Goal: Task Accomplishment & Management: Manage account settings

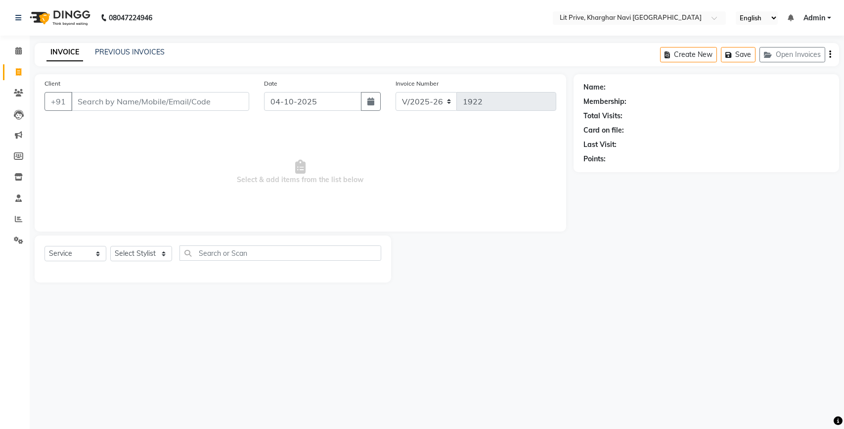
select select "5625"
select select "service"
select select "88462"
click at [110, 246] on select "Select Stylist [PERSON_NAME] [PERSON_NAME] [PERSON_NAME] [PERSON_NAME] [PERSON_…" at bounding box center [141, 253] width 62 height 15
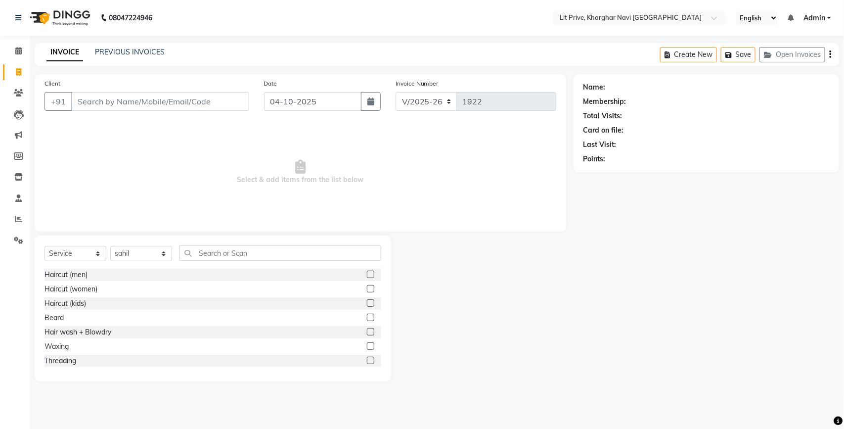
click at [367, 272] on label at bounding box center [370, 273] width 7 height 7
click at [367, 272] on input "checkbox" at bounding box center [370, 274] width 6 height 6
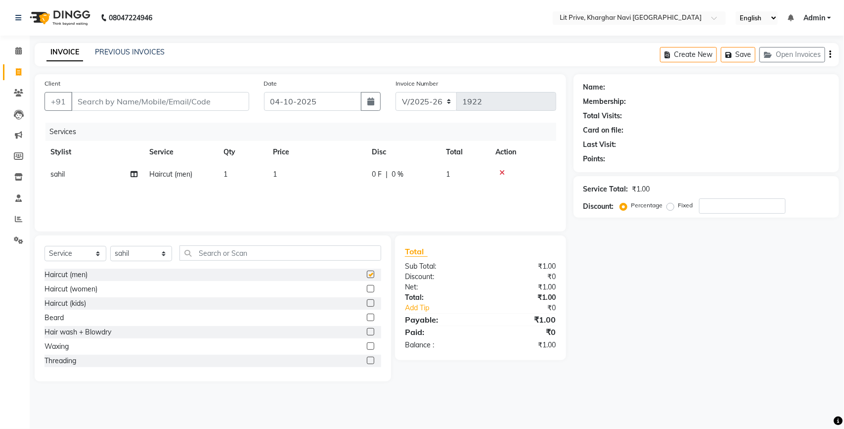
checkbox input "false"
click at [149, 245] on div "Select Service Product Membership Package Voucher Prepaid Gift Card Select Styl…" at bounding box center [212, 256] width 337 height 23
click at [153, 238] on div "Select Service Product Membership Package Voucher Prepaid Gift Card Select Styl…" at bounding box center [213, 308] width 356 height 146
click at [134, 248] on select "Select Stylist [PERSON_NAME] [PERSON_NAME] [PERSON_NAME] [PERSON_NAME] [PERSON_…" at bounding box center [141, 253] width 62 height 15
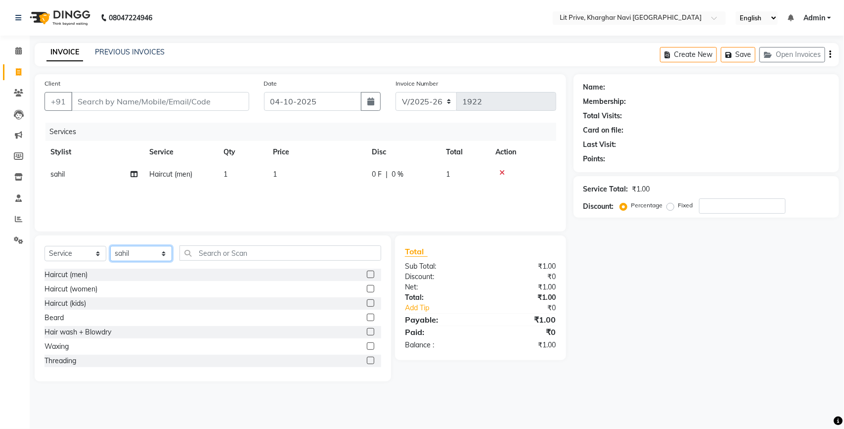
select select "65621"
click at [110, 246] on select "Select Stylist [PERSON_NAME] [PERSON_NAME] [PERSON_NAME] [PERSON_NAME] [PERSON_…" at bounding box center [141, 253] width 62 height 15
click at [367, 273] on label at bounding box center [370, 273] width 7 height 7
click at [367, 273] on input "checkbox" at bounding box center [370, 274] width 6 height 6
checkbox input "false"
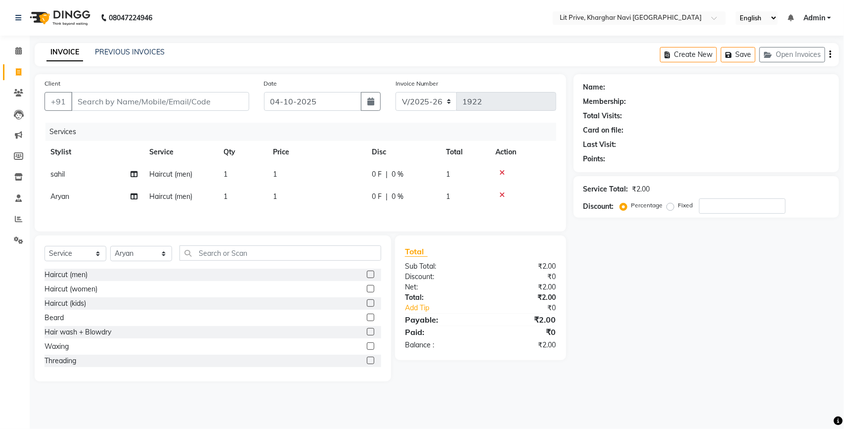
click at [332, 197] on td "1" at bounding box center [316, 196] width 99 height 22
select select "65621"
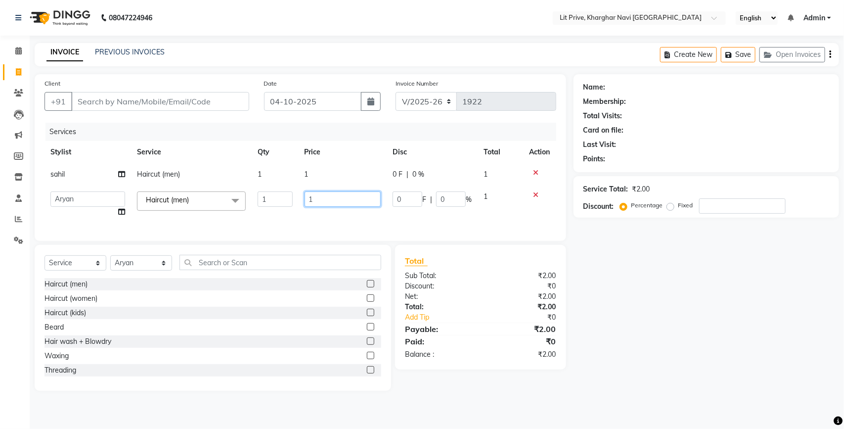
click at [332, 196] on input "1" at bounding box center [343, 198] width 77 height 15
click at [309, 200] on input "200" at bounding box center [343, 198] width 77 height 15
type input "2200"
click at [321, 174] on td "1" at bounding box center [343, 174] width 88 height 22
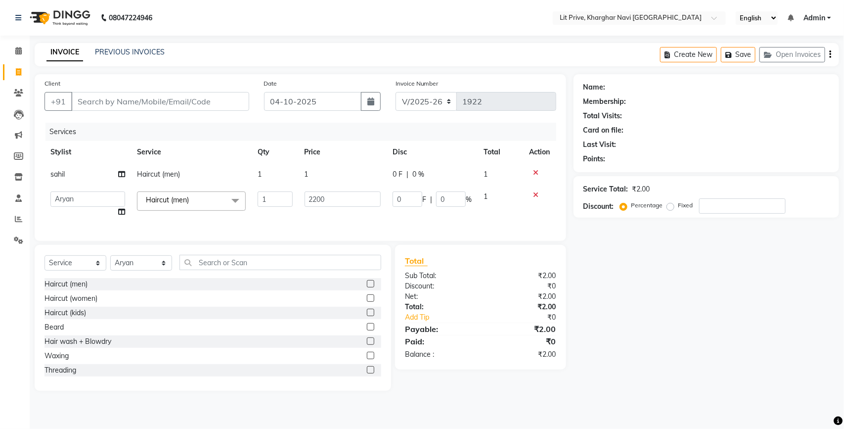
select select "88462"
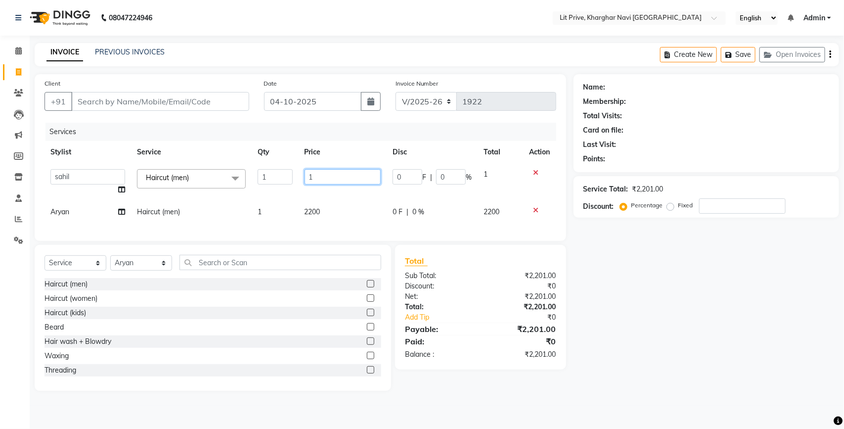
click at [321, 174] on input "1" at bounding box center [343, 176] width 77 height 15
type input "400"
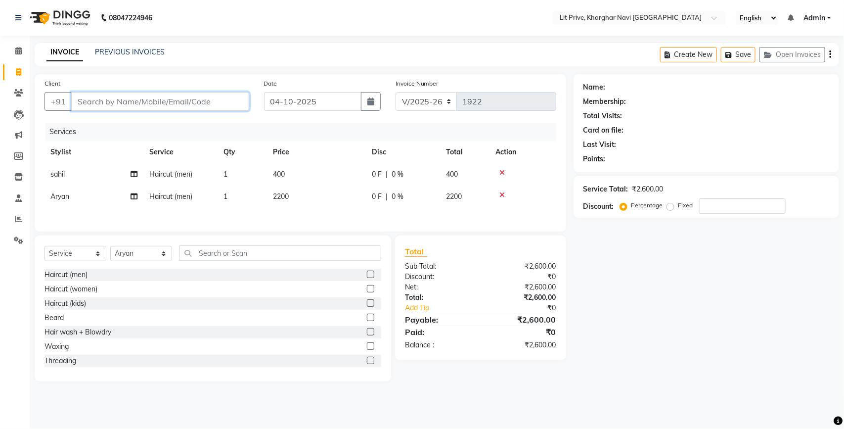
click at [148, 97] on input "Client" at bounding box center [160, 101] width 178 height 19
click at [149, 97] on input "Client" at bounding box center [160, 101] width 178 height 19
type input "l"
type input "0"
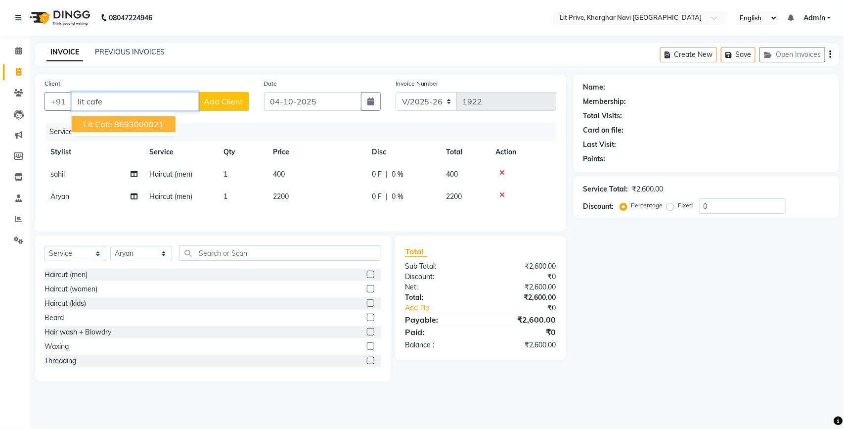
click at [129, 124] on ngb-highlight "8693000021" at bounding box center [138, 124] width 49 height 10
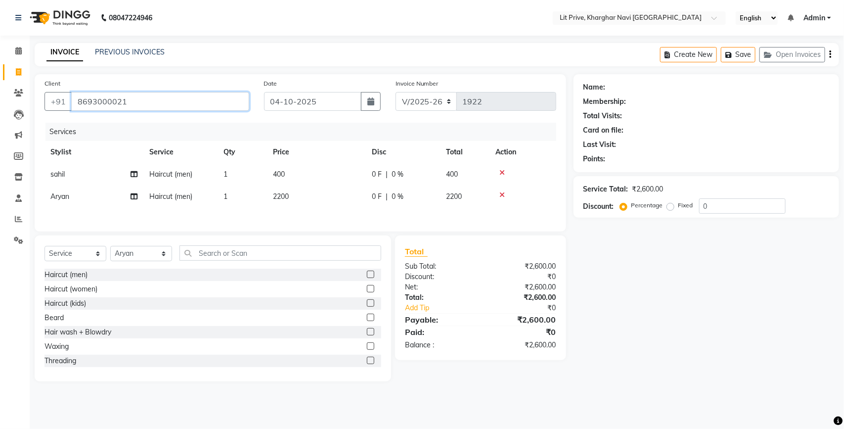
type input "8693000021"
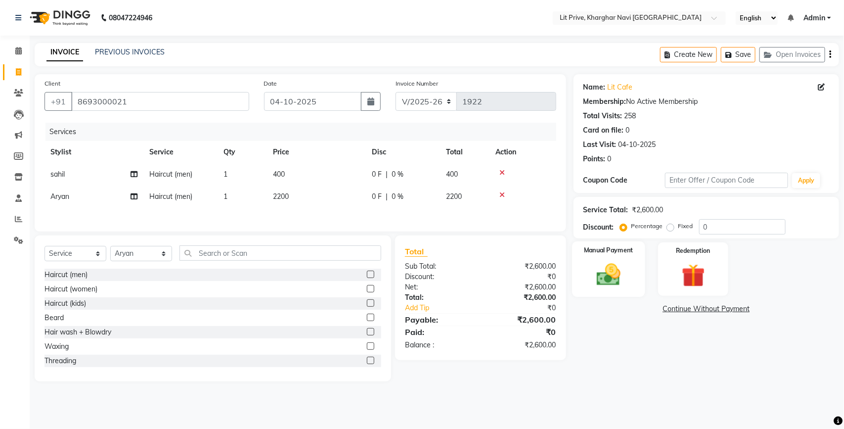
click at [611, 268] on img at bounding box center [608, 275] width 39 height 28
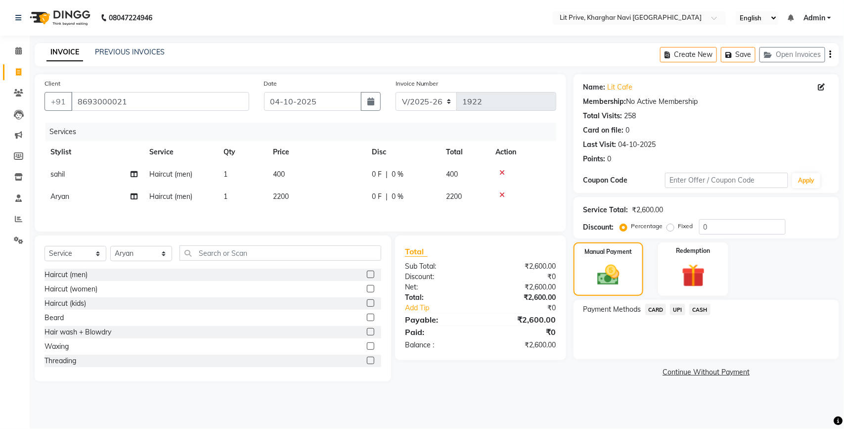
click at [682, 308] on span "UPI" at bounding box center [677, 309] width 15 height 11
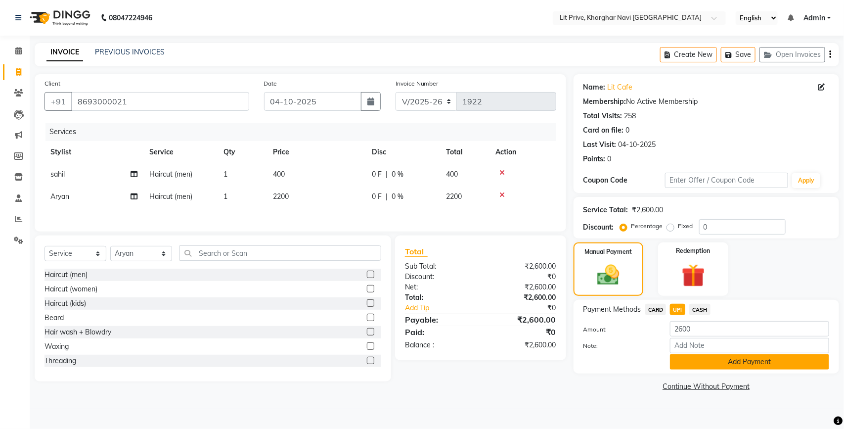
click at [695, 362] on button "Add Payment" at bounding box center [749, 361] width 159 height 15
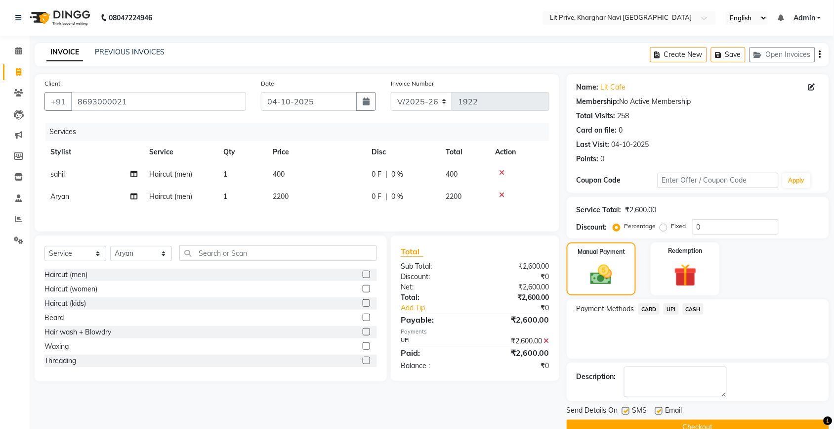
click at [660, 409] on label at bounding box center [659, 410] width 7 height 7
click at [660, 409] on input "checkbox" at bounding box center [659, 411] width 6 height 6
checkbox input "false"
click at [629, 409] on label at bounding box center [625, 410] width 7 height 7
click at [629, 409] on input "checkbox" at bounding box center [625, 411] width 6 height 6
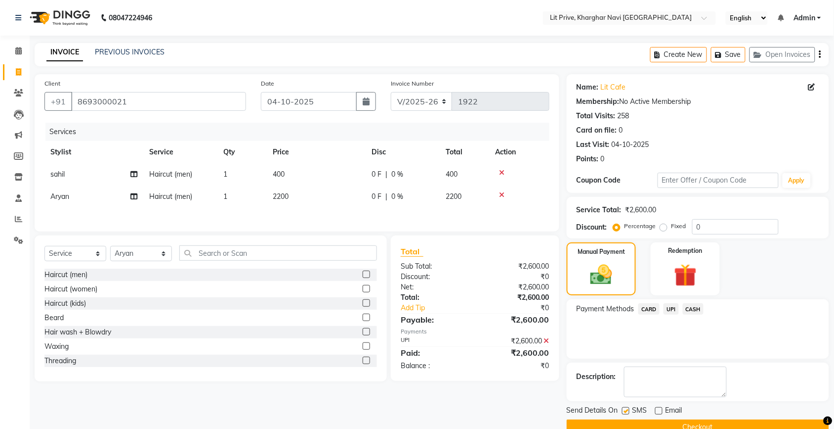
checkbox input "false"
click at [632, 420] on button "Checkout" at bounding box center [698, 426] width 263 height 15
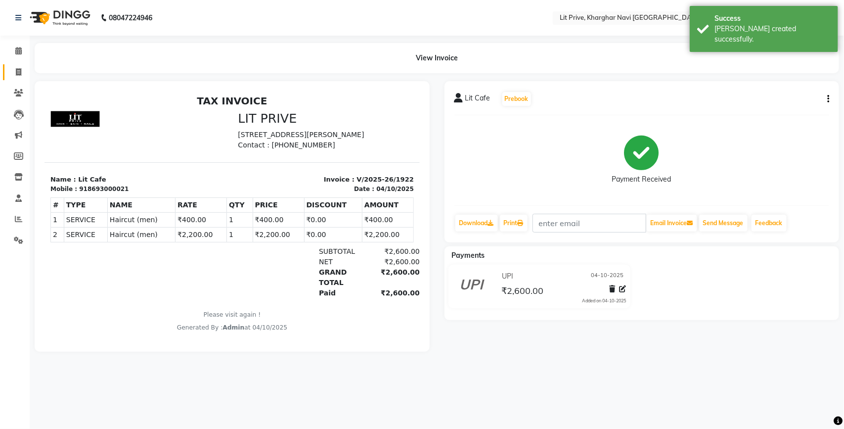
click at [20, 78] on link "Invoice" at bounding box center [15, 72] width 24 height 16
select select "service"
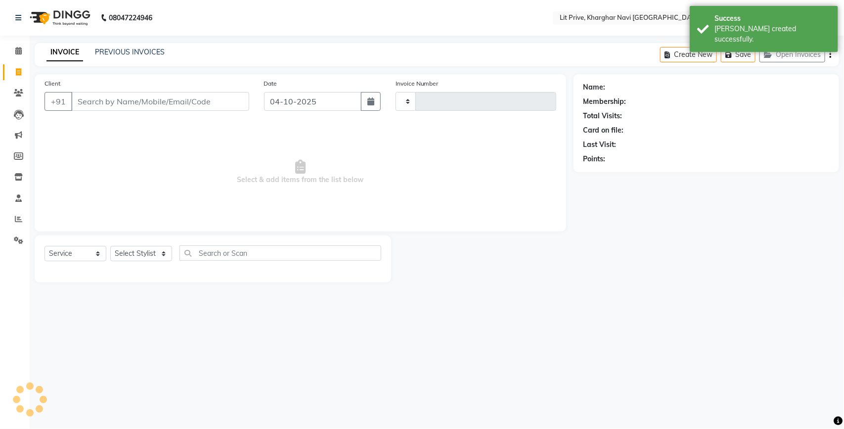
type input "1923"
select select "5625"
click at [129, 51] on link "PREVIOUS INVOICES" at bounding box center [130, 51] width 70 height 9
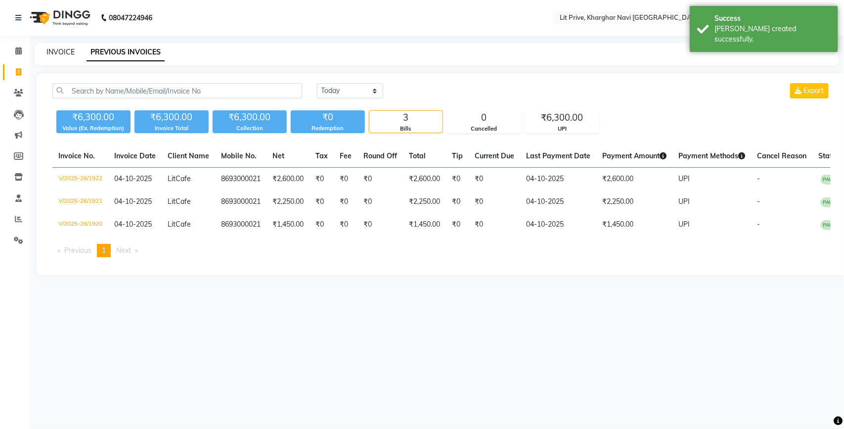
click at [63, 54] on link "INVOICE" at bounding box center [60, 51] width 28 height 9
select select "5625"
select select "service"
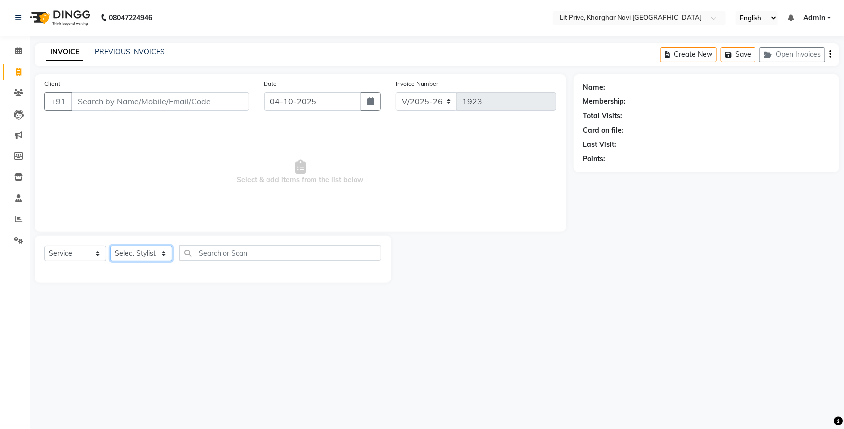
click at [147, 255] on select "Select Stylist [PERSON_NAME] [PERSON_NAME] [PERSON_NAME] [PERSON_NAME] [PERSON_…" at bounding box center [141, 253] width 62 height 15
select select "65618"
click at [110, 246] on select "Select Stylist [PERSON_NAME] [PERSON_NAME] [PERSON_NAME] [PERSON_NAME] [PERSON_…" at bounding box center [141, 253] width 62 height 15
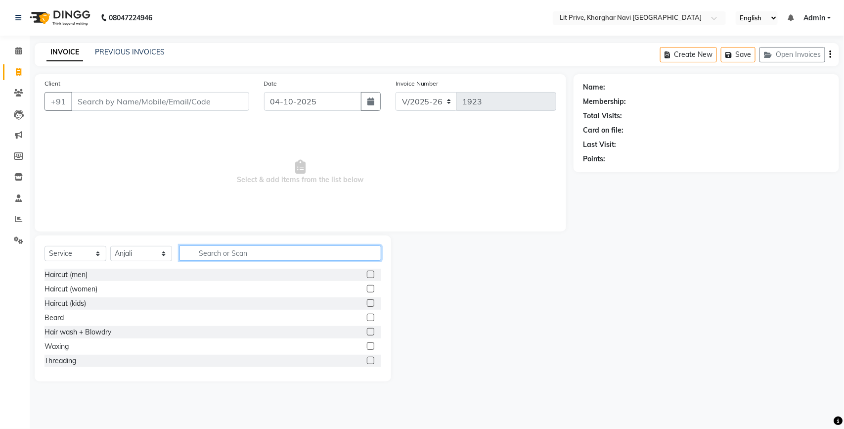
click at [230, 258] on input "text" at bounding box center [280, 252] width 202 height 15
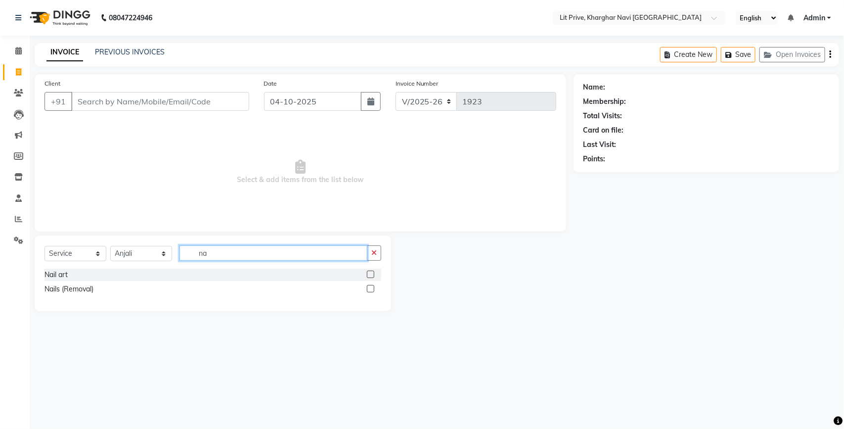
type input "na"
click at [370, 274] on label at bounding box center [370, 273] width 7 height 7
click at [370, 274] on input "checkbox" at bounding box center [370, 274] width 6 height 6
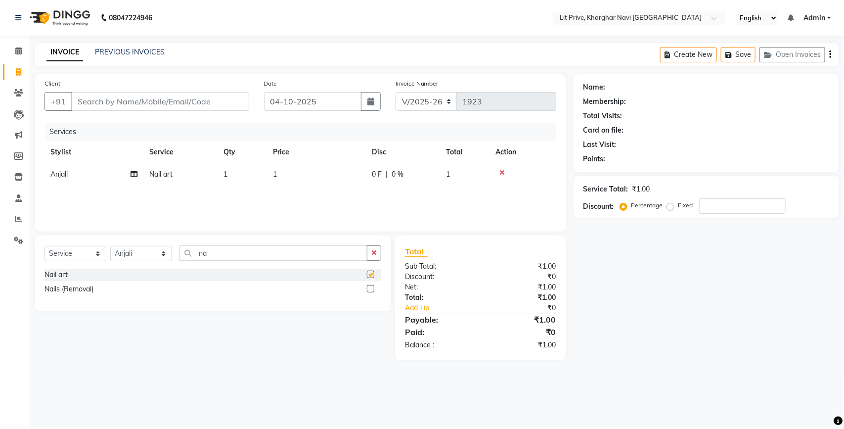
checkbox input "false"
click at [334, 168] on td "1" at bounding box center [316, 174] width 99 height 22
select select "65618"
click at [334, 168] on td "1" at bounding box center [343, 182] width 88 height 38
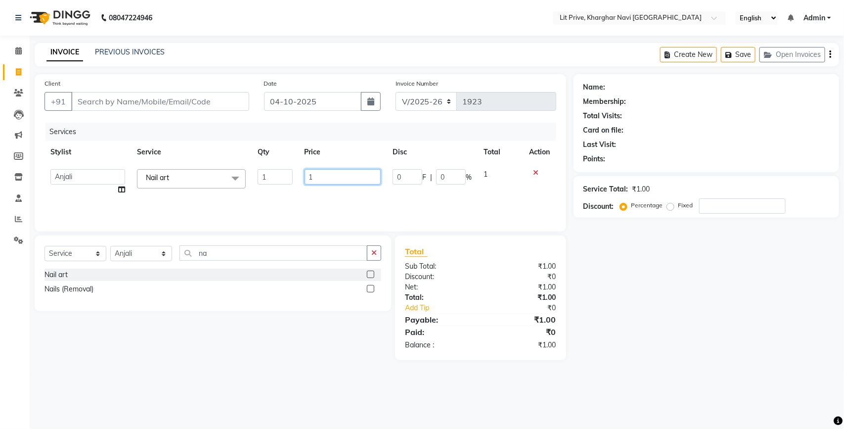
click at [336, 182] on input "1" at bounding box center [343, 176] width 77 height 15
type input "2400"
click at [675, 303] on div "Name: Membership: Total Visits: Card on file: Last Visit: Points: Service Total…" at bounding box center [709, 217] width 273 height 286
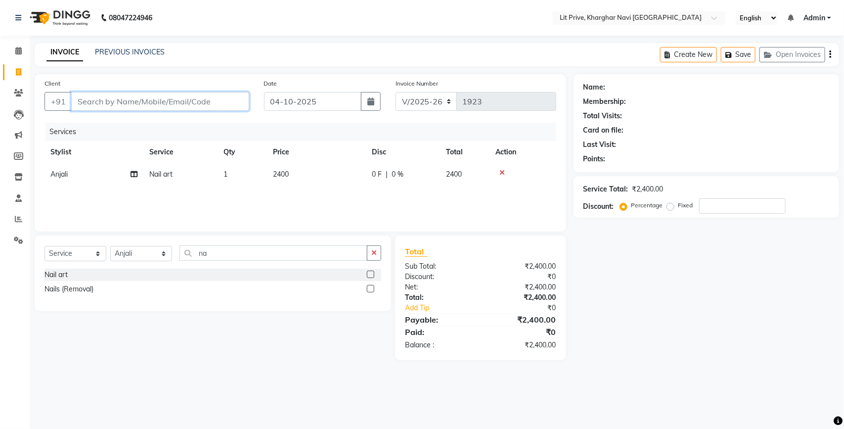
click at [203, 105] on input "Client" at bounding box center [160, 101] width 178 height 19
type input "l"
type input "0"
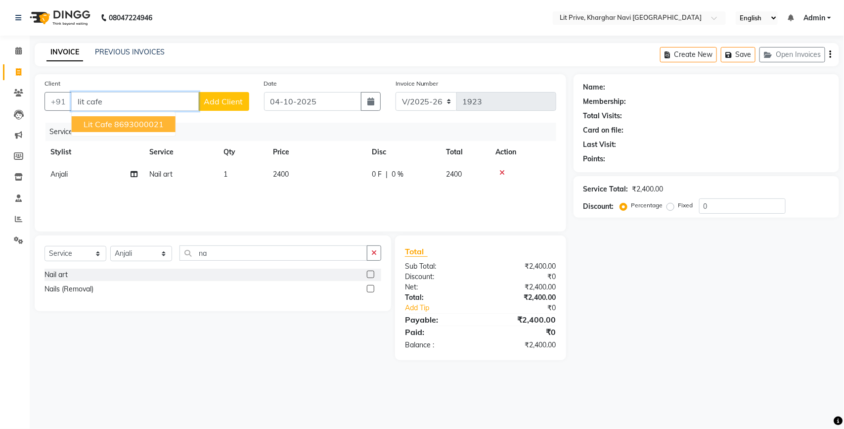
click at [161, 125] on ngb-highlight "8693000021" at bounding box center [138, 124] width 49 height 10
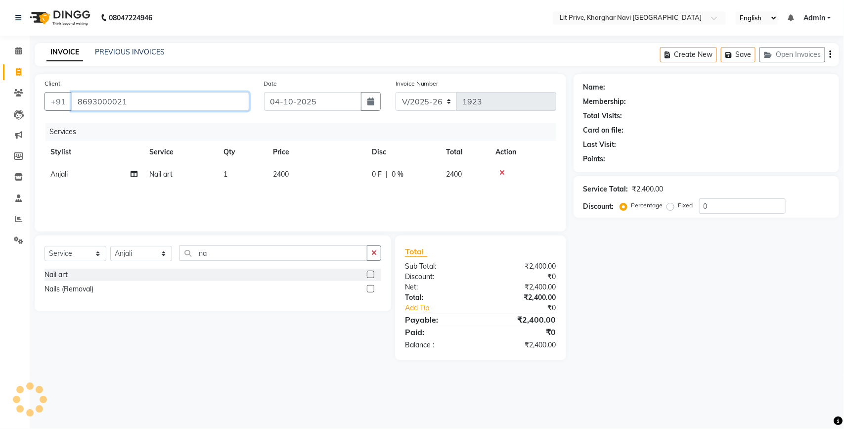
type input "8693000021"
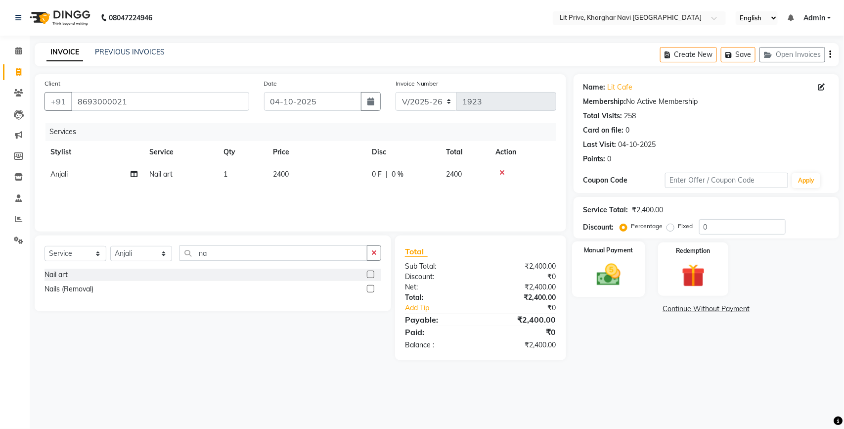
click at [597, 261] on img at bounding box center [608, 275] width 39 height 28
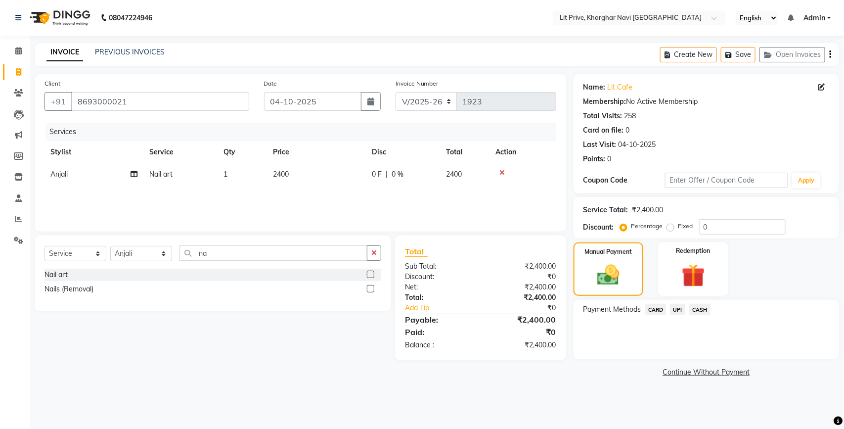
click at [674, 312] on span "UPI" at bounding box center [677, 309] width 15 height 11
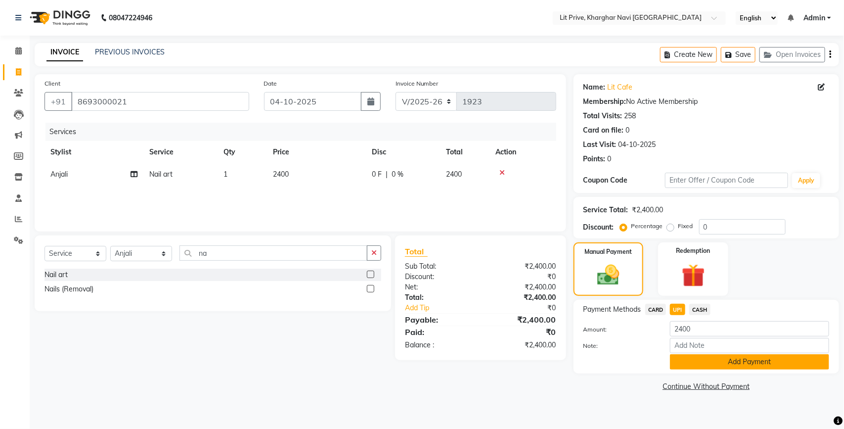
click at [695, 359] on button "Add Payment" at bounding box center [749, 361] width 159 height 15
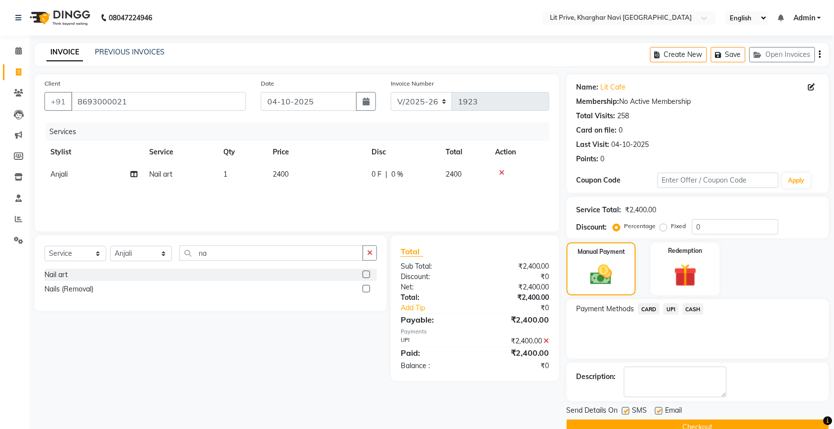
click at [658, 414] on label at bounding box center [659, 410] width 7 height 7
click at [658, 414] on input "checkbox" at bounding box center [659, 411] width 6 height 6
checkbox input "false"
click at [628, 414] on label at bounding box center [625, 410] width 7 height 7
click at [628, 414] on input "checkbox" at bounding box center [625, 411] width 6 height 6
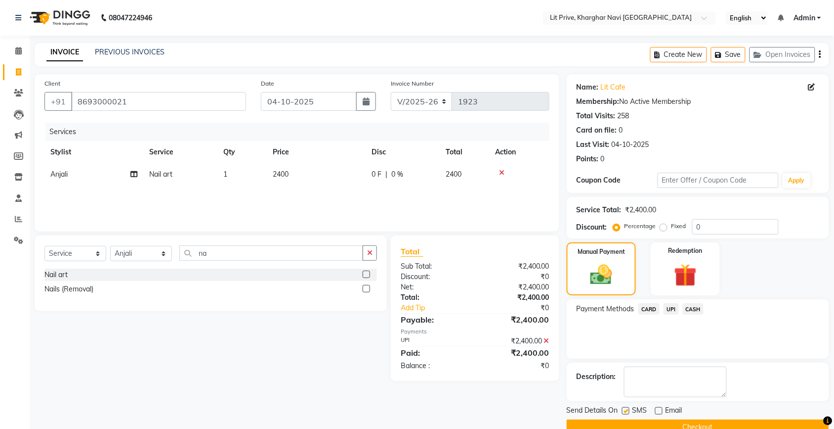
checkbox input "false"
click at [629, 423] on button "Checkout" at bounding box center [698, 426] width 263 height 15
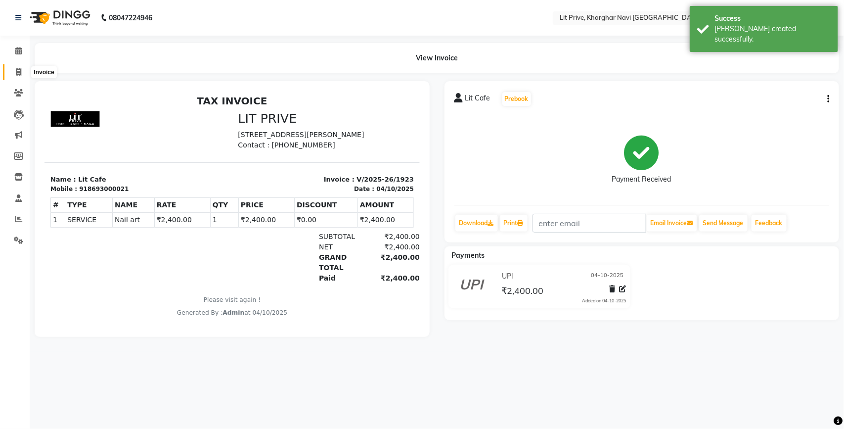
click at [25, 70] on span at bounding box center [18, 72] width 17 height 11
select select "service"
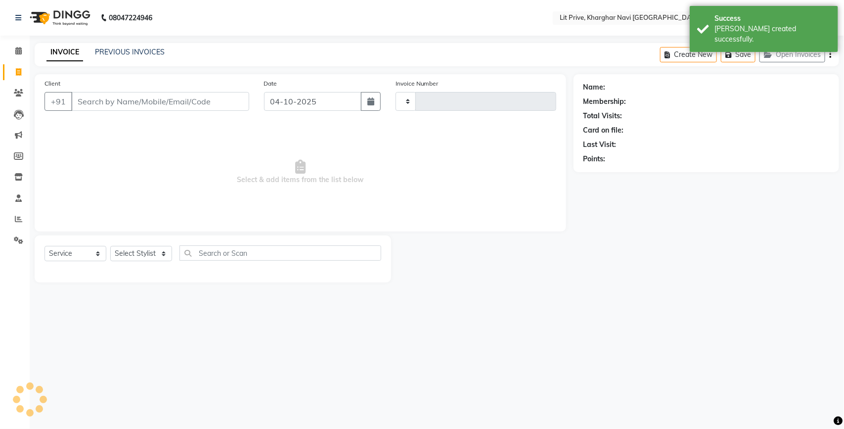
type input "1924"
select select "5625"
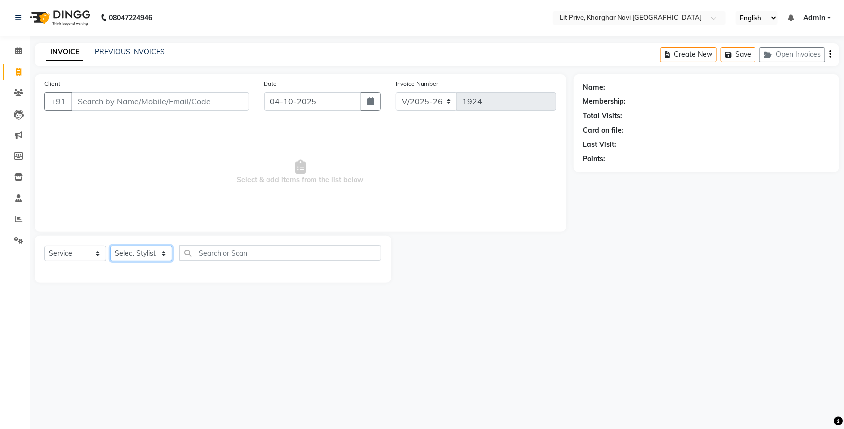
click at [142, 251] on select "Select Stylist [PERSON_NAME] [PERSON_NAME] [PERSON_NAME] [PERSON_NAME] [PERSON_…" at bounding box center [141, 253] width 62 height 15
select select "38245"
click at [110, 246] on select "Select Stylist [PERSON_NAME] [PERSON_NAME] [PERSON_NAME] [PERSON_NAME] [PERSON_…" at bounding box center [141, 253] width 62 height 15
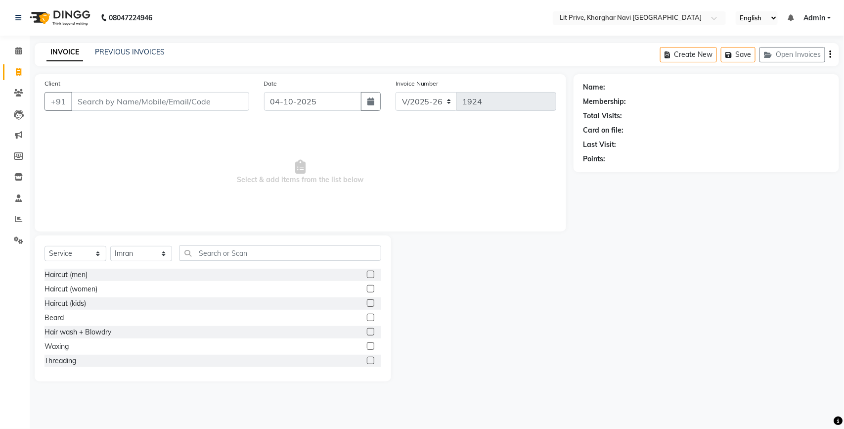
click at [367, 272] on label at bounding box center [370, 273] width 7 height 7
click at [367, 272] on input "checkbox" at bounding box center [370, 274] width 6 height 6
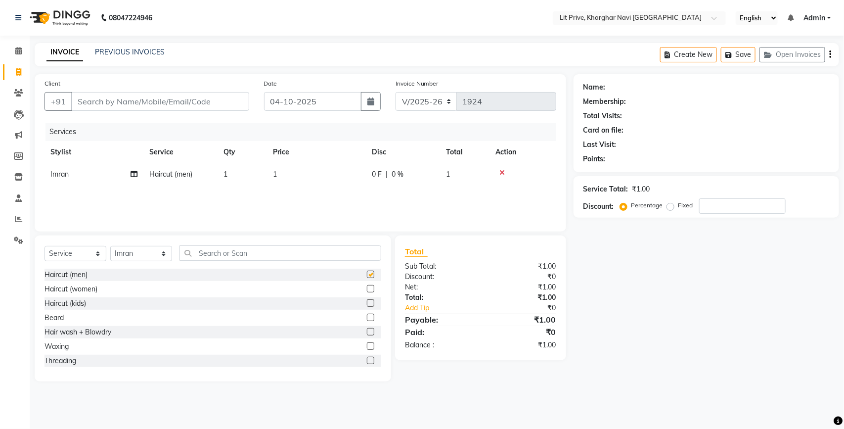
checkbox input "false"
click at [146, 253] on select "Select Stylist [PERSON_NAME] [PERSON_NAME] [PERSON_NAME] [PERSON_NAME] [PERSON_…" at bounding box center [141, 253] width 62 height 15
select select "38244"
click at [110, 246] on select "Select Stylist [PERSON_NAME] [PERSON_NAME] [PERSON_NAME] [PERSON_NAME] [PERSON_…" at bounding box center [141, 253] width 62 height 15
click at [367, 289] on label at bounding box center [370, 288] width 7 height 7
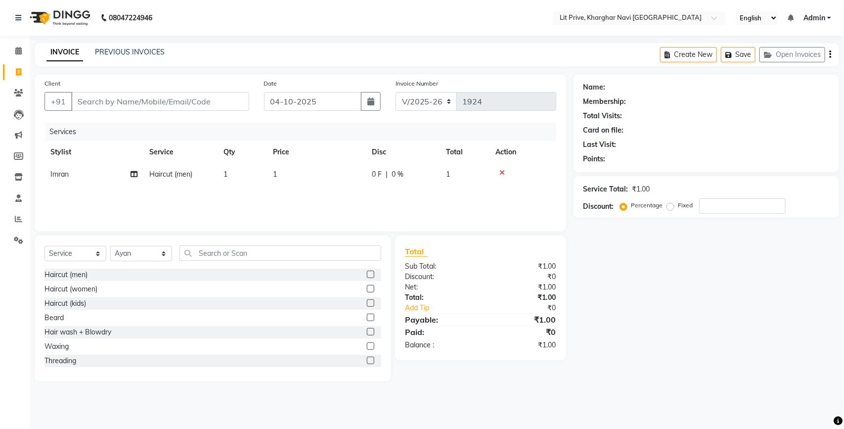
click at [367, 289] on input "checkbox" at bounding box center [370, 289] width 6 height 6
checkbox input "false"
click at [147, 251] on select "Select Stylist [PERSON_NAME] [PERSON_NAME] [PERSON_NAME] [PERSON_NAME] [PERSON_…" at bounding box center [141, 253] width 62 height 15
select select "38393"
click at [110, 249] on select "Select Stylist [PERSON_NAME] [PERSON_NAME] [PERSON_NAME] [PERSON_NAME] [PERSON_…" at bounding box center [141, 253] width 62 height 15
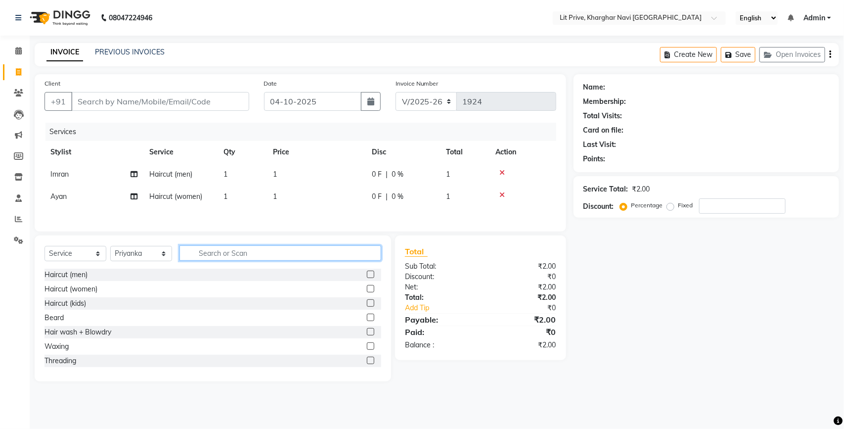
click at [235, 259] on input "text" at bounding box center [280, 252] width 202 height 15
click at [152, 253] on select "Select Stylist [PERSON_NAME] [PERSON_NAME] [PERSON_NAME] [PERSON_NAME] [PERSON_…" at bounding box center [141, 253] width 62 height 15
click at [216, 253] on input "text" at bounding box center [280, 252] width 202 height 15
type input "wax"
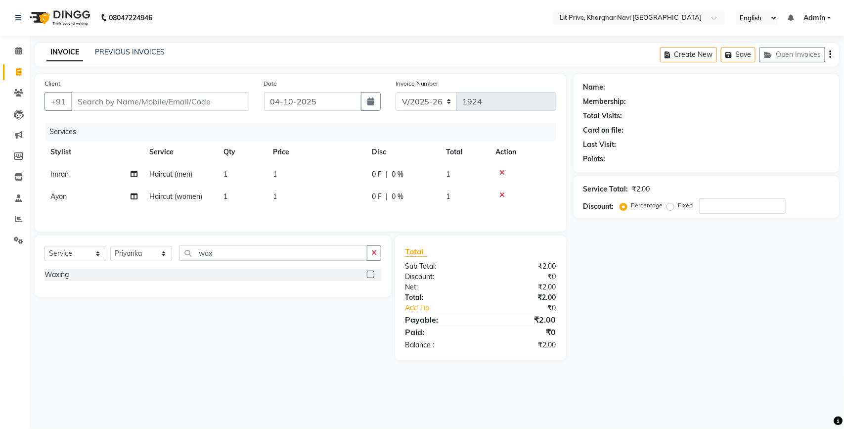
click at [372, 278] on label at bounding box center [370, 273] width 7 height 7
click at [372, 278] on input "checkbox" at bounding box center [370, 274] width 6 height 6
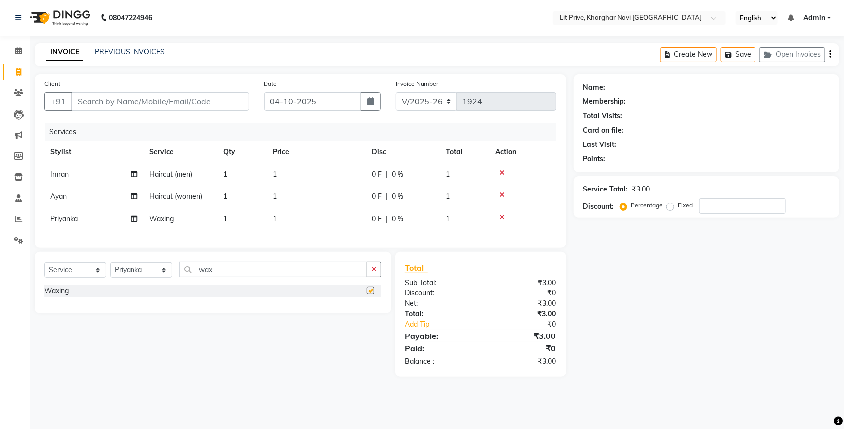
checkbox input "false"
click at [338, 214] on td "1" at bounding box center [316, 219] width 99 height 22
select select "38393"
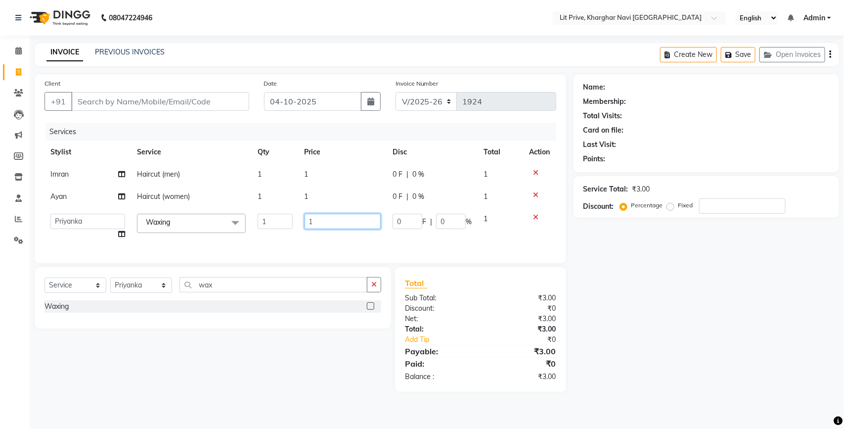
click at [338, 214] on input "1" at bounding box center [343, 221] width 77 height 15
type input "250"
click at [342, 199] on td "1" at bounding box center [343, 196] width 88 height 22
select select "38244"
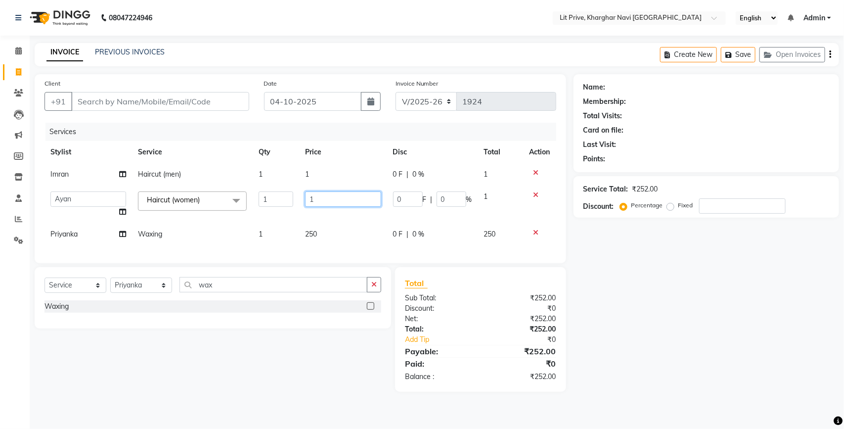
click at [342, 199] on input "1" at bounding box center [343, 198] width 76 height 15
type input "250"
click at [347, 178] on td "1" at bounding box center [343, 174] width 88 height 22
select select "38245"
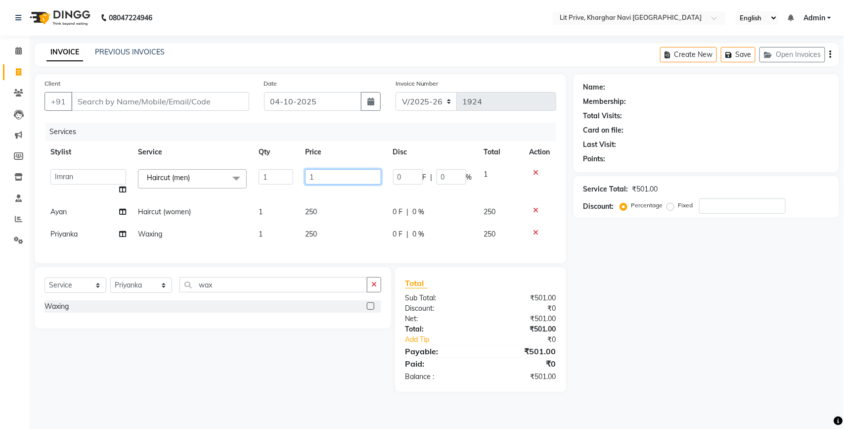
click at [347, 178] on input "1" at bounding box center [343, 176] width 76 height 15
type input "350"
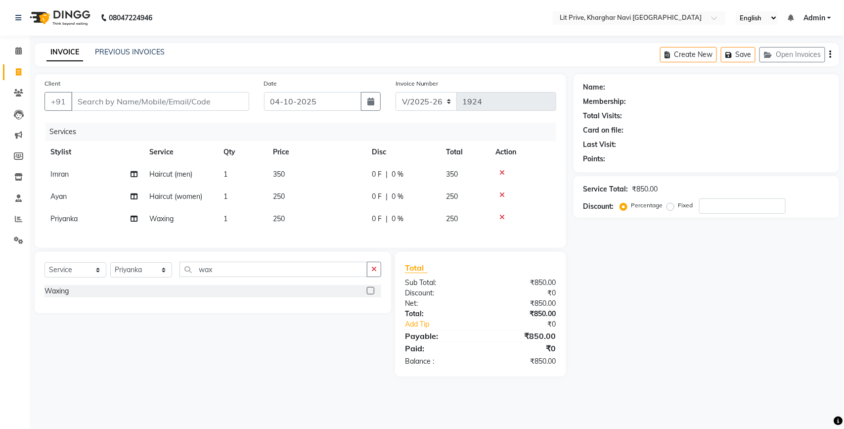
click at [742, 301] on div "Name: Membership: Total Visits: Card on file: Last Visit: Points: Service Total…" at bounding box center [709, 225] width 273 height 302
click at [329, 105] on input "04-10-2025" at bounding box center [312, 101] width 97 height 19
select select "10"
select select "2025"
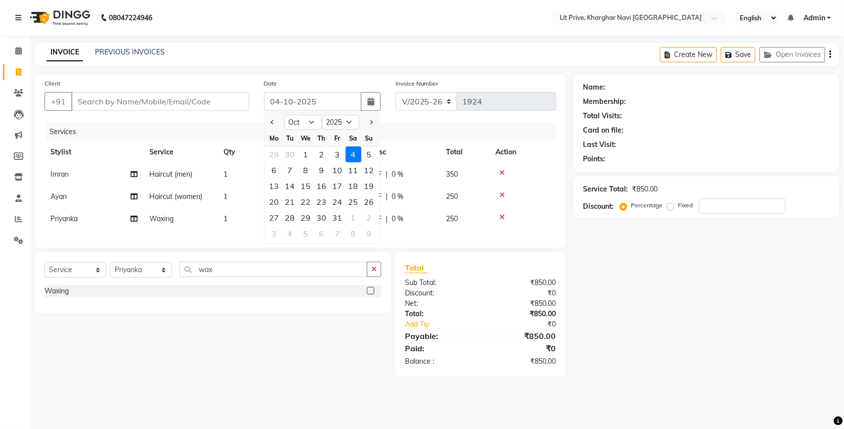
drag, startPoint x: 327, startPoint y: 108, endPoint x: 322, endPoint y: 117, distance: 10.2
click at [322, 117] on select "2015 2016 2017 2018 2019 2020 2021 2022 2023 2024 2025 2026 2027 2028 2029 2030…" at bounding box center [341, 122] width 38 height 15
click at [248, 342] on div "Select Service Product Membership Package Voucher Prepaid Gift Card Select Styl…" at bounding box center [209, 314] width 364 height 125
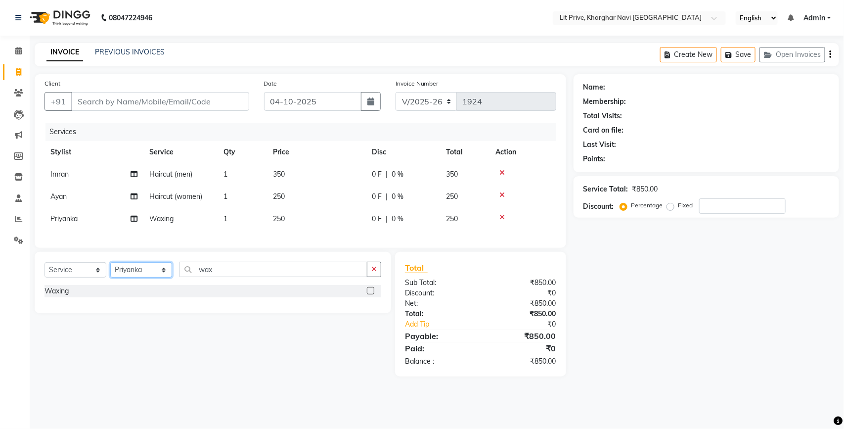
click at [137, 277] on select "Select Stylist [PERSON_NAME] [PERSON_NAME] [PERSON_NAME] [PERSON_NAME] [PERSON_…" at bounding box center [141, 269] width 62 height 15
select select "89134"
click at [110, 271] on select "Select Stylist [PERSON_NAME] [PERSON_NAME] [PERSON_NAME] [PERSON_NAME] [PERSON_…" at bounding box center [141, 269] width 62 height 15
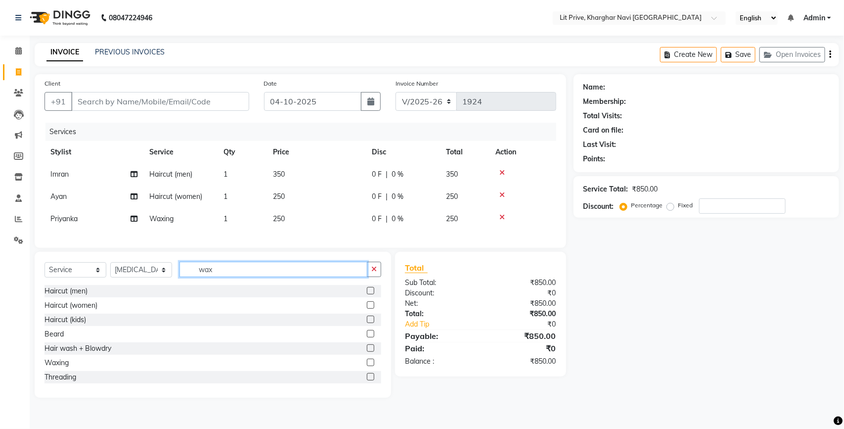
click at [236, 277] on input "wax" at bounding box center [273, 269] width 188 height 15
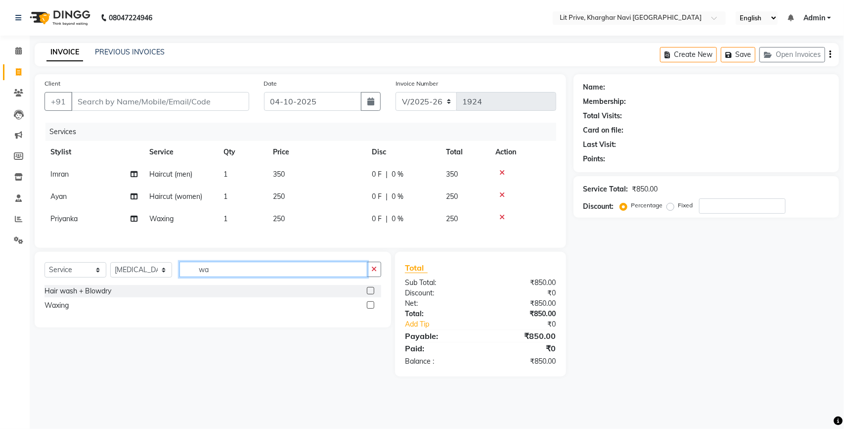
type input "wax"
click at [374, 297] on div at bounding box center [374, 291] width 14 height 12
click at [369, 294] on label at bounding box center [370, 290] width 7 height 7
click at [369, 294] on input "checkbox" at bounding box center [370, 291] width 6 height 6
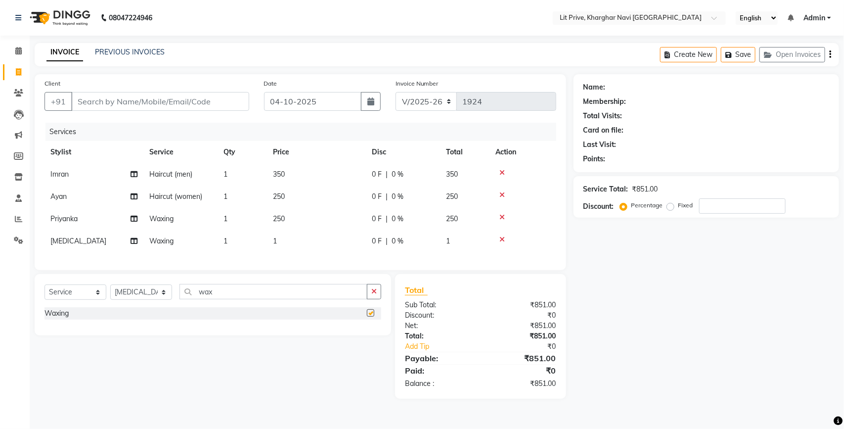
checkbox input "false"
click at [329, 249] on td "1" at bounding box center [316, 241] width 99 height 22
select select "89134"
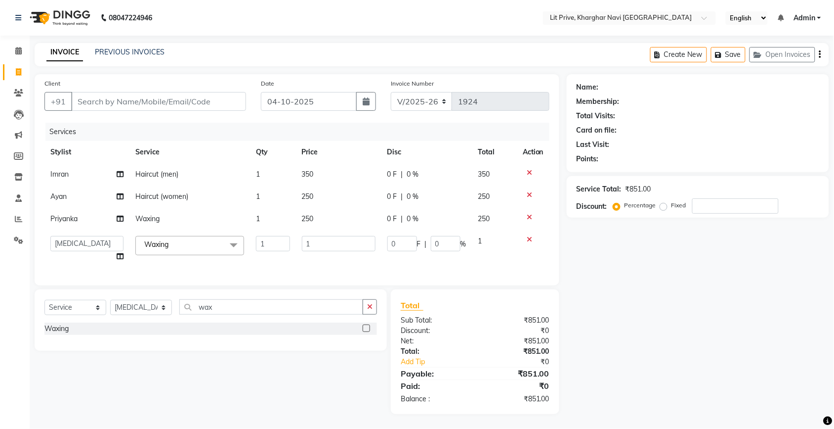
click at [329, 245] on input "1" at bounding box center [339, 243] width 74 height 15
type input "590"
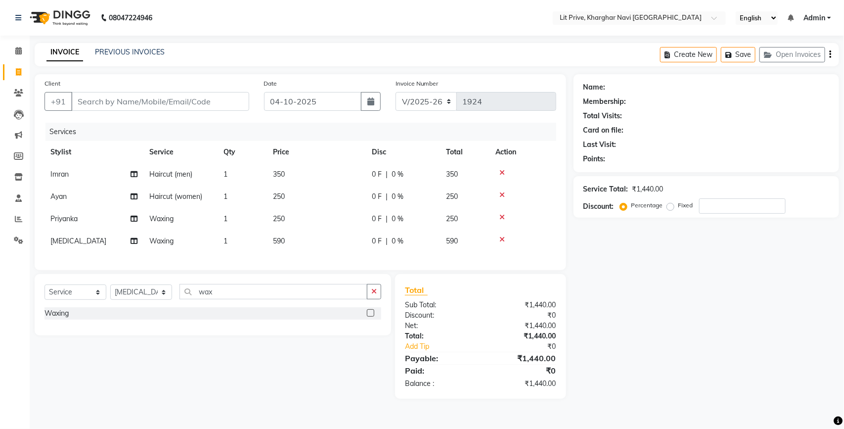
click at [649, 290] on div "Name: Membership: Total Visits: Card on file: Last Visit: Points: Service Total…" at bounding box center [709, 236] width 273 height 324
click at [115, 99] on input "Client" at bounding box center [160, 101] width 178 height 19
type input "l"
type input "0"
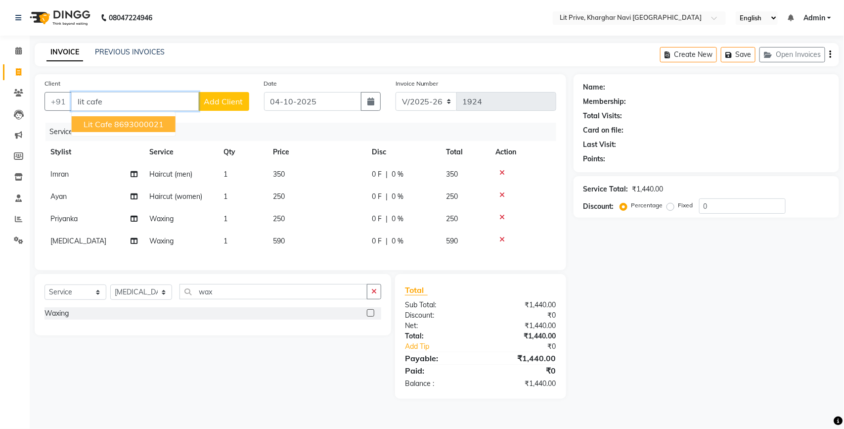
click at [110, 120] on span "Lit Cafe" at bounding box center [98, 124] width 29 height 10
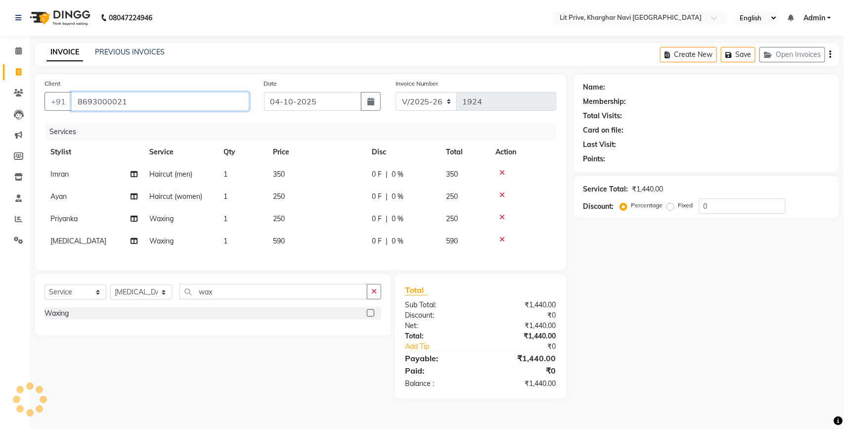
type input "8693000021"
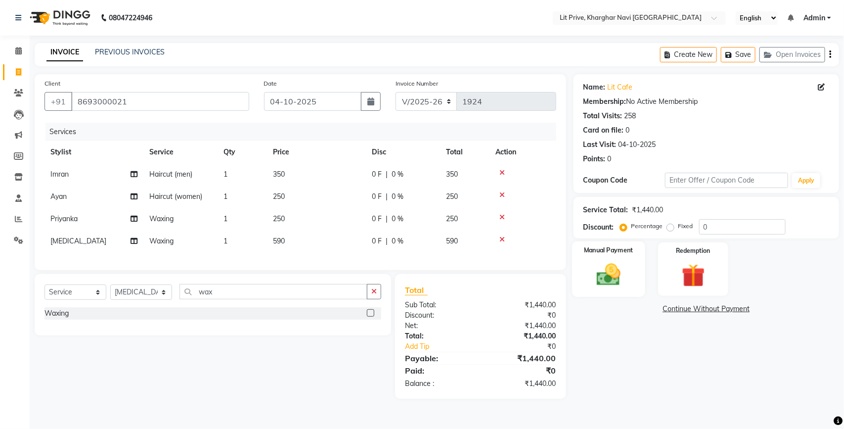
click at [615, 258] on div "Manual Payment" at bounding box center [608, 269] width 73 height 56
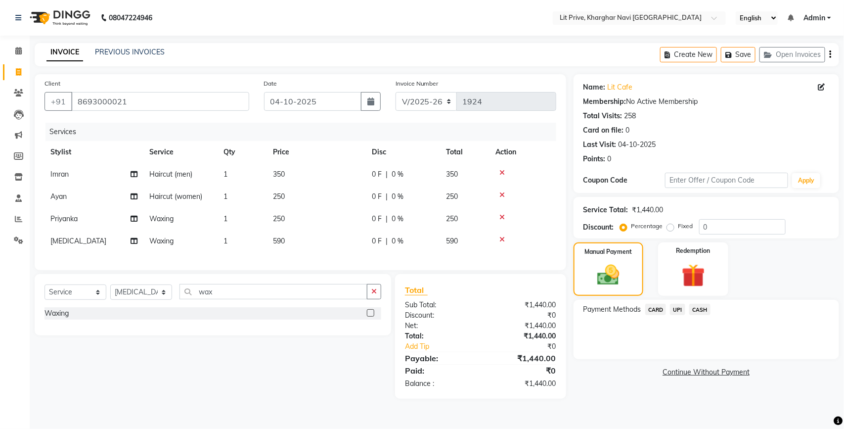
click at [680, 310] on span "UPI" at bounding box center [677, 309] width 15 height 11
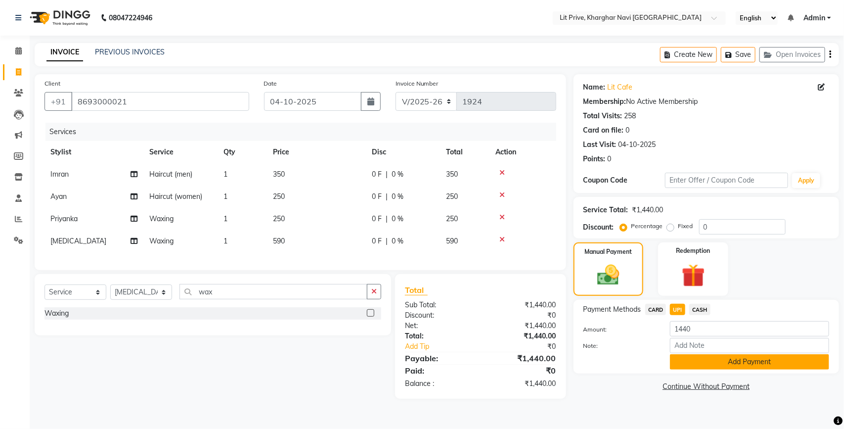
click at [693, 359] on button "Add Payment" at bounding box center [749, 361] width 159 height 15
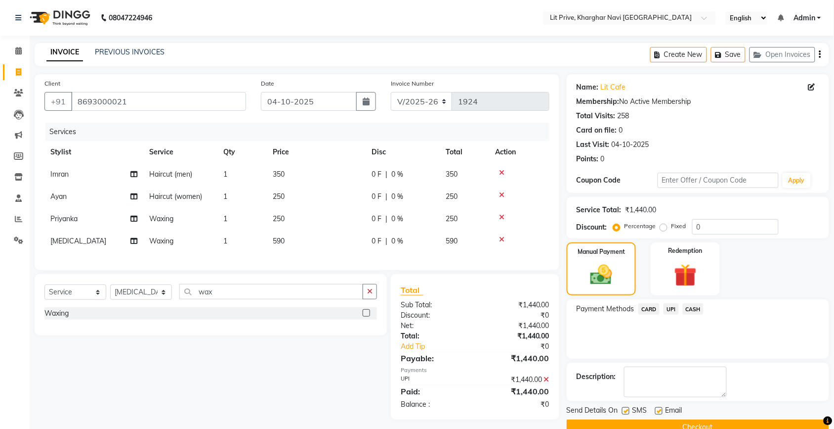
click at [658, 410] on label at bounding box center [659, 410] width 7 height 7
click at [658, 410] on input "checkbox" at bounding box center [659, 411] width 6 height 6
checkbox input "false"
click at [630, 409] on div "SMS" at bounding box center [638, 411] width 33 height 12
click at [627, 412] on label at bounding box center [625, 410] width 7 height 7
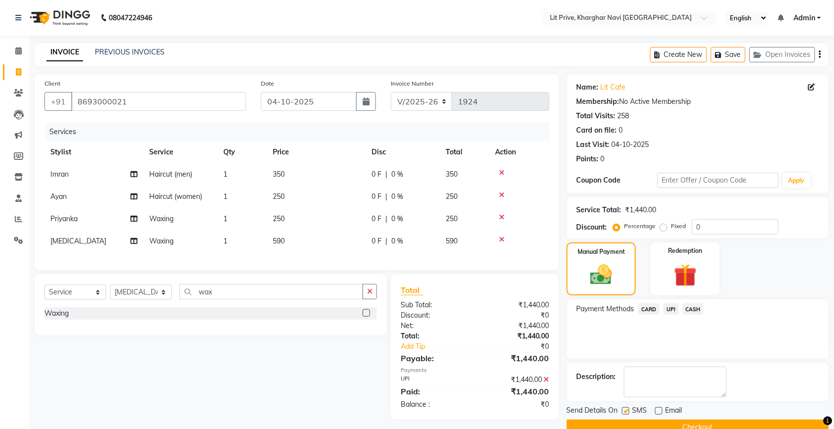
click at [627, 412] on input "checkbox" at bounding box center [625, 411] width 6 height 6
checkbox input "false"
click at [628, 423] on button "Checkout" at bounding box center [698, 426] width 263 height 15
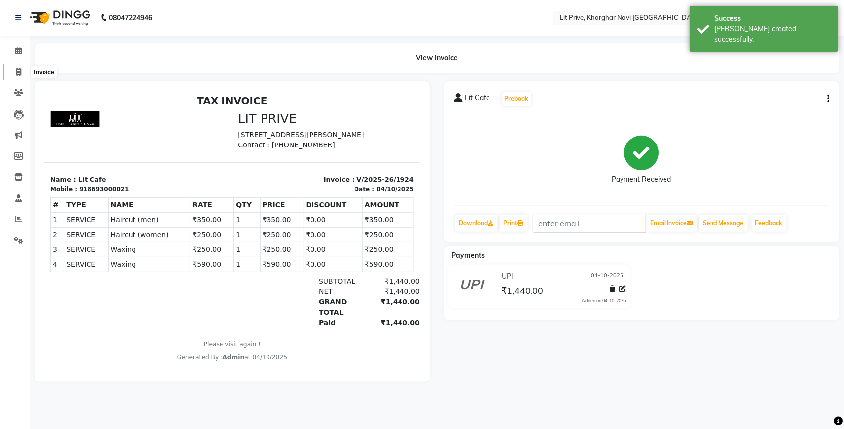
click at [22, 71] on span at bounding box center [18, 72] width 17 height 11
select select "5625"
select select "service"
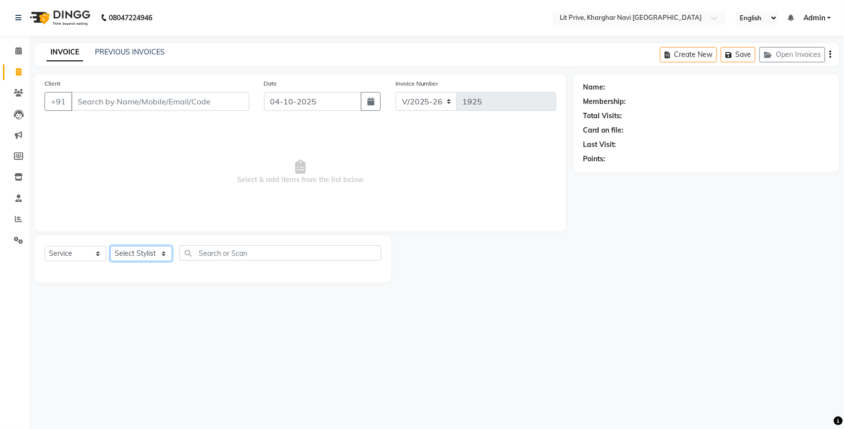
click at [139, 257] on select "Select Stylist [PERSON_NAME] [PERSON_NAME] [PERSON_NAME] [PERSON_NAME] [PERSON_…" at bounding box center [141, 253] width 62 height 15
select select "38391"
click at [110, 246] on select "Select Stylist [PERSON_NAME] [PERSON_NAME] [PERSON_NAME] [PERSON_NAME] [PERSON_…" at bounding box center [141, 253] width 62 height 15
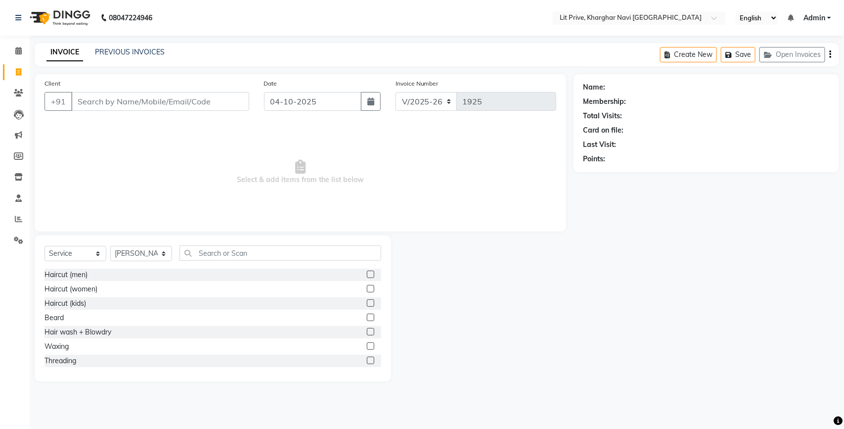
click at [367, 273] on label at bounding box center [370, 273] width 7 height 7
click at [367, 273] on input "checkbox" at bounding box center [370, 274] width 6 height 6
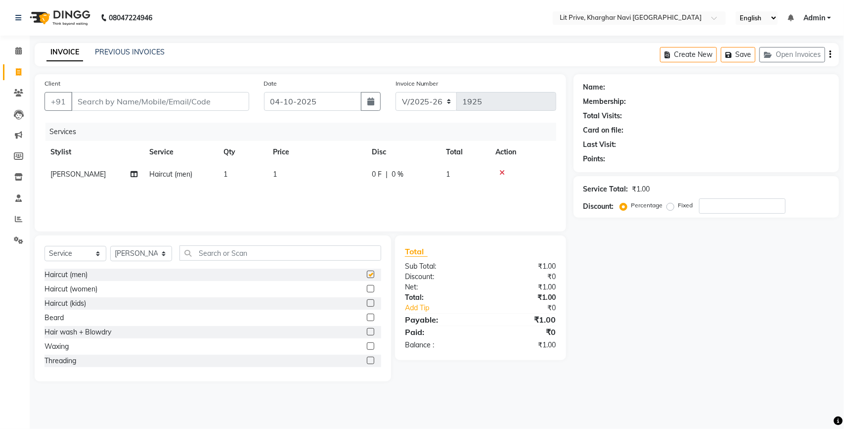
checkbox input "false"
click at [344, 179] on td "1" at bounding box center [316, 174] width 99 height 22
select select "38391"
type input "1000"
click at [616, 274] on div "Name: Membership: Total Visits: Card on file: Last Visit: Points: Service Total…" at bounding box center [709, 227] width 273 height 307
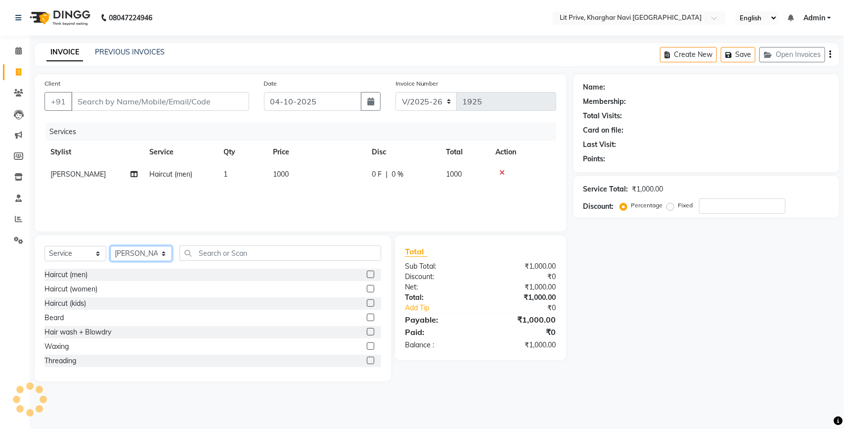
click at [142, 249] on select "Select Stylist [PERSON_NAME] [PERSON_NAME] [PERSON_NAME] [PERSON_NAME] [PERSON_…" at bounding box center [141, 253] width 62 height 15
select select "38393"
click at [110, 246] on select "Select Stylist [PERSON_NAME] [PERSON_NAME] [PERSON_NAME] [PERSON_NAME] [PERSON_…" at bounding box center [141, 253] width 62 height 15
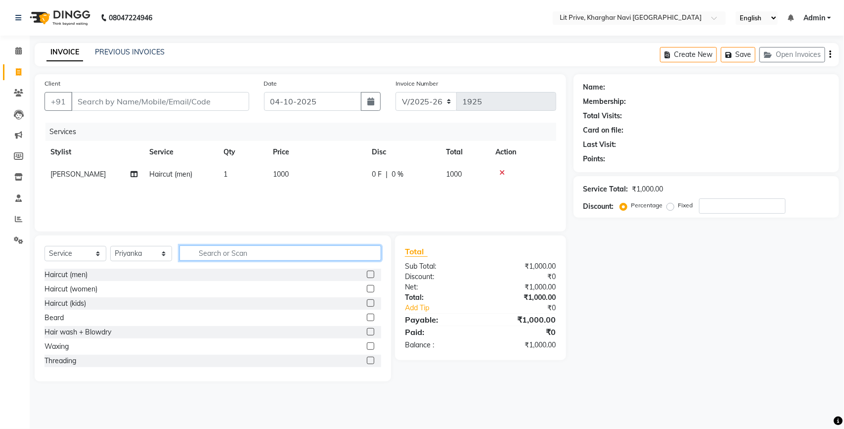
click at [218, 251] on input "text" at bounding box center [280, 252] width 202 height 15
type input "pedi"
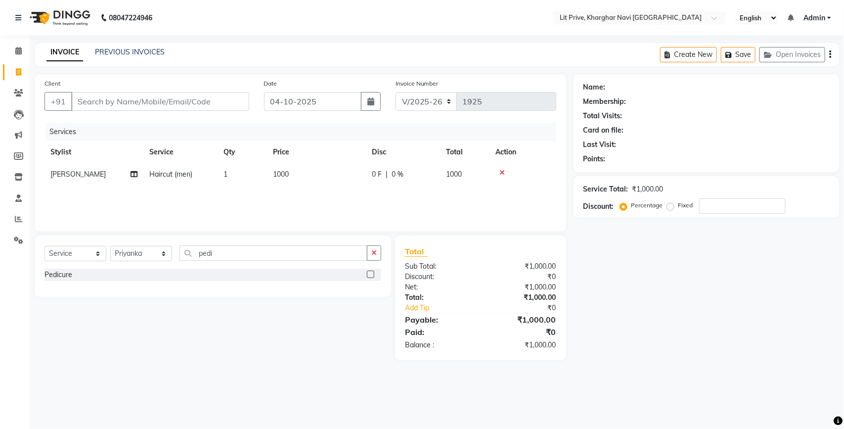
click at [368, 275] on label at bounding box center [370, 273] width 7 height 7
click at [368, 275] on input "checkbox" at bounding box center [370, 274] width 6 height 6
checkbox input "false"
click at [122, 249] on select "Select Stylist [PERSON_NAME] [PERSON_NAME] [PERSON_NAME] [PERSON_NAME] [PERSON_…" at bounding box center [141, 253] width 62 height 15
select select "83138"
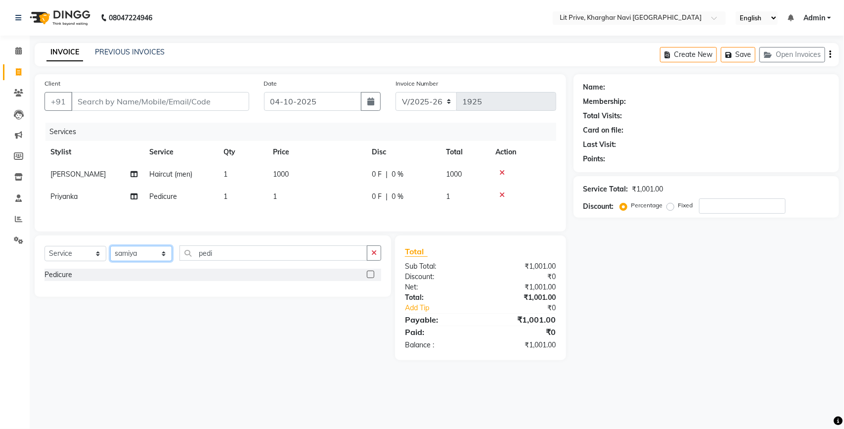
click at [110, 249] on select "Select Stylist [PERSON_NAME] [PERSON_NAME] [PERSON_NAME] [PERSON_NAME] [PERSON_…" at bounding box center [141, 253] width 62 height 15
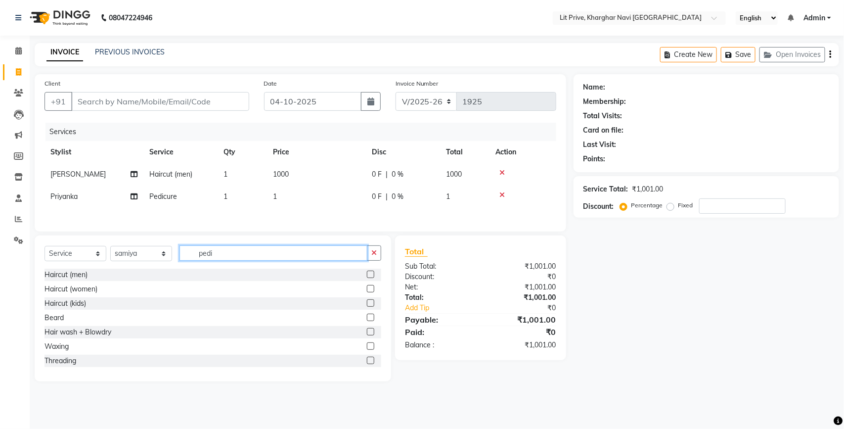
click at [241, 256] on input "pedi" at bounding box center [273, 252] width 188 height 15
type input "tou"
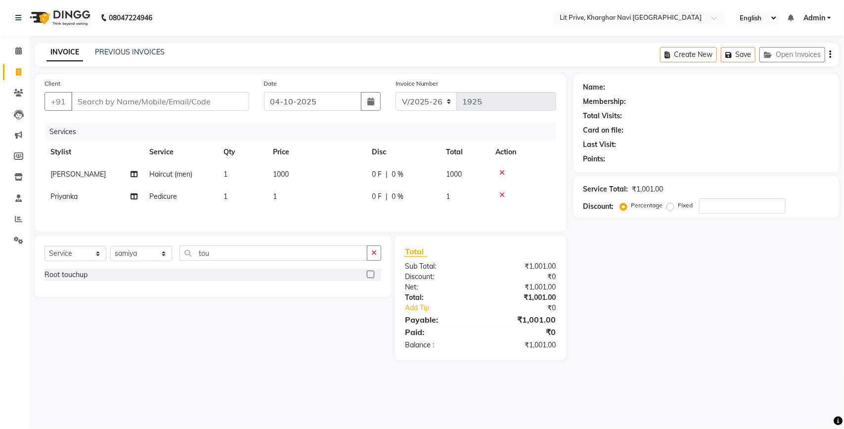
click at [372, 278] on label at bounding box center [370, 273] width 7 height 7
click at [372, 278] on input "checkbox" at bounding box center [370, 274] width 6 height 6
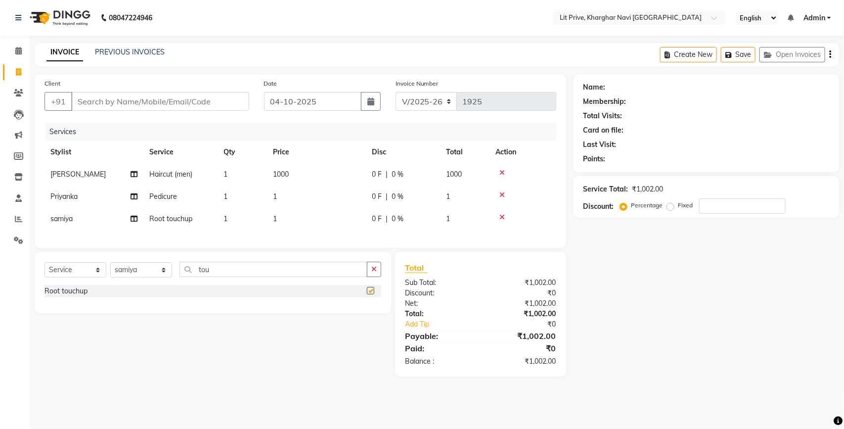
checkbox input "false"
click at [319, 196] on td "1" at bounding box center [316, 196] width 99 height 22
select select "38393"
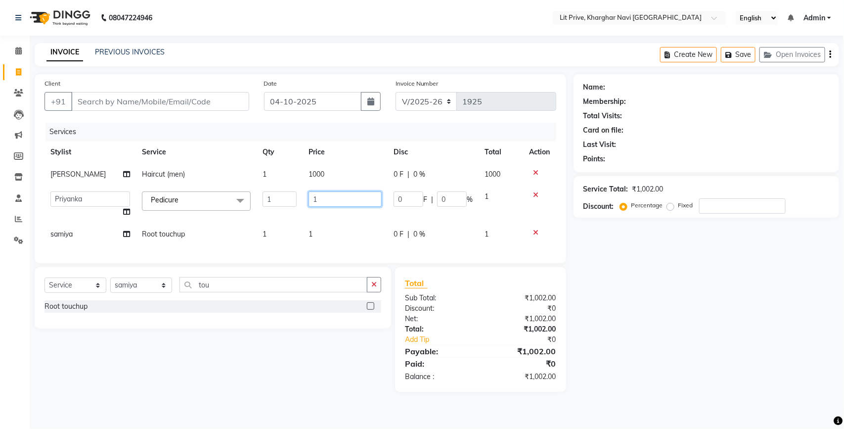
click at [319, 196] on input "1" at bounding box center [345, 198] width 74 height 15
type input "1700"
click at [342, 224] on td "1" at bounding box center [346, 234] width 86 height 22
select select "83138"
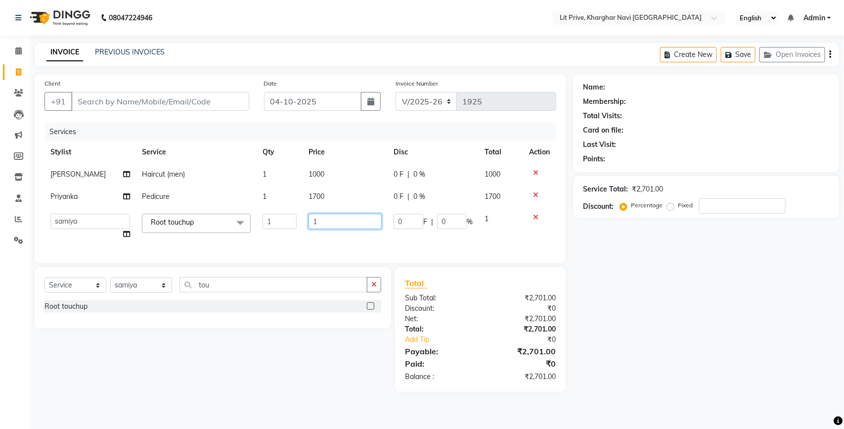
click at [342, 224] on input "1" at bounding box center [345, 221] width 74 height 15
type input "1300"
click at [127, 296] on div "Select Service Product Membership Package Voucher Prepaid Gift Card Select Styl…" at bounding box center [213, 297] width 356 height 61
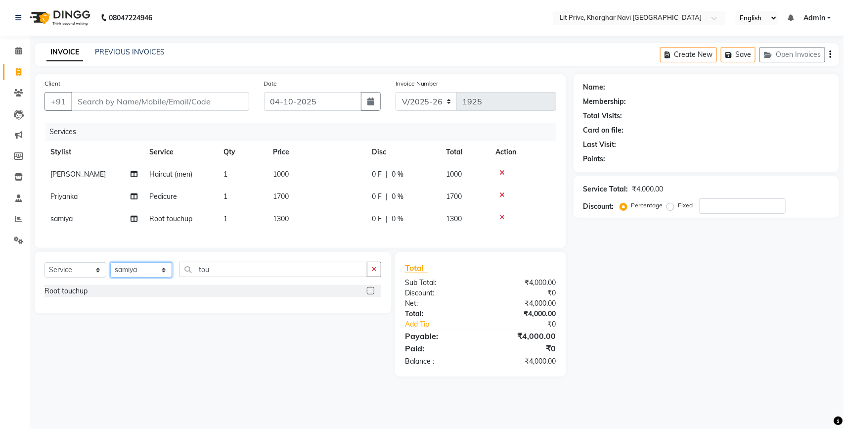
select select "38245"
click at [110, 271] on select "Select Stylist [PERSON_NAME] [PERSON_NAME] [PERSON_NAME] [PERSON_NAME] [PERSON_…" at bounding box center [141, 269] width 62 height 15
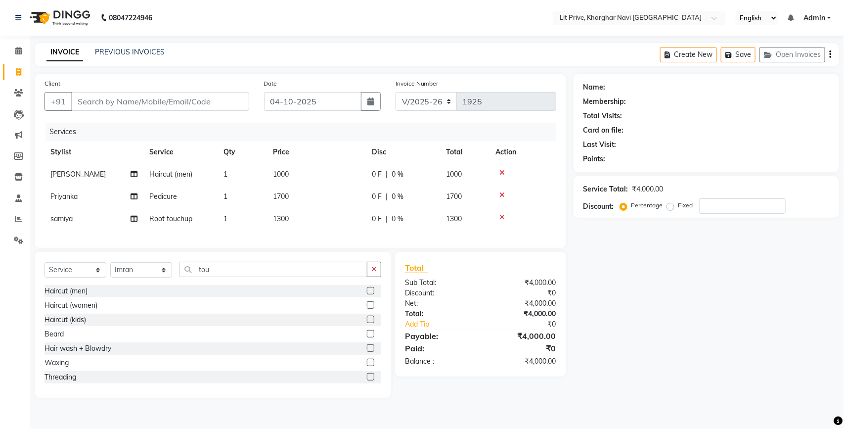
click at [367, 294] on label at bounding box center [370, 290] width 7 height 7
click at [367, 294] on input "checkbox" at bounding box center [370, 291] width 6 height 6
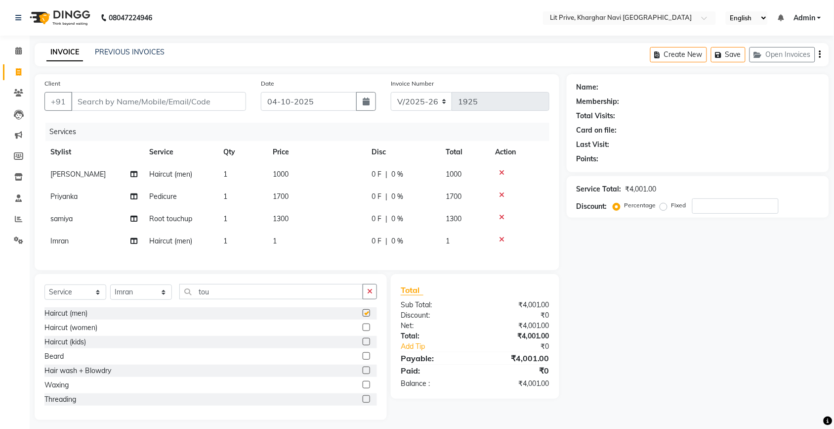
checkbox input "false"
click at [134, 300] on select "Select Stylist [PERSON_NAME] [PERSON_NAME] [PERSON_NAME] [PERSON_NAME] [PERSON_…" at bounding box center [141, 291] width 62 height 15
select select "65621"
click at [110, 293] on select "Select Stylist [PERSON_NAME] [PERSON_NAME] [PERSON_NAME] [PERSON_NAME] [PERSON_…" at bounding box center [141, 291] width 62 height 15
click at [363, 316] on label at bounding box center [366, 312] width 7 height 7
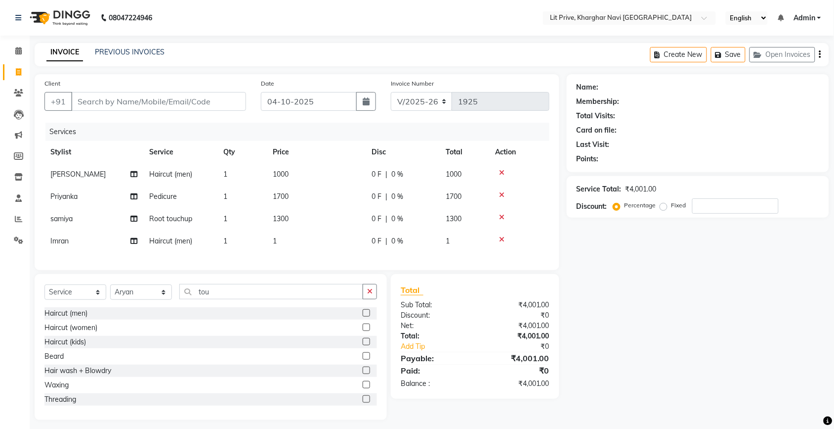
click at [363, 316] on input "checkbox" at bounding box center [366, 313] width 6 height 6
click at [357, 299] on input "tou" at bounding box center [271, 291] width 184 height 15
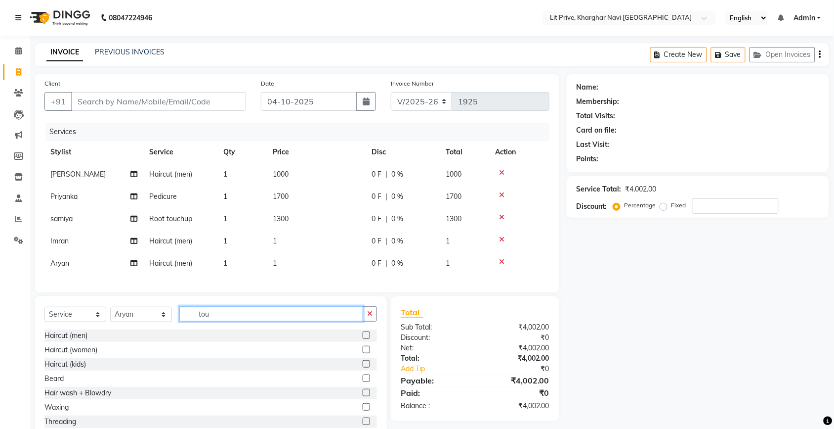
checkbox input "false"
click at [329, 238] on td "1" at bounding box center [316, 241] width 99 height 22
select select "38245"
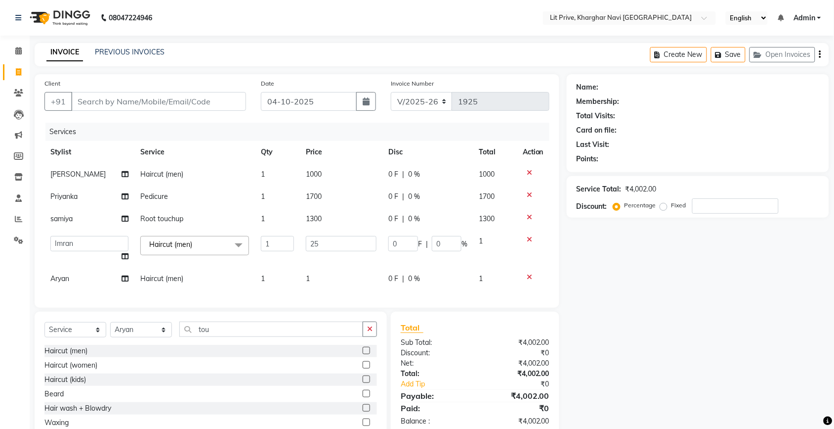
type input "250"
click at [328, 274] on div "Services Stylist Service Qty Price Disc Total Action [PERSON_NAME] Haircut (men…" at bounding box center [296, 210] width 505 height 175
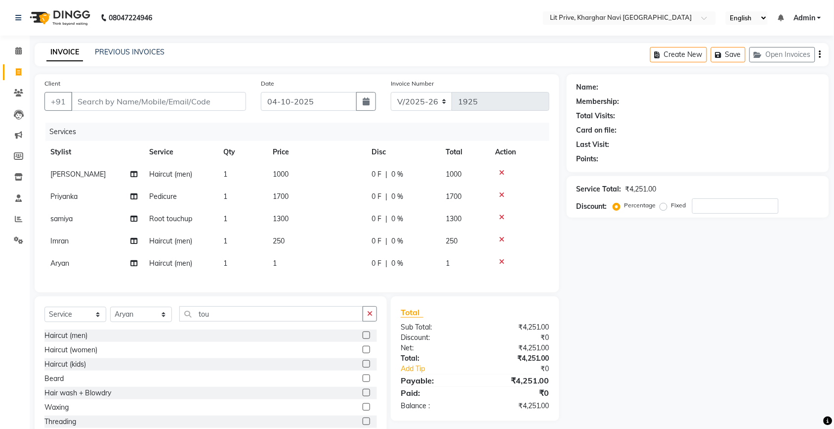
click at [328, 274] on div "Services Stylist Service Qty Price Disc Total Action [PERSON_NAME] Haircut (men…" at bounding box center [296, 203] width 505 height 160
click at [327, 274] on div "Services Stylist Service Qty Price Disc Total Action [PERSON_NAME] Haircut (men…" at bounding box center [296, 203] width 505 height 160
click at [327, 267] on td "1" at bounding box center [316, 263] width 99 height 22
select select "65621"
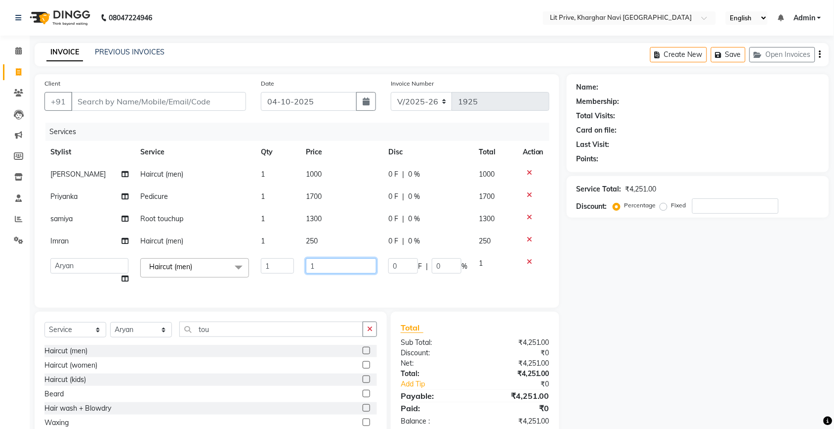
click at [327, 267] on input "1" at bounding box center [341, 265] width 71 height 15
type input "300"
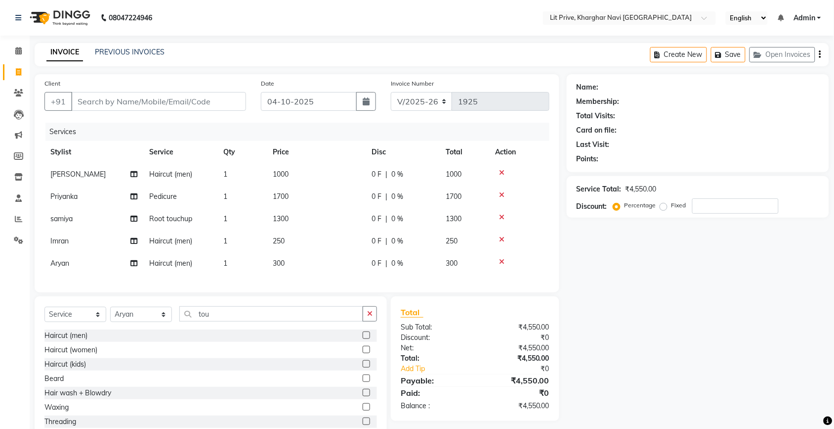
click at [675, 330] on div "Name: Membership: Total Visits: Card on file: Last Visit: Points: Service Total…" at bounding box center [702, 258] width 270 height 368
click at [186, 97] on input "Client" at bounding box center [158, 101] width 175 height 19
type input "l"
type input "0"
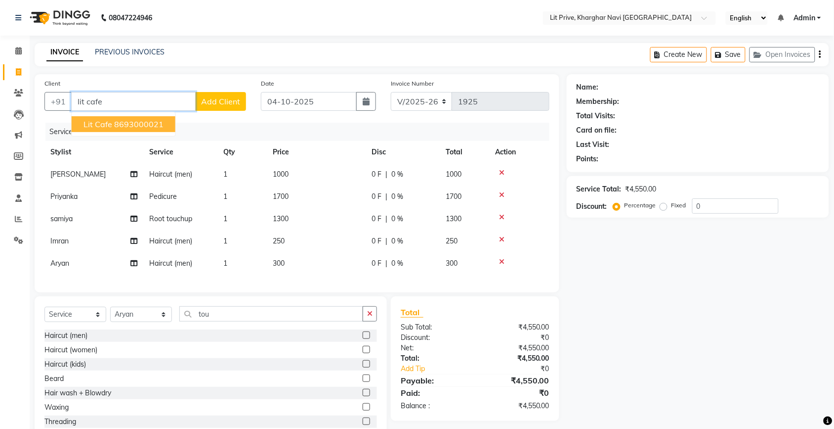
click at [124, 122] on ngb-highlight "8693000021" at bounding box center [138, 124] width 49 height 10
type input "8693000021"
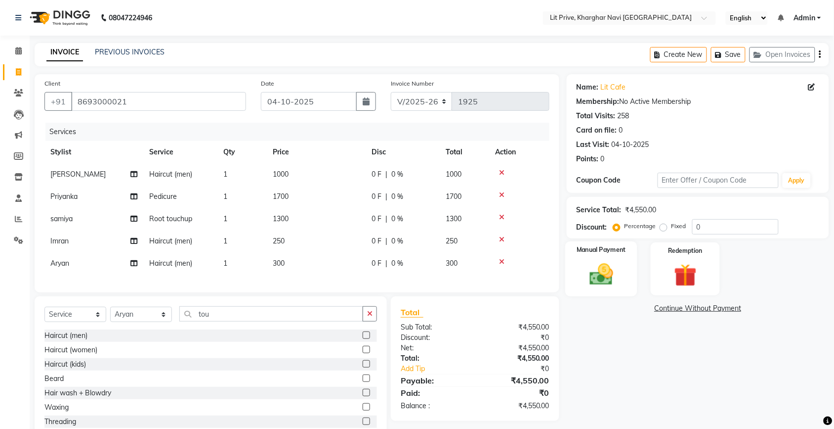
click at [596, 266] on img at bounding box center [601, 274] width 39 height 27
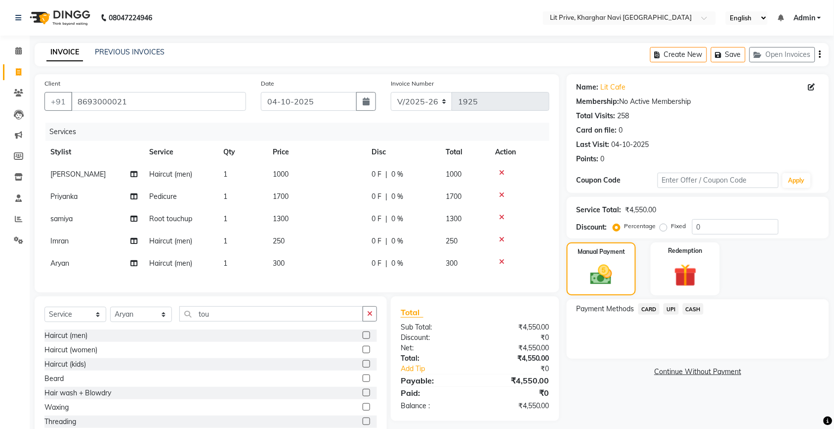
click at [670, 304] on span "UPI" at bounding box center [671, 308] width 15 height 11
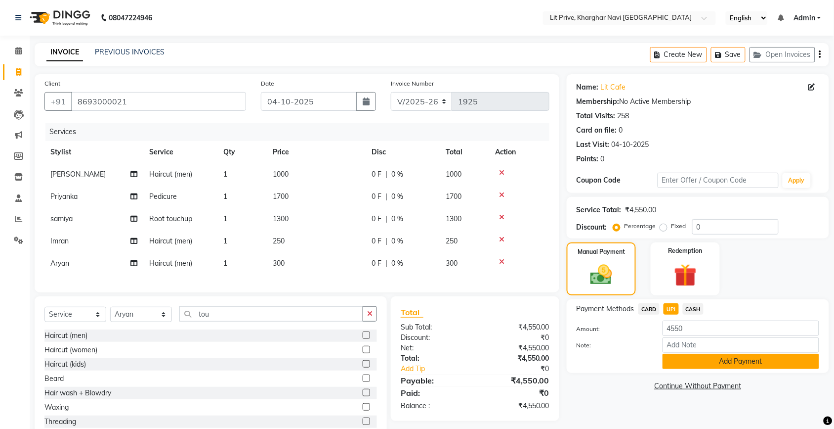
click at [675, 358] on button "Add Payment" at bounding box center [741, 360] width 157 height 15
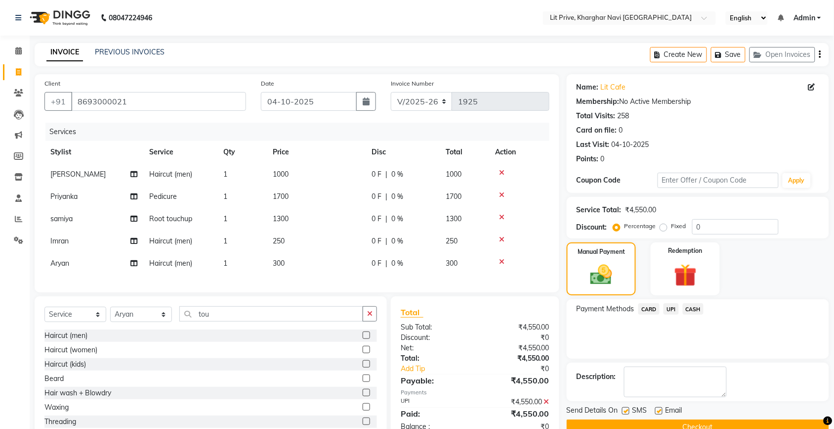
click at [660, 416] on div at bounding box center [659, 412] width 6 height 10
click at [658, 409] on label at bounding box center [659, 410] width 7 height 7
click at [658, 409] on input "checkbox" at bounding box center [659, 411] width 6 height 6
checkbox input "false"
click at [623, 411] on label at bounding box center [625, 410] width 7 height 7
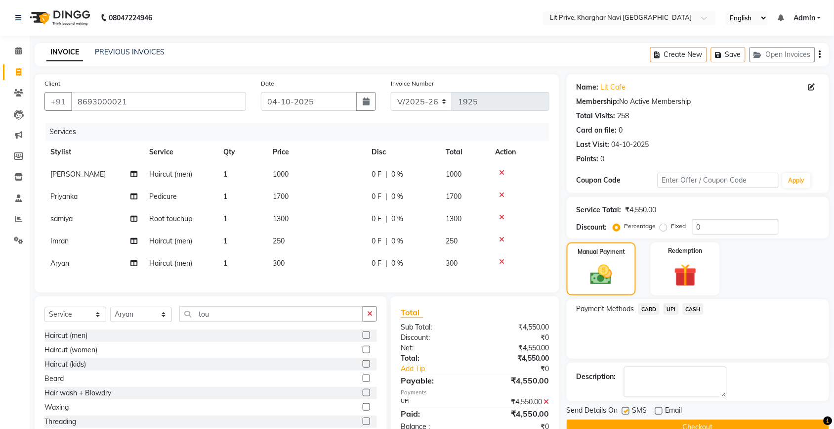
click at [623, 411] on input "checkbox" at bounding box center [625, 411] width 6 height 6
checkbox input "false"
click at [628, 422] on button "Checkout" at bounding box center [698, 426] width 263 height 15
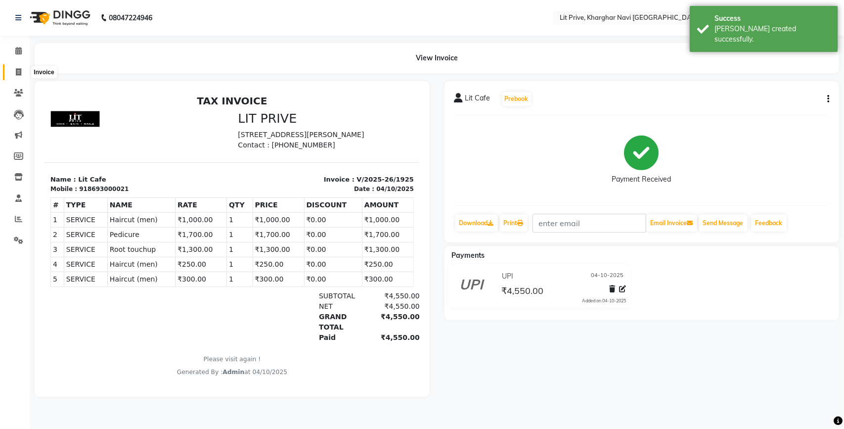
click at [18, 68] on icon at bounding box center [18, 71] width 5 height 7
select select "service"
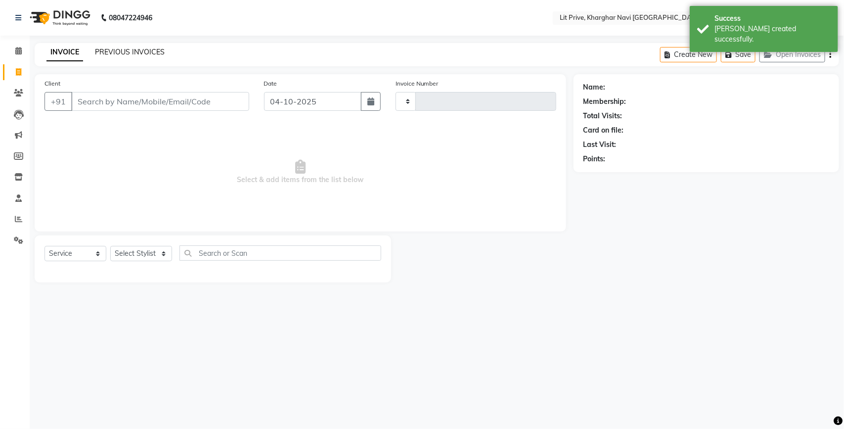
type input "1926"
select select "5625"
click at [100, 52] on link "PREVIOUS INVOICES" at bounding box center [130, 51] width 70 height 9
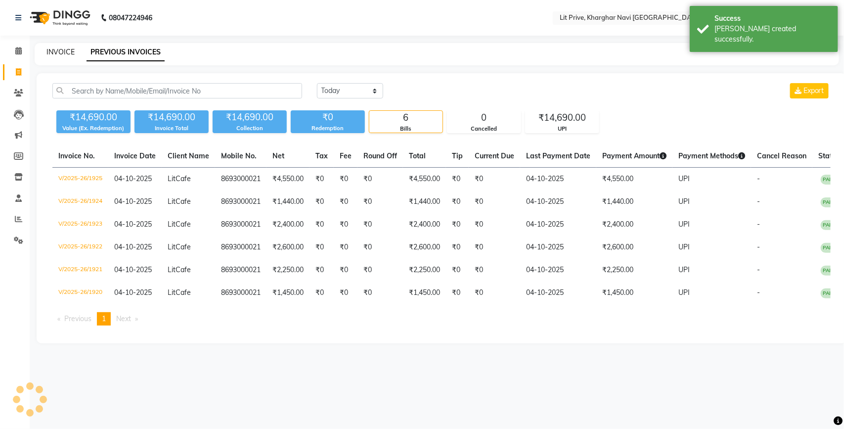
click at [67, 51] on link "INVOICE" at bounding box center [60, 51] width 28 height 9
select select "5625"
select select "service"
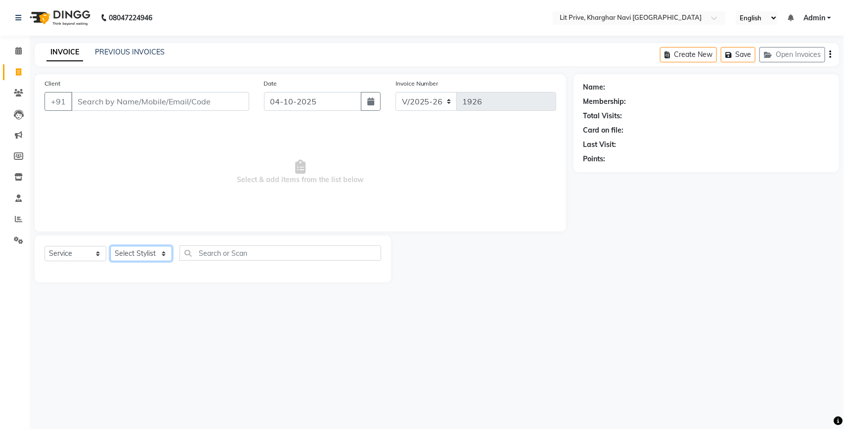
click at [155, 260] on select "Select Stylist [PERSON_NAME] [PERSON_NAME] [PERSON_NAME] [PERSON_NAME] [PERSON_…" at bounding box center [141, 253] width 62 height 15
select select "65621"
click at [110, 246] on select "Select Stylist [PERSON_NAME] [PERSON_NAME] [PERSON_NAME] [PERSON_NAME] [PERSON_…" at bounding box center [141, 253] width 62 height 15
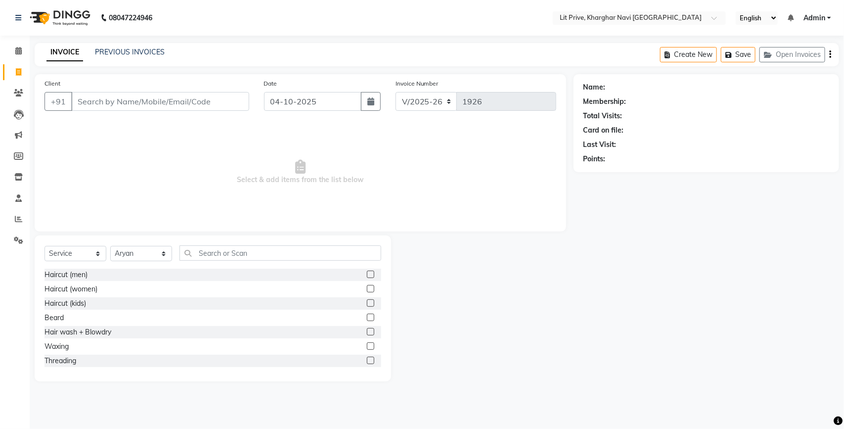
click at [367, 273] on label at bounding box center [370, 273] width 7 height 7
click at [367, 273] on input "checkbox" at bounding box center [370, 274] width 6 height 6
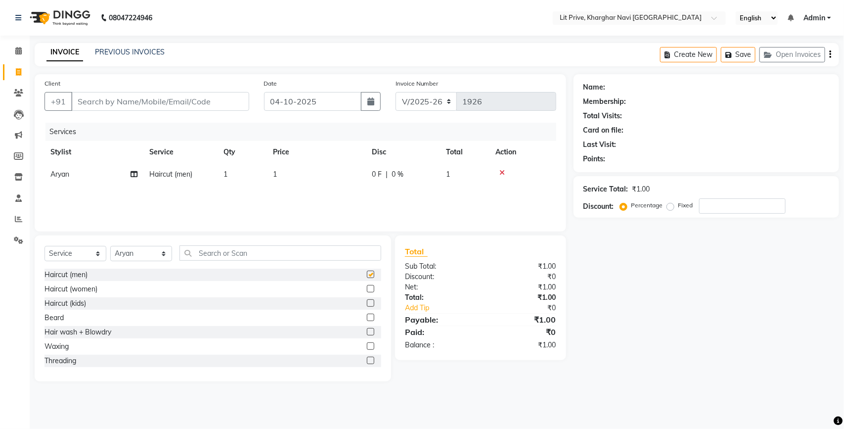
checkbox input "false"
click at [332, 175] on td "1" at bounding box center [316, 174] width 99 height 22
select select "65621"
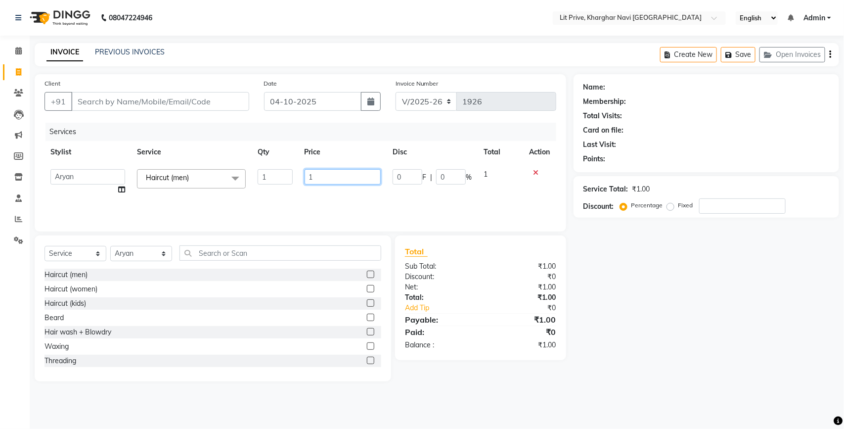
click at [332, 175] on input "1" at bounding box center [343, 176] width 77 height 15
click at [331, 171] on input "1" at bounding box center [343, 176] width 77 height 15
type input "350"
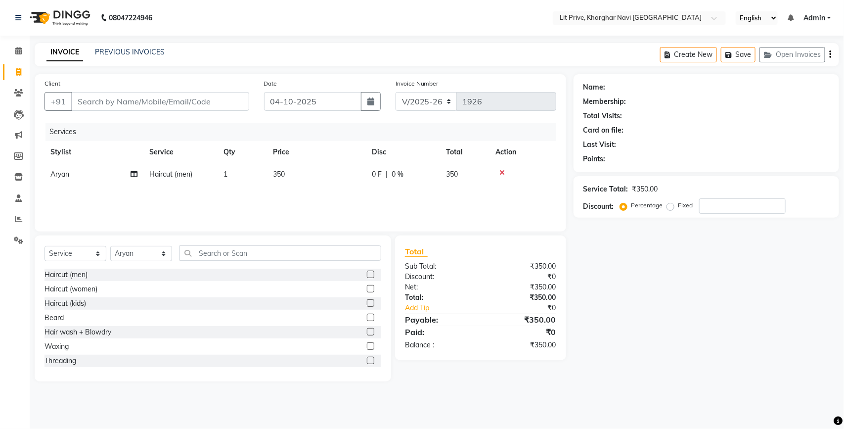
click at [668, 325] on div "Name: Membership: Total Visits: Card on file: Last Visit: Points: Service Total…" at bounding box center [709, 227] width 273 height 307
click at [130, 261] on div "Select Service Product Membership Package Voucher Prepaid Gift Card Select Styl…" at bounding box center [212, 256] width 337 height 23
click at [140, 242] on div "Select Service Product Membership Package Voucher Prepaid Gift Card Select Styl…" at bounding box center [213, 308] width 356 height 146
click at [134, 255] on select "Select Stylist [PERSON_NAME] [PERSON_NAME] [PERSON_NAME] [PERSON_NAME] [PERSON_…" at bounding box center [141, 253] width 62 height 15
select select "88462"
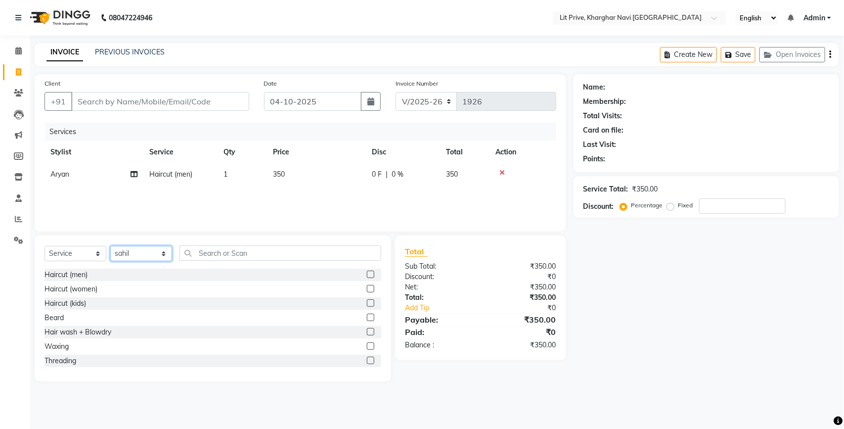
click at [110, 246] on select "Select Stylist [PERSON_NAME] [PERSON_NAME] [PERSON_NAME] [PERSON_NAME] [PERSON_…" at bounding box center [141, 253] width 62 height 15
click at [367, 272] on label at bounding box center [370, 273] width 7 height 7
click at [367, 272] on input "checkbox" at bounding box center [370, 274] width 6 height 6
checkbox input "false"
click at [331, 204] on td "1" at bounding box center [316, 196] width 99 height 22
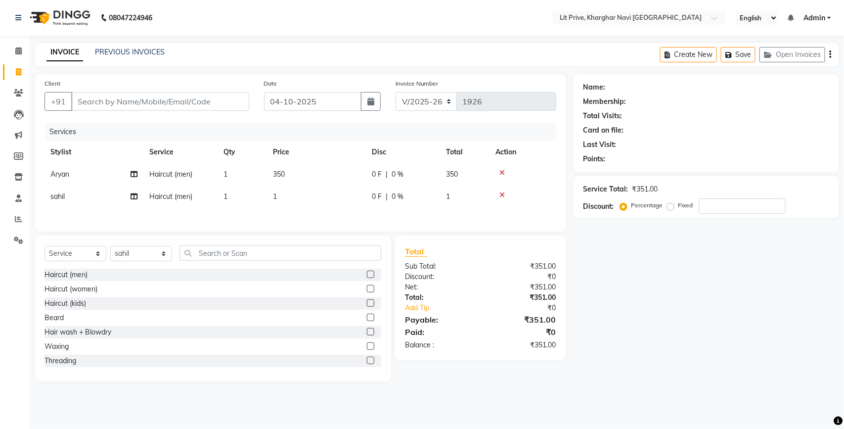
select select "88462"
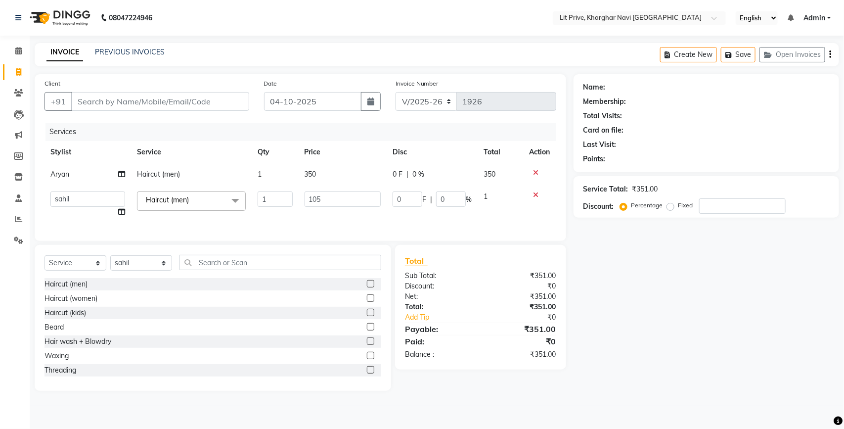
type input "1050"
click at [636, 300] on div "Name: Membership: Total Visits: Card on file: Last Visit: Points: Service Total…" at bounding box center [709, 232] width 273 height 316
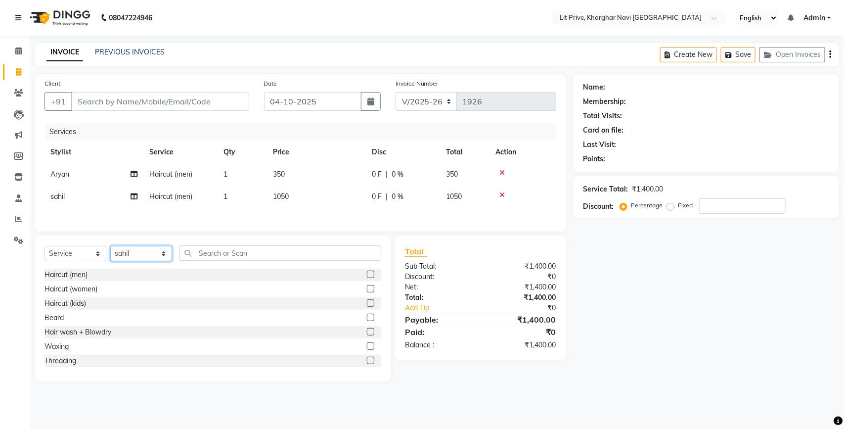
click at [165, 258] on select "Select Stylist [PERSON_NAME] [PERSON_NAME] [PERSON_NAME] [PERSON_NAME] [PERSON_…" at bounding box center [141, 253] width 62 height 15
select select "38391"
click at [110, 249] on select "Select Stylist [PERSON_NAME] [PERSON_NAME] [PERSON_NAME] [PERSON_NAME] [PERSON_…" at bounding box center [141, 253] width 62 height 15
click at [367, 277] on label at bounding box center [370, 273] width 7 height 7
click at [367, 277] on input "checkbox" at bounding box center [370, 274] width 6 height 6
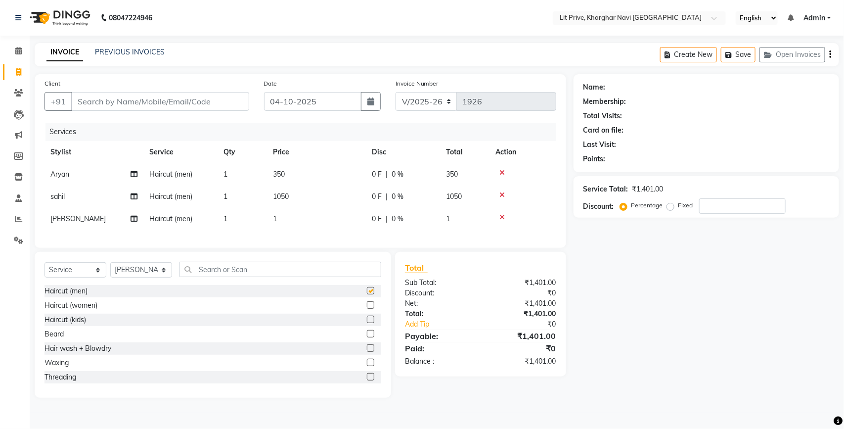
checkbox input "false"
click at [285, 214] on td "1" at bounding box center [316, 219] width 99 height 22
select select "38391"
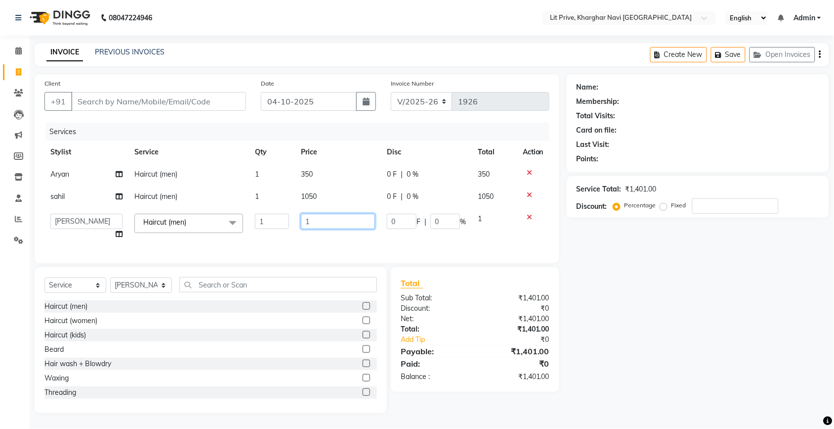
click at [336, 222] on input "1" at bounding box center [338, 221] width 74 height 15
type input "300"
click at [601, 321] on div "Name: Membership: Total Visits: Card on file: Last Visit: Points: Service Total…" at bounding box center [709, 243] width 273 height 339
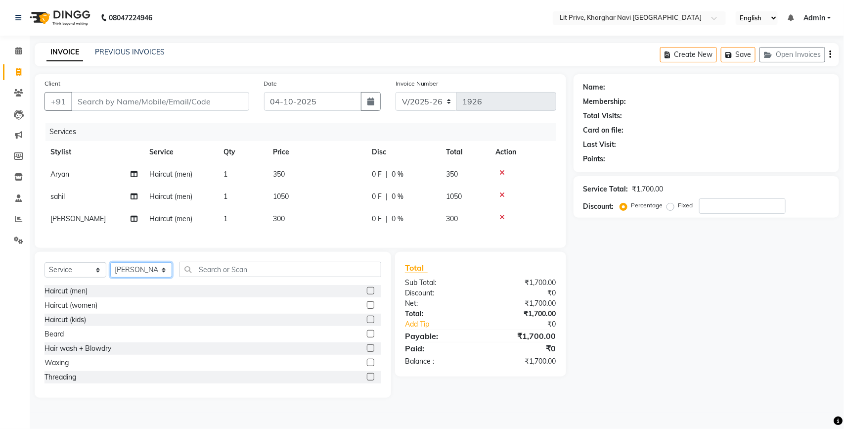
click at [165, 277] on select "Select Stylist [PERSON_NAME] [PERSON_NAME] [PERSON_NAME] [PERSON_NAME] [PERSON_…" at bounding box center [141, 269] width 62 height 15
select select "38245"
click at [110, 271] on select "Select Stylist [PERSON_NAME] [PERSON_NAME] [PERSON_NAME] [PERSON_NAME] [PERSON_…" at bounding box center [141, 269] width 62 height 15
click at [367, 294] on label at bounding box center [370, 290] width 7 height 7
click at [367, 294] on input "checkbox" at bounding box center [370, 291] width 6 height 6
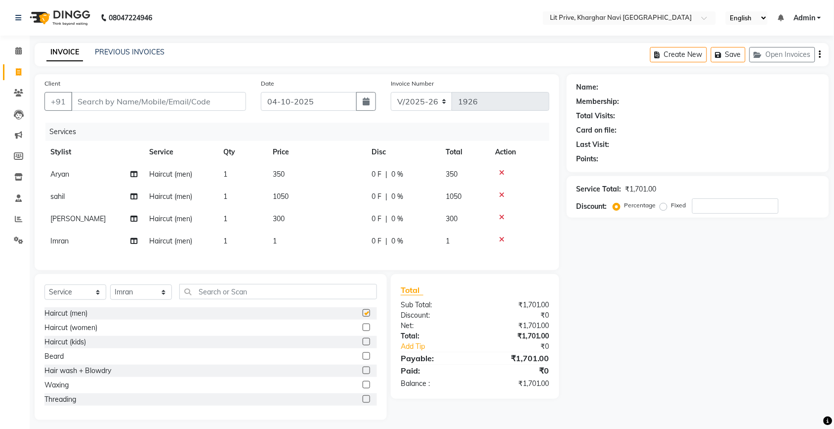
checkbox input "false"
click at [292, 236] on td "1" at bounding box center [316, 241] width 99 height 22
select select "38245"
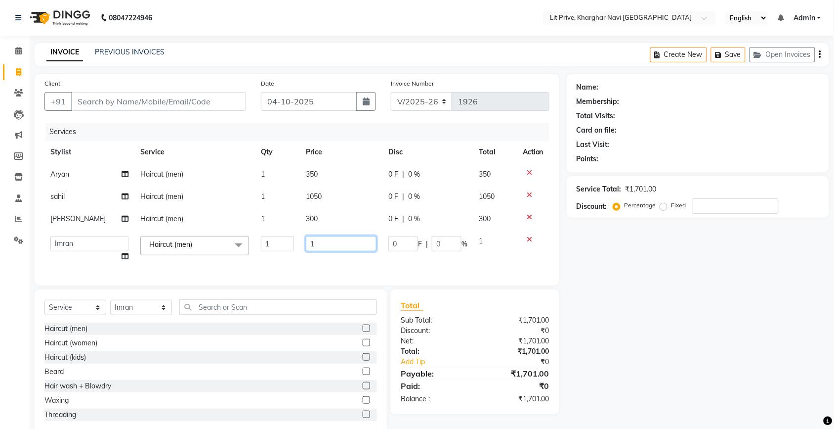
click at [347, 241] on input "1" at bounding box center [341, 243] width 71 height 15
type input "700"
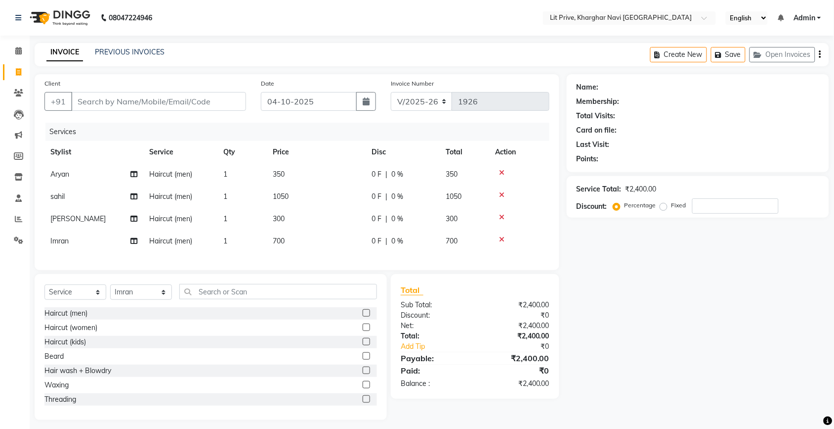
click at [785, 292] on div "Name: Membership: Total Visits: Card on file: Last Visit: Points: Service Total…" at bounding box center [702, 247] width 270 height 346
click at [178, 100] on input "Client" at bounding box center [158, 101] width 175 height 19
type input "a"
type input "0"
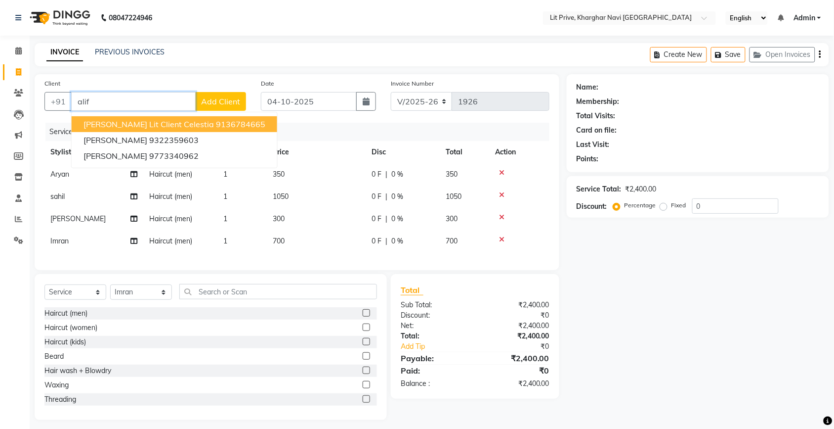
click at [166, 123] on span "[PERSON_NAME] Lit Client Celestia" at bounding box center [149, 124] width 131 height 10
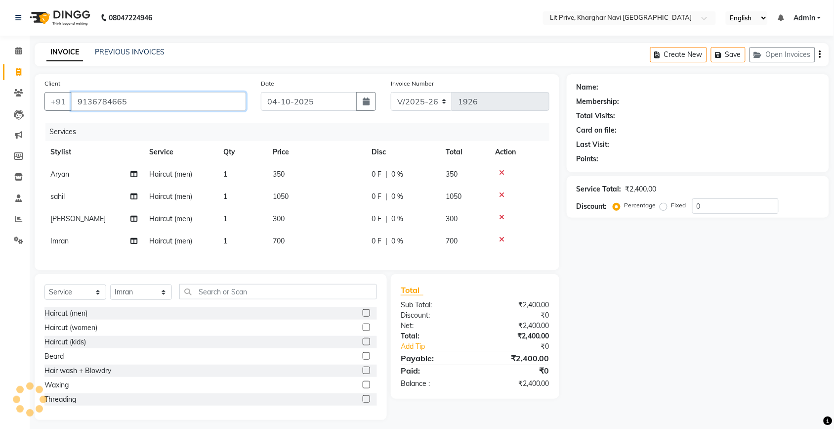
type input "9136784665"
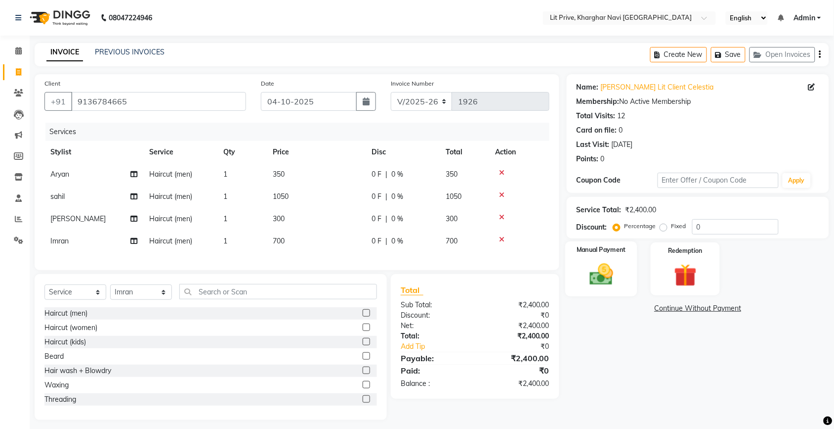
click at [614, 262] on img at bounding box center [601, 274] width 39 height 27
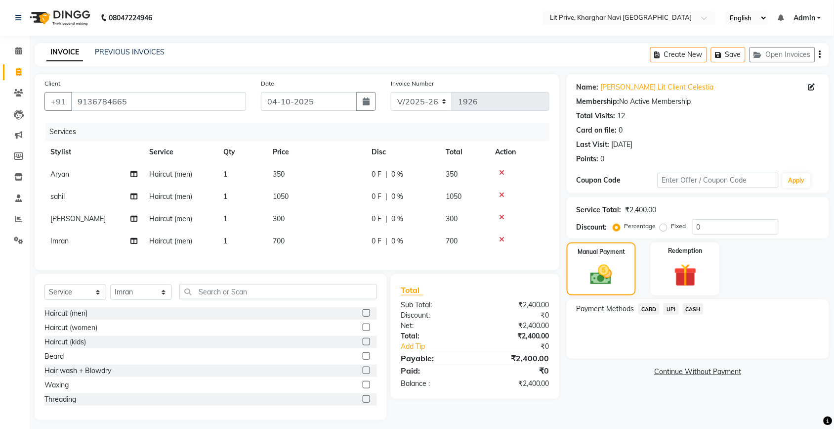
click at [674, 307] on span "UPI" at bounding box center [671, 308] width 15 height 11
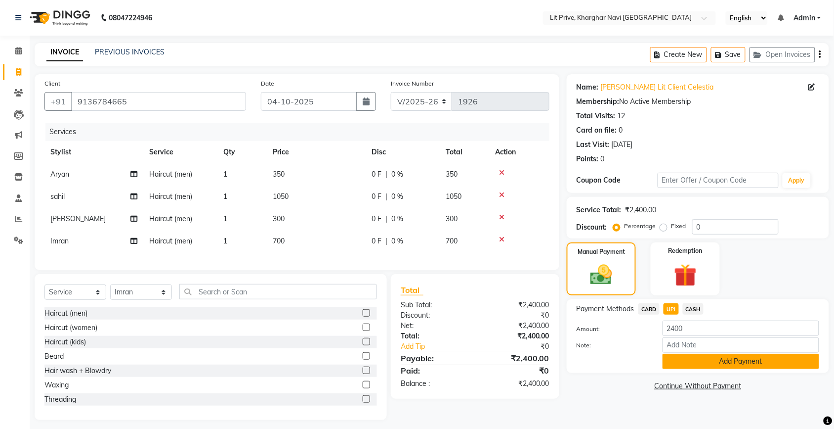
click at [743, 360] on button "Add Payment" at bounding box center [741, 360] width 157 height 15
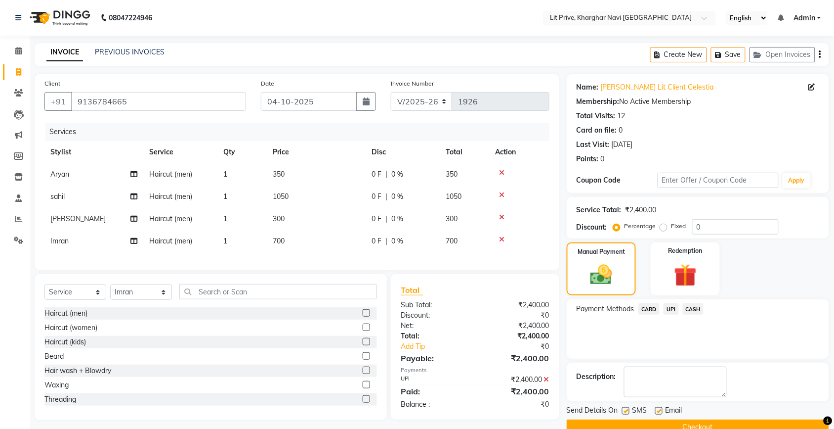
click at [624, 409] on label at bounding box center [625, 410] width 7 height 7
click at [624, 409] on input "checkbox" at bounding box center [625, 411] width 6 height 6
checkbox input "false"
click at [662, 411] on label at bounding box center [659, 410] width 7 height 7
click at [662, 411] on input "checkbox" at bounding box center [659, 411] width 6 height 6
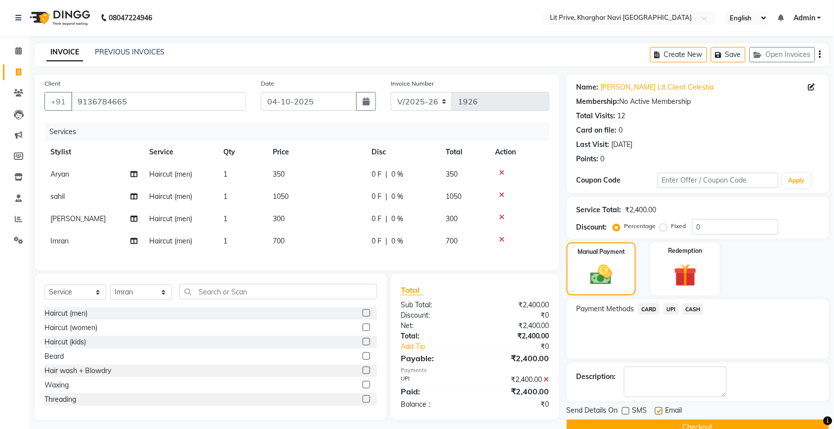
checkbox input "false"
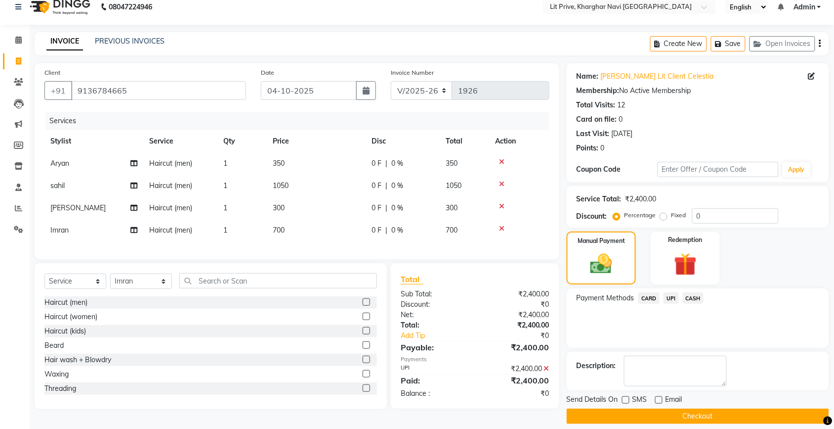
scroll to position [21, 0]
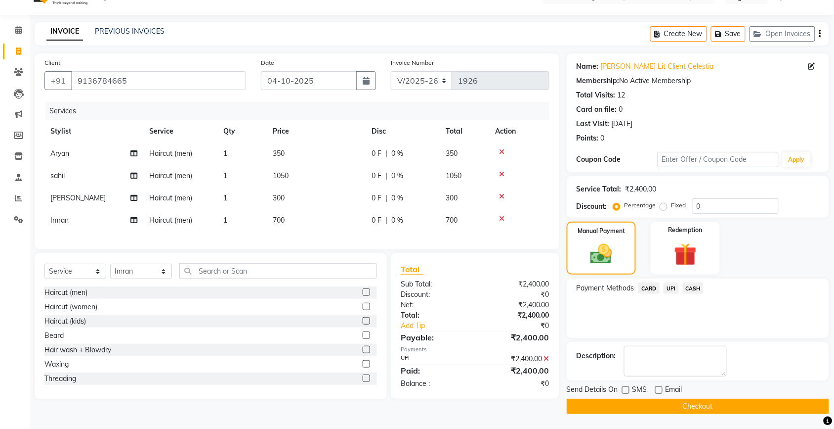
click at [699, 402] on button "Checkout" at bounding box center [698, 405] width 263 height 15
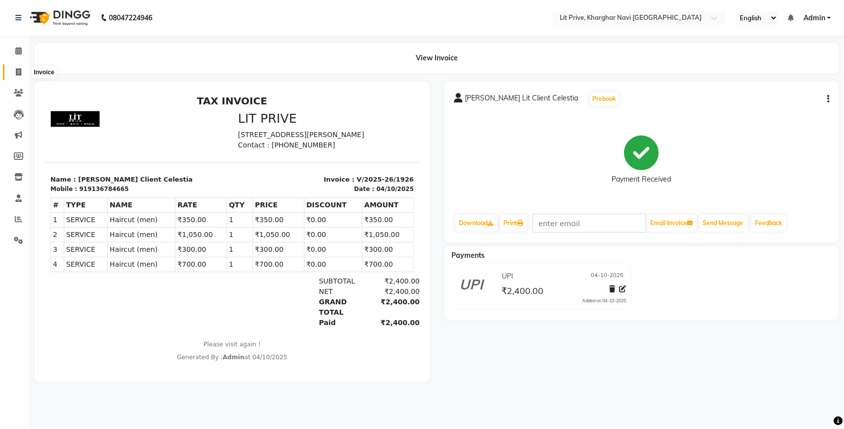
click at [16, 75] on icon at bounding box center [18, 71] width 5 height 7
select select "service"
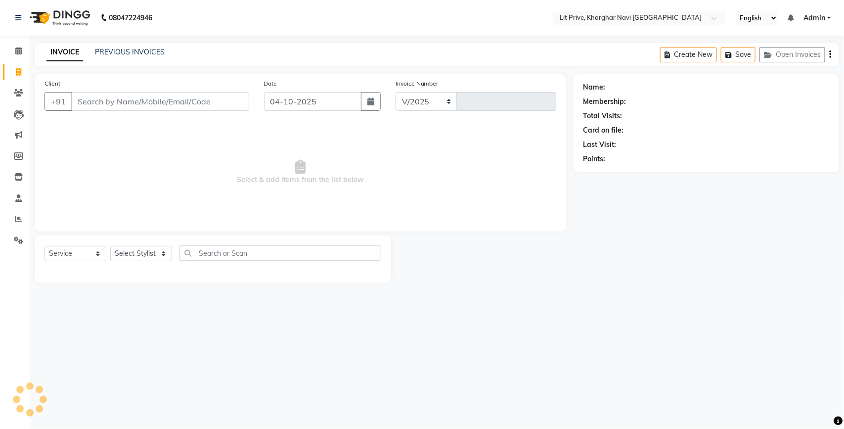
select select "5625"
type input "1927"
click at [165, 251] on select "Select Stylist [PERSON_NAME] [PERSON_NAME] [PERSON_NAME] [PERSON_NAME] [PERSON_…" at bounding box center [141, 253] width 62 height 15
select select "88462"
click at [110, 246] on select "Select Stylist [PERSON_NAME] [PERSON_NAME] [PERSON_NAME] [PERSON_NAME] [PERSON_…" at bounding box center [141, 253] width 62 height 15
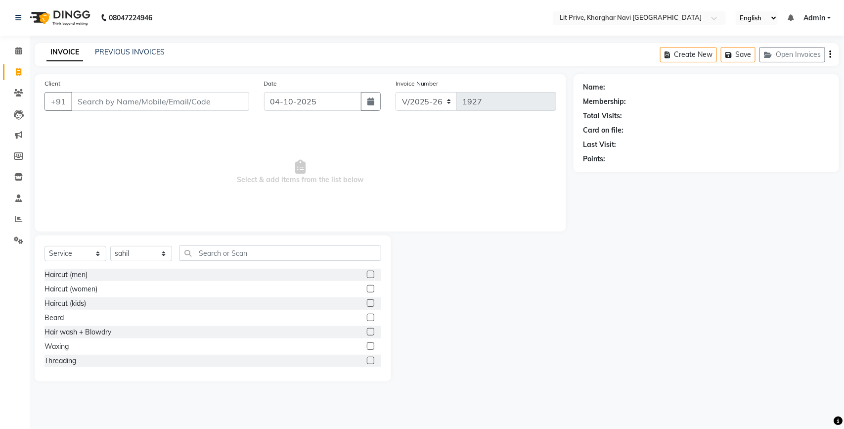
click at [367, 270] on label at bounding box center [370, 273] width 7 height 7
click at [367, 271] on input "checkbox" at bounding box center [370, 274] width 6 height 6
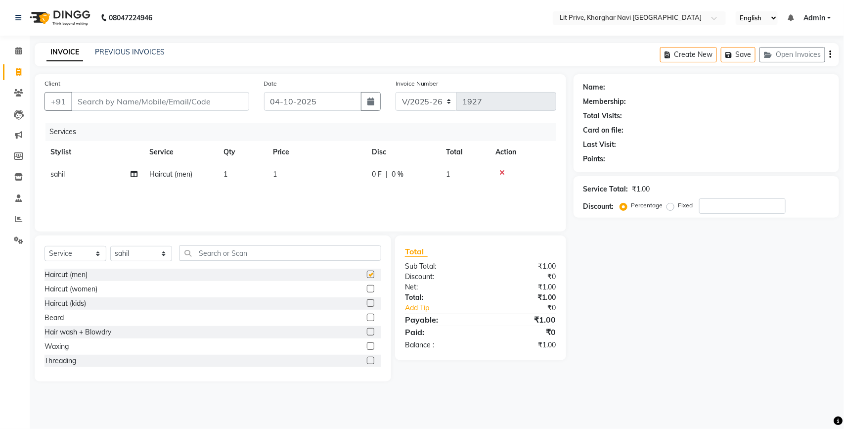
checkbox input "false"
click at [287, 164] on td "1" at bounding box center [316, 174] width 99 height 22
select select "88462"
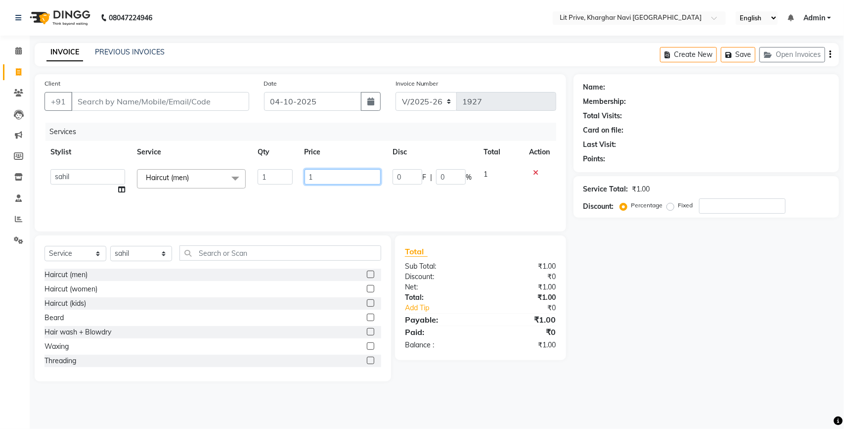
click at [328, 181] on input "1" at bounding box center [343, 176] width 77 height 15
type input "350"
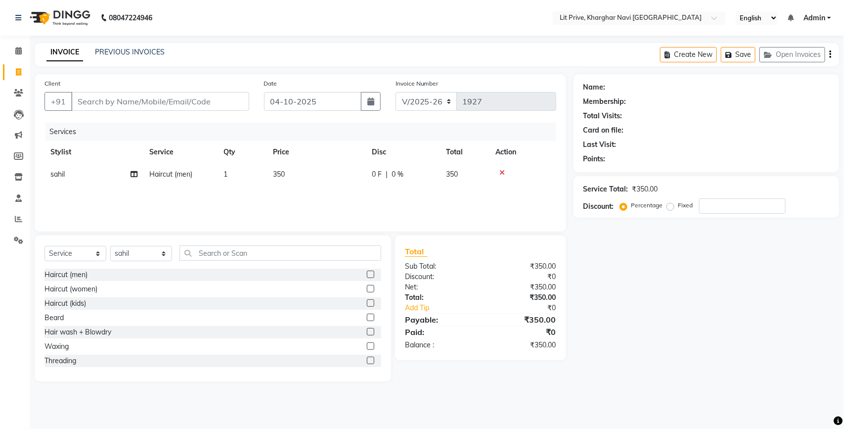
click at [688, 278] on div "Name: Membership: Total Visits: Card on file: Last Visit: Points: Service Total…" at bounding box center [709, 227] width 273 height 307
click at [164, 256] on select "Select Stylist [PERSON_NAME] [PERSON_NAME] [PERSON_NAME] [PERSON_NAME] [PERSON_…" at bounding box center [141, 253] width 62 height 15
select select "83138"
click at [110, 246] on select "Select Stylist [PERSON_NAME] [PERSON_NAME] [PERSON_NAME] [PERSON_NAME] [PERSON_…" at bounding box center [141, 253] width 62 height 15
click at [258, 251] on input "text" at bounding box center [280, 252] width 202 height 15
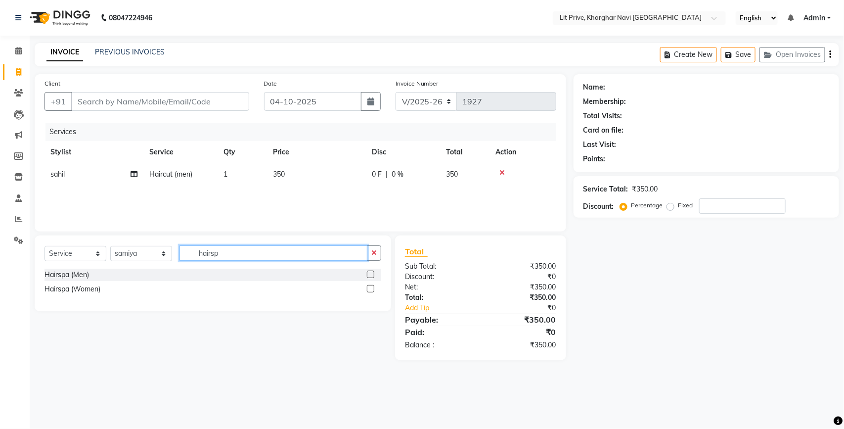
type input "hairsp"
click at [371, 287] on label at bounding box center [370, 288] width 7 height 7
click at [371, 287] on input "checkbox" at bounding box center [370, 289] width 6 height 6
checkbox input "false"
click at [289, 194] on td "1" at bounding box center [316, 196] width 99 height 22
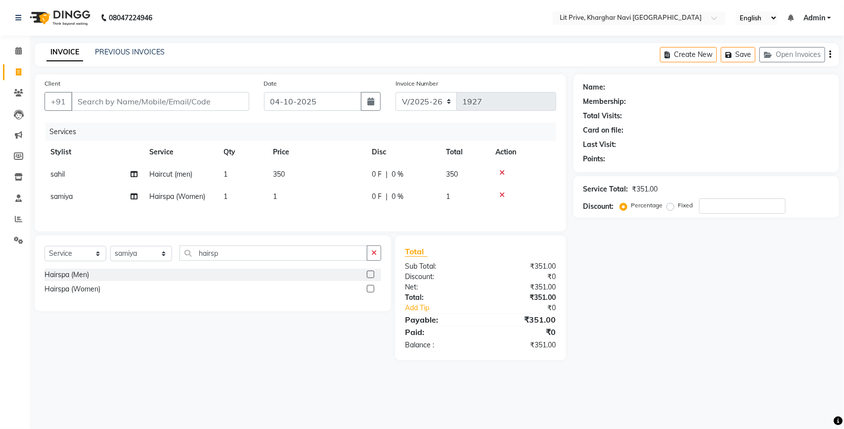
select select "83138"
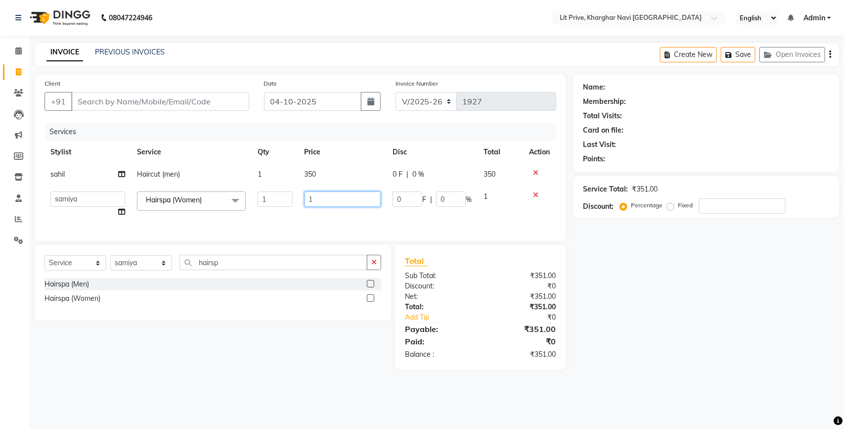
click at [331, 200] on input "1" at bounding box center [343, 198] width 77 height 15
type input "1700"
click at [728, 283] on div "Name: Membership: Total Visits: Card on file: Last Visit: Points: Service Total…" at bounding box center [709, 221] width 273 height 295
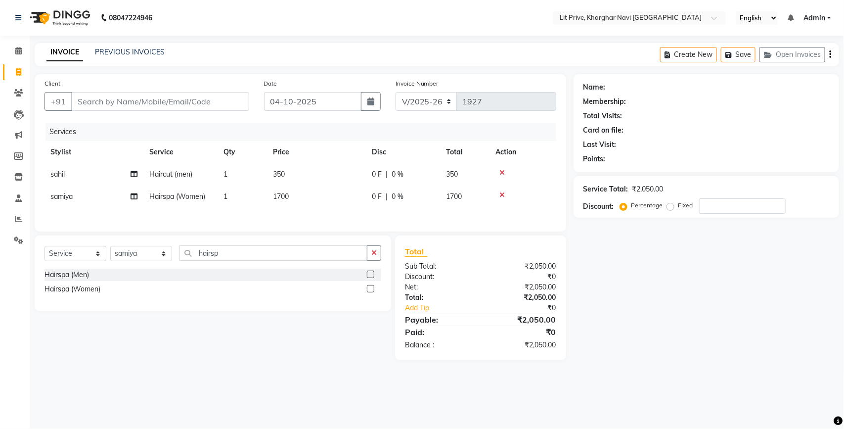
drag, startPoint x: 728, startPoint y: 283, endPoint x: 273, endPoint y: 453, distance: 485.6
click at [273, 428] on html "08047224946 Select Location × Lit Prive, Kharghar Navi [GEOGRAPHIC_DATA] Englis…" at bounding box center [422, 214] width 844 height 429
click at [166, 256] on select "Select Stylist [PERSON_NAME] [PERSON_NAME] [PERSON_NAME] [PERSON_NAME] [PERSON_…" at bounding box center [141, 253] width 62 height 15
select select "38245"
click at [110, 249] on select "Select Stylist [PERSON_NAME] [PERSON_NAME] [PERSON_NAME] [PERSON_NAME] [PERSON_…" at bounding box center [141, 253] width 62 height 15
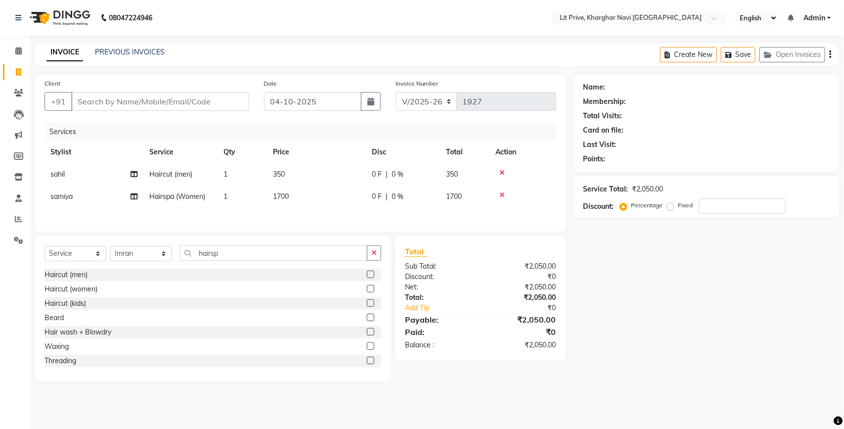
click at [367, 275] on label at bounding box center [370, 273] width 7 height 7
click at [367, 275] on input "checkbox" at bounding box center [370, 274] width 6 height 6
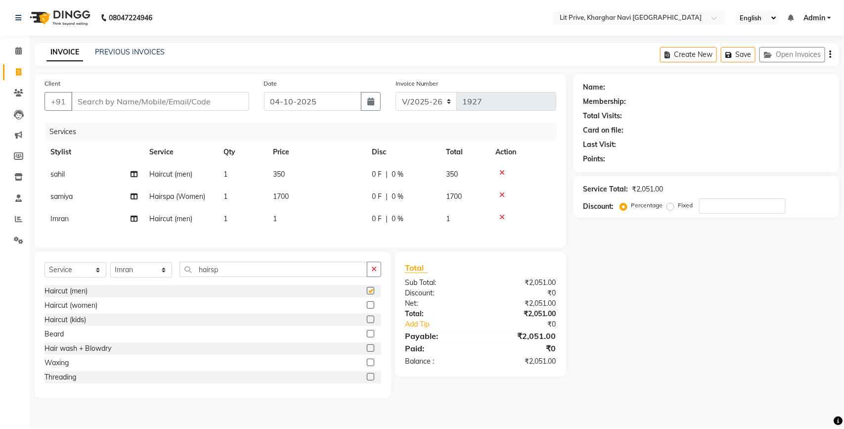
checkbox input "false"
click at [280, 216] on td "1" at bounding box center [316, 219] width 99 height 22
select select "38245"
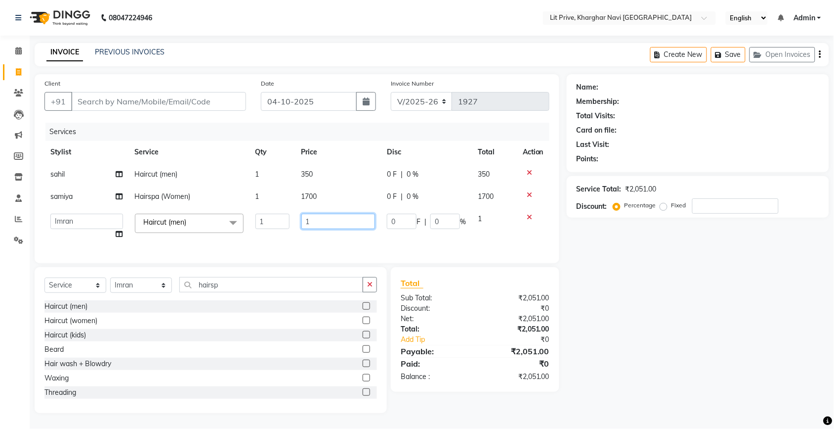
click at [351, 218] on input "1" at bounding box center [339, 221] width 74 height 15
type input "300"
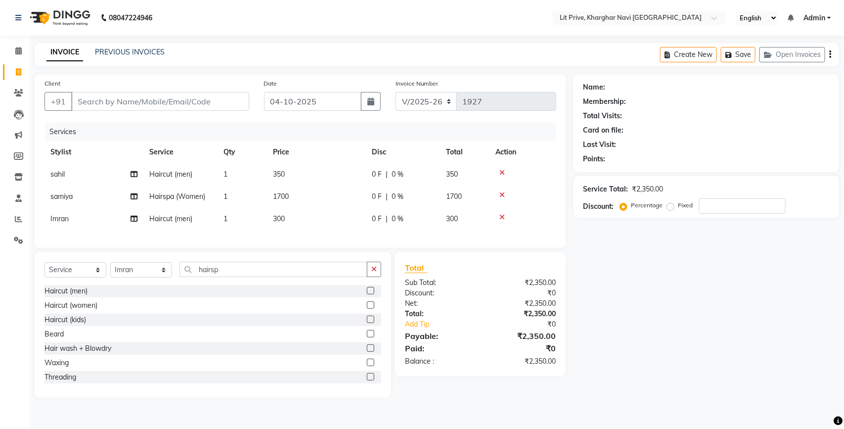
click at [704, 292] on div "Name: Membership: Total Visits: Card on file: Last Visit: Points: Service Total…" at bounding box center [709, 235] width 273 height 323
click at [302, 191] on td "1700" at bounding box center [316, 196] width 99 height 22
select select "83138"
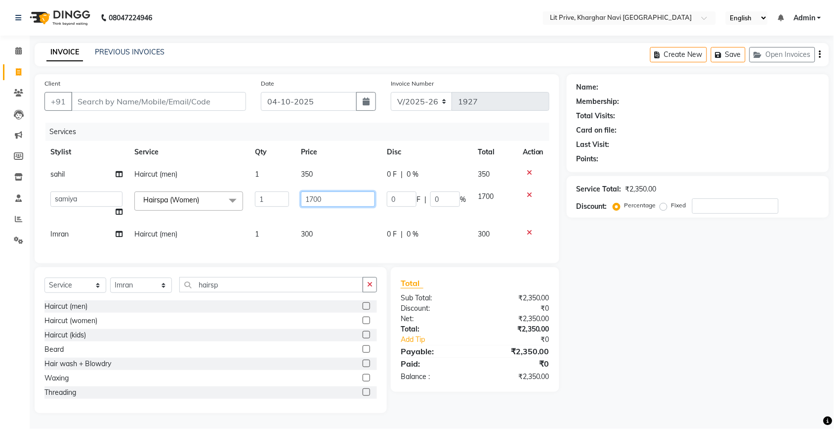
click at [339, 198] on input "1700" at bounding box center [338, 198] width 74 height 15
type input "1"
type input "2150"
click at [651, 274] on div "Name: Membership: Total Visits: Card on file: Last Visit: Points: Service Total…" at bounding box center [709, 243] width 273 height 339
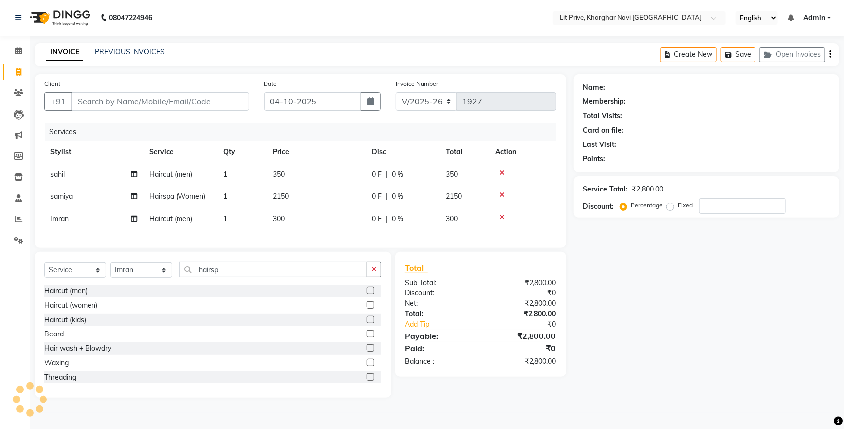
click at [124, 326] on div "Haircut (kids)" at bounding box center [212, 319] width 337 height 12
click at [164, 277] on select "Select Stylist [PERSON_NAME] [PERSON_NAME] [PERSON_NAME] [PERSON_NAME] [PERSON_…" at bounding box center [141, 269] width 62 height 15
select select "89134"
click at [110, 271] on select "Select Stylist [PERSON_NAME] [PERSON_NAME] [PERSON_NAME] [PERSON_NAME] [PERSON_…" at bounding box center [141, 269] width 62 height 15
click at [351, 277] on input "hairsp" at bounding box center [273, 269] width 188 height 15
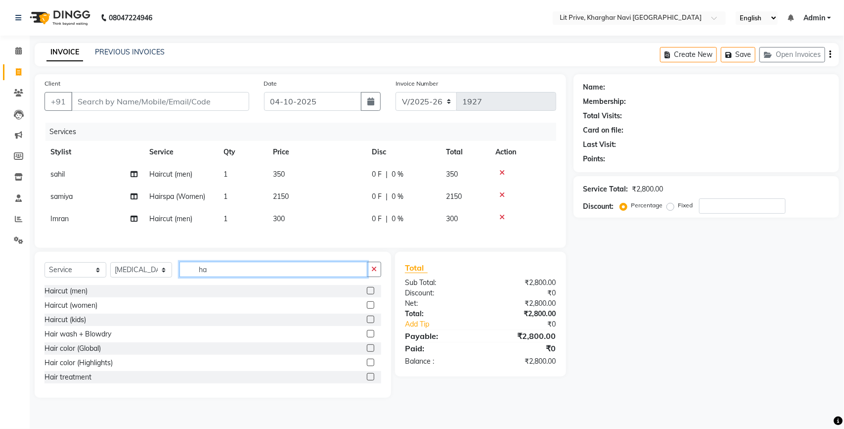
type input "h"
click at [321, 277] on input "text" at bounding box center [280, 269] width 202 height 15
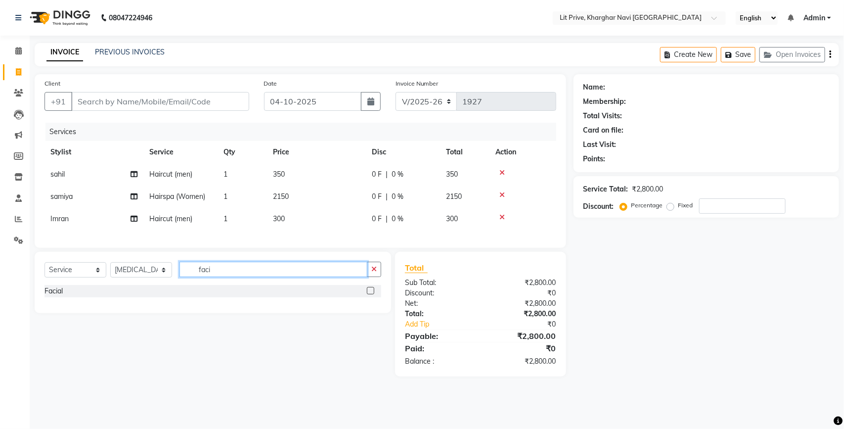
type input "faci"
click at [371, 294] on label at bounding box center [370, 290] width 7 height 7
click at [371, 294] on input "checkbox" at bounding box center [370, 291] width 6 height 6
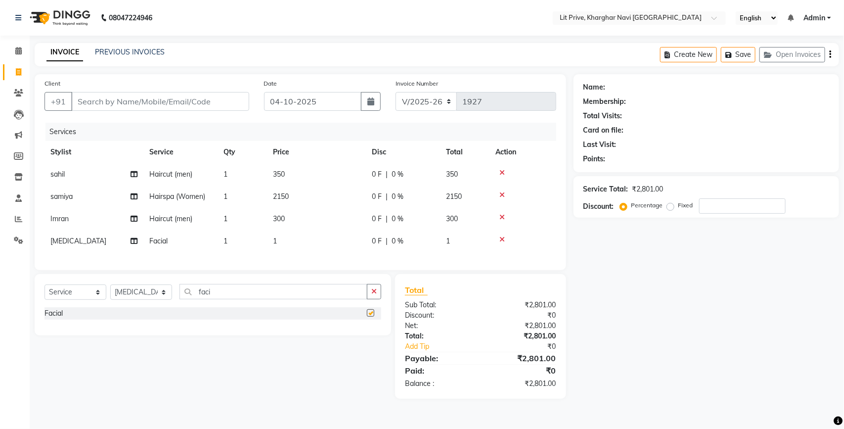
checkbox input "false"
click at [281, 235] on td "1" at bounding box center [316, 241] width 99 height 22
select select "89134"
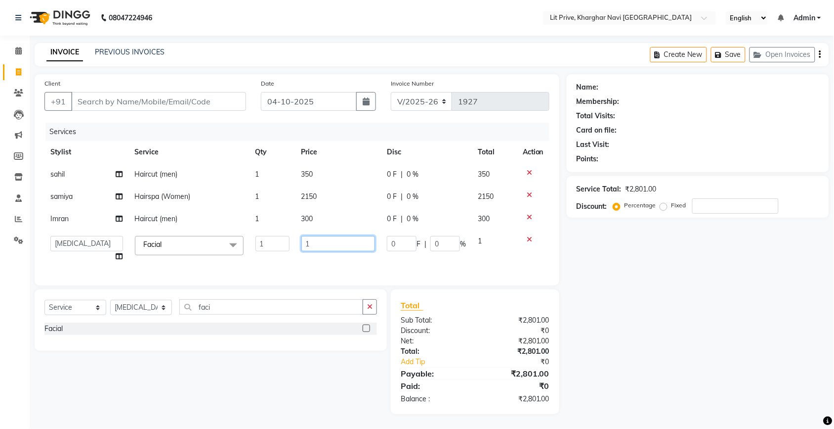
click at [328, 244] on input "1" at bounding box center [339, 243] width 74 height 15
type input "1600"
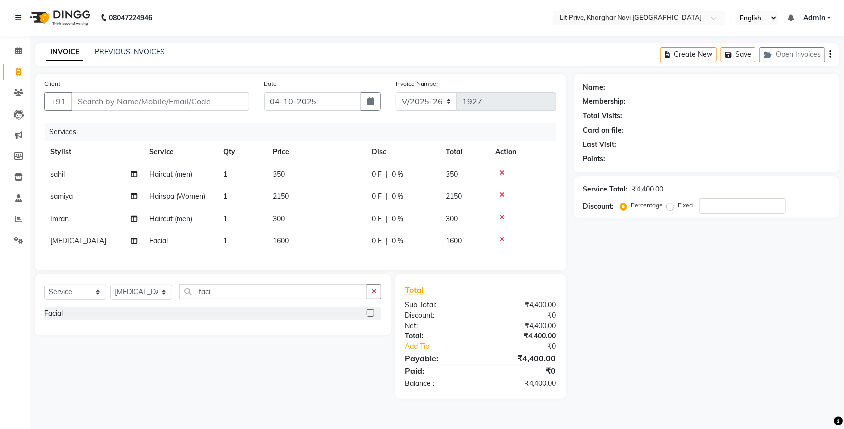
click at [582, 288] on div "Name: Membership: Total Visits: Card on file: Last Visit: Points: Service Total…" at bounding box center [709, 236] width 273 height 324
click at [161, 300] on select "Select Stylist [PERSON_NAME] [PERSON_NAME] [PERSON_NAME] [PERSON_NAME] [PERSON_…" at bounding box center [141, 291] width 62 height 15
select select "38393"
click at [110, 293] on select "Select Stylist [PERSON_NAME] [PERSON_NAME] [PERSON_NAME] [PERSON_NAME] [PERSON_…" at bounding box center [141, 291] width 62 height 15
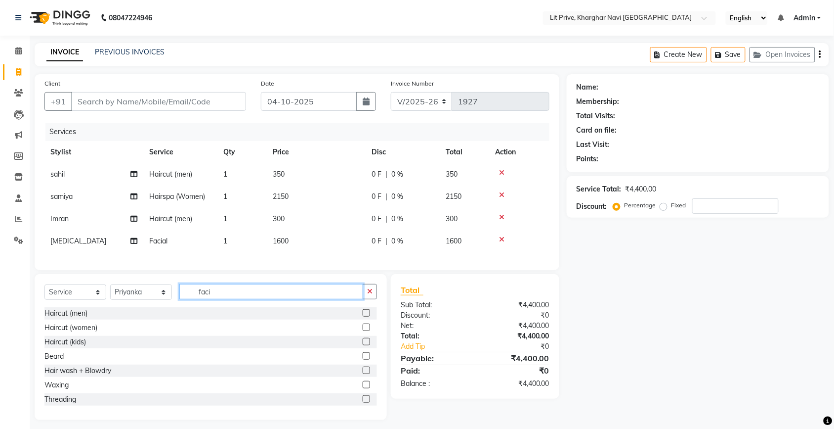
click at [349, 299] on input "faci" at bounding box center [271, 291] width 184 height 15
type input "f"
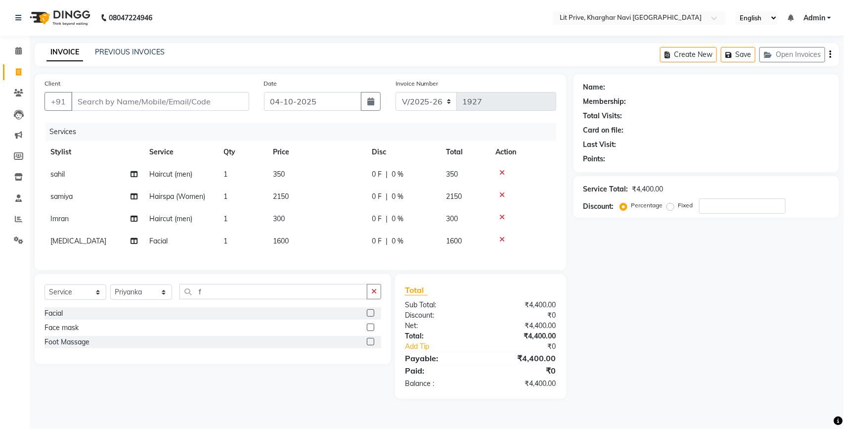
click at [371, 316] on label at bounding box center [370, 312] width 7 height 7
click at [371, 316] on input "checkbox" at bounding box center [370, 313] width 6 height 6
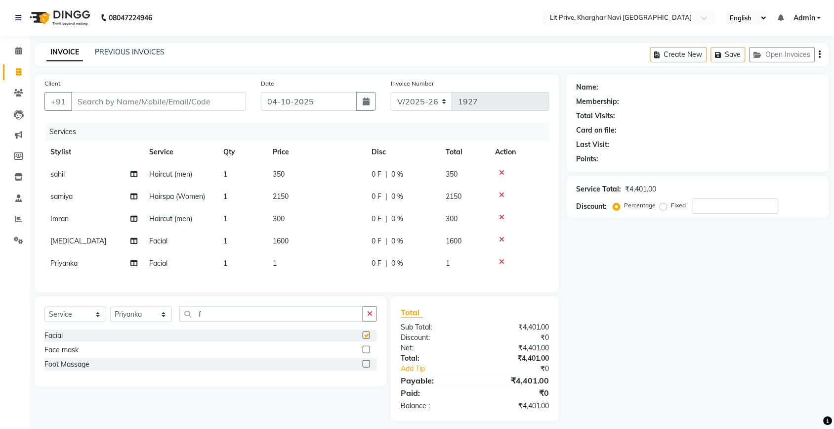
checkbox input "false"
click at [502, 261] on icon at bounding box center [501, 261] width 5 height 7
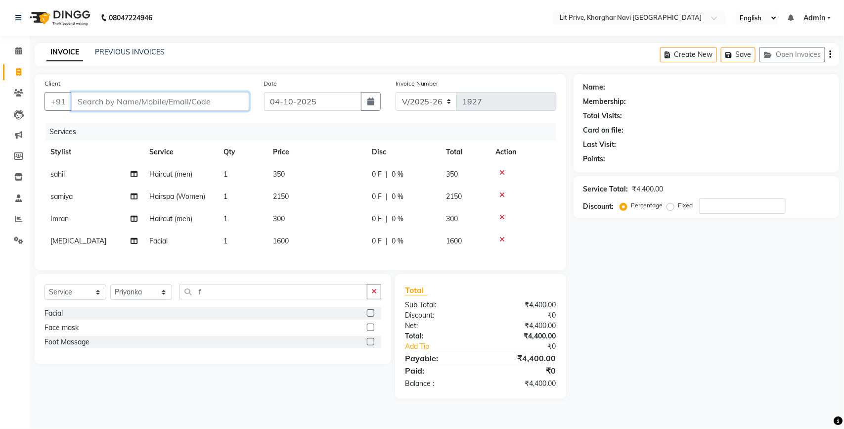
click at [115, 100] on input "Client" at bounding box center [160, 101] width 178 height 19
type input "i"
type input "0"
type input "i"
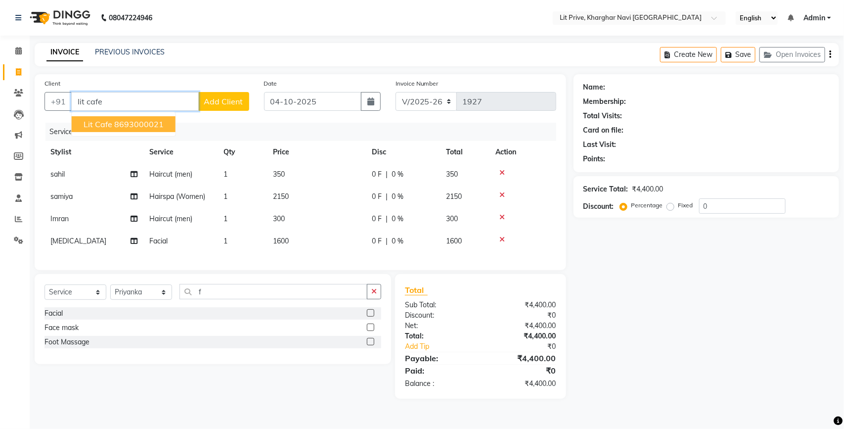
click at [109, 126] on span "Lit Cafe" at bounding box center [98, 124] width 29 height 10
type input "8693000021"
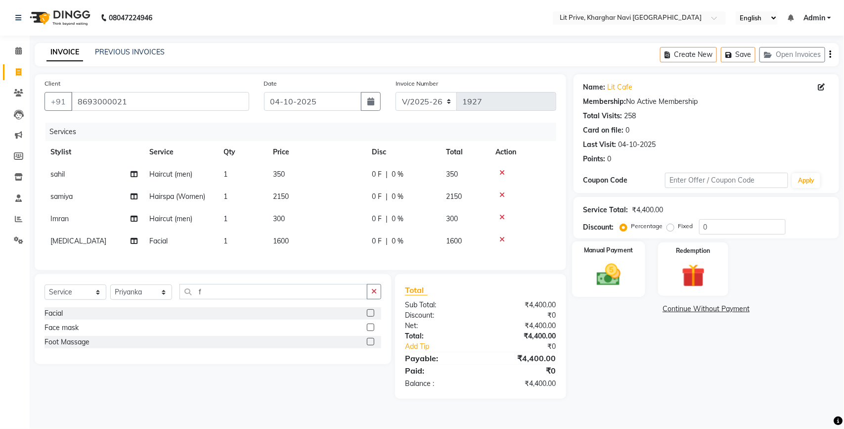
click at [616, 283] on img at bounding box center [608, 275] width 39 height 28
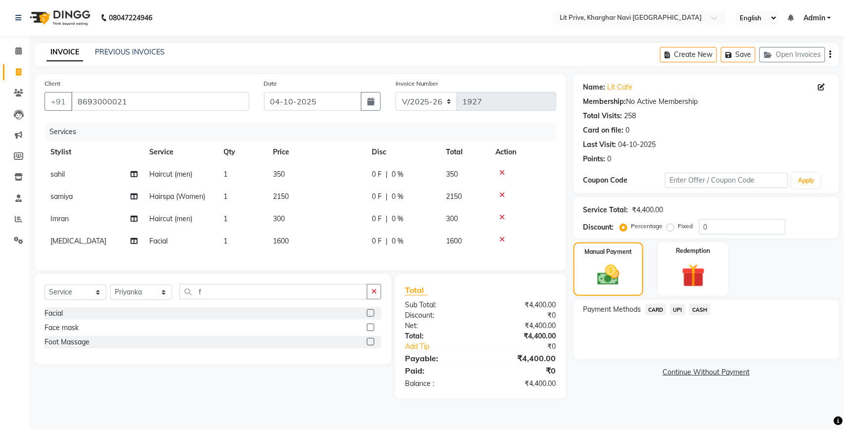
click at [673, 310] on span "UPI" at bounding box center [677, 309] width 15 height 11
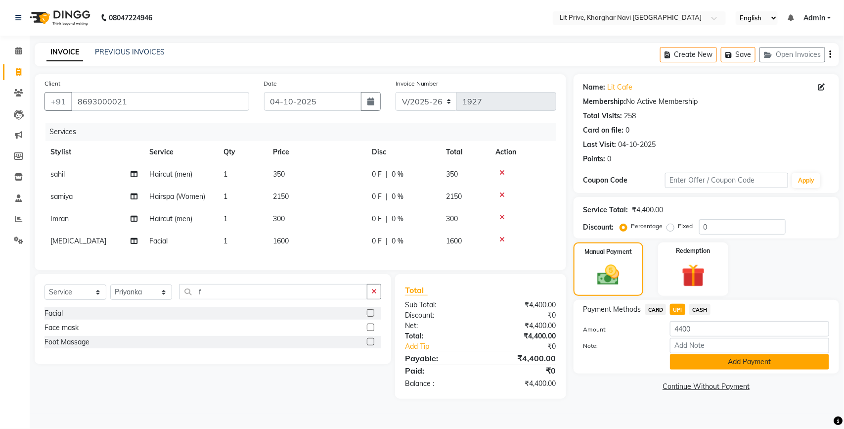
click at [678, 362] on button "Add Payment" at bounding box center [749, 361] width 159 height 15
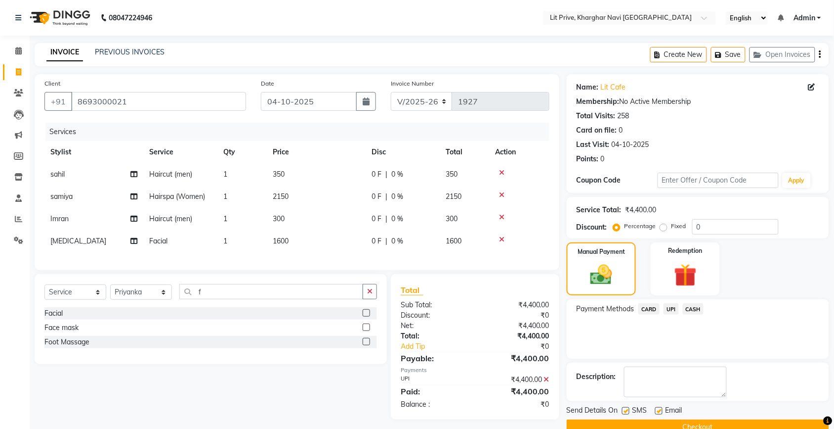
click at [658, 411] on label at bounding box center [659, 410] width 7 height 7
click at [658, 411] on input "checkbox" at bounding box center [659, 411] width 6 height 6
checkbox input "false"
click at [627, 408] on label at bounding box center [625, 410] width 7 height 7
click at [627, 408] on input "checkbox" at bounding box center [625, 411] width 6 height 6
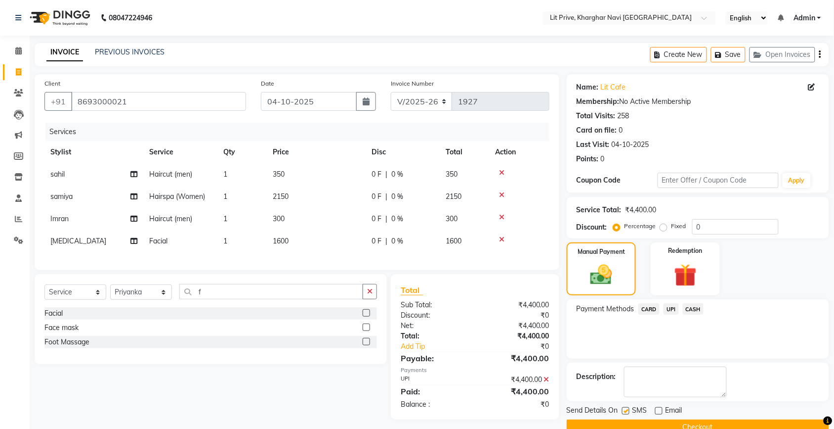
checkbox input "false"
click at [631, 423] on button "Checkout" at bounding box center [698, 426] width 263 height 15
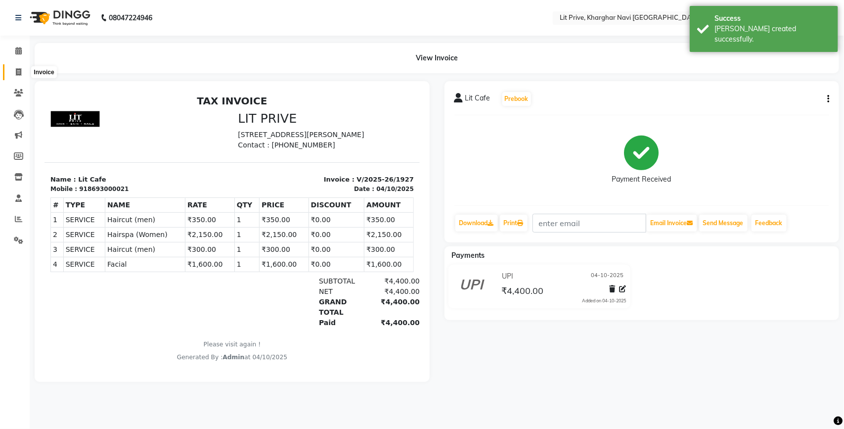
click at [20, 72] on icon at bounding box center [18, 71] width 5 height 7
select select "5625"
select select "service"
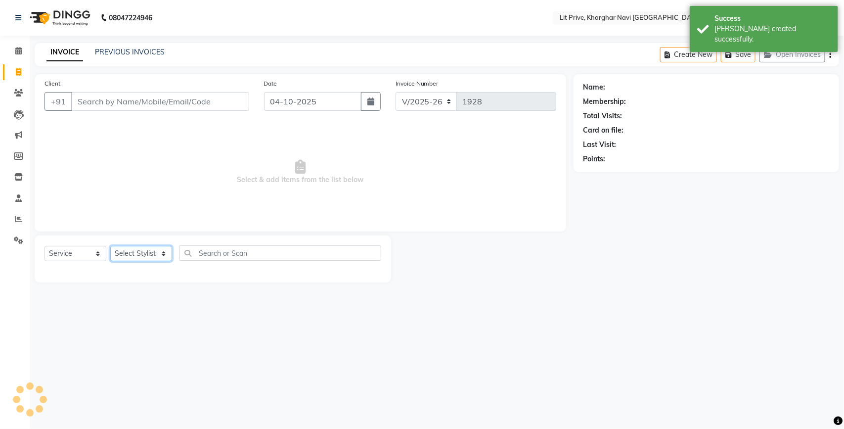
click at [139, 256] on select "Select Stylist" at bounding box center [141, 253] width 62 height 15
select select "38244"
click at [110, 246] on select "Select Stylist [PERSON_NAME] [PERSON_NAME] [PERSON_NAME] [PERSON_NAME] [PERSON_…" at bounding box center [141, 253] width 62 height 15
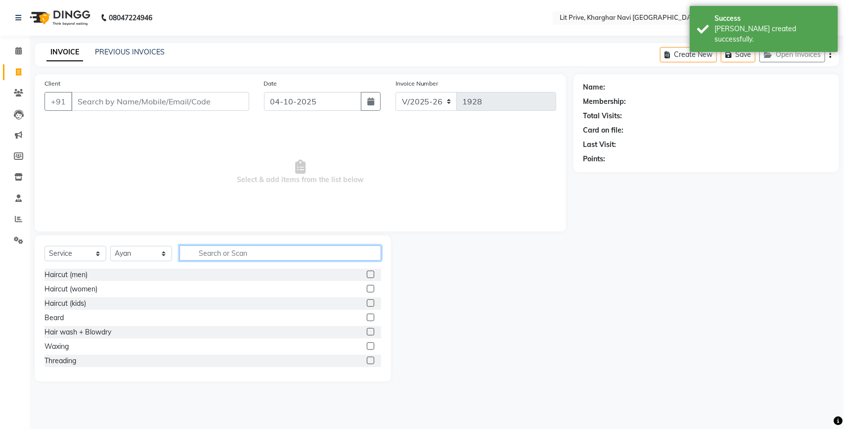
click at [244, 258] on input "text" at bounding box center [280, 252] width 202 height 15
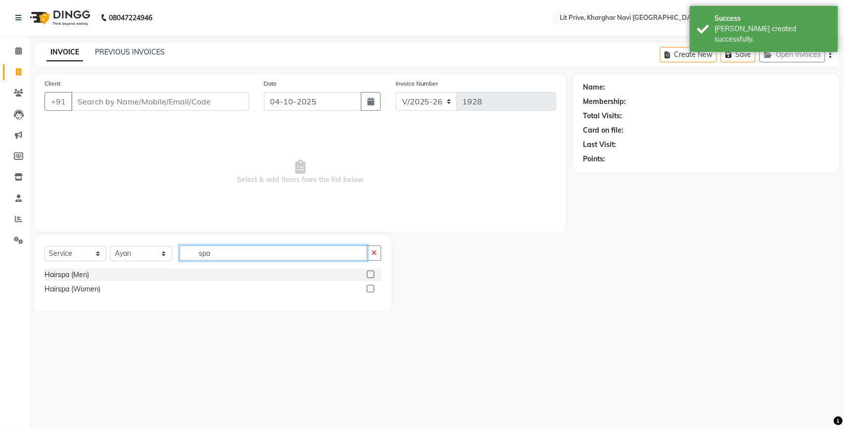
type input "spa"
click at [371, 291] on label at bounding box center [370, 288] width 7 height 7
click at [371, 291] on input "checkbox" at bounding box center [370, 289] width 6 height 6
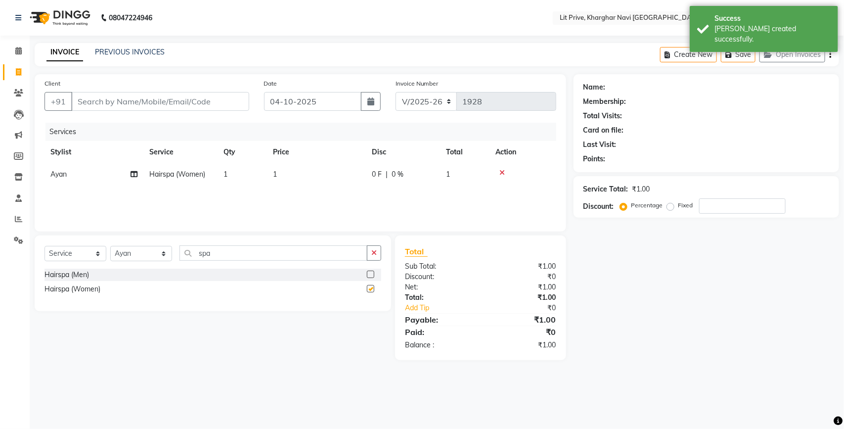
checkbox input "false"
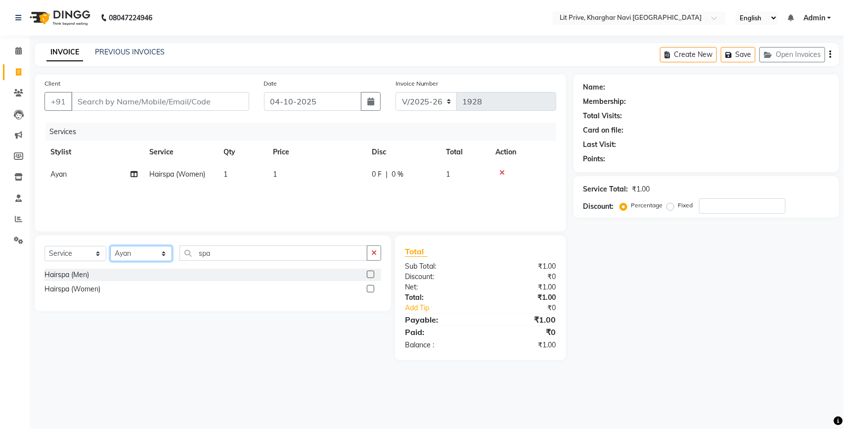
click at [151, 256] on select "Select Stylist [PERSON_NAME] [PERSON_NAME] [PERSON_NAME] [PERSON_NAME] [PERSON_…" at bounding box center [141, 253] width 62 height 15
click at [110, 246] on select "Select Stylist [PERSON_NAME] [PERSON_NAME] [PERSON_NAME] [PERSON_NAME] [PERSON_…" at bounding box center [141, 253] width 62 height 15
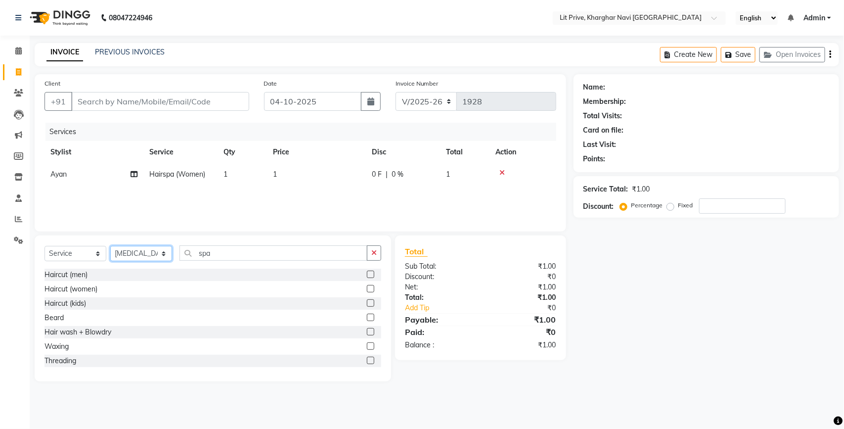
click at [150, 253] on select "Select Stylist [PERSON_NAME] [PERSON_NAME] [PERSON_NAME] [PERSON_NAME] [PERSON_…" at bounding box center [141, 253] width 62 height 15
select select "38393"
click at [110, 246] on select "Select Stylist [PERSON_NAME] [PERSON_NAME] [PERSON_NAME] [PERSON_NAME] [PERSON_…" at bounding box center [141, 253] width 62 height 15
click at [246, 248] on input "spa" at bounding box center [273, 252] width 188 height 15
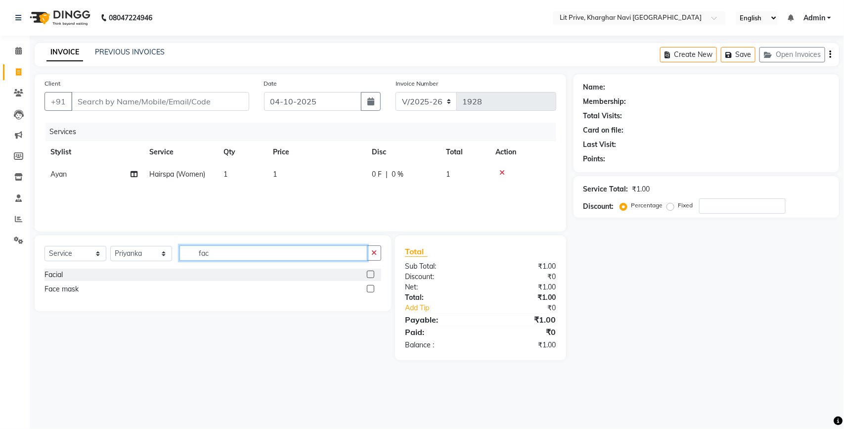
type input "fac"
click at [371, 276] on label at bounding box center [370, 273] width 7 height 7
click at [371, 276] on input "checkbox" at bounding box center [370, 274] width 6 height 6
checkbox input "false"
click at [337, 204] on td "1" at bounding box center [316, 196] width 99 height 22
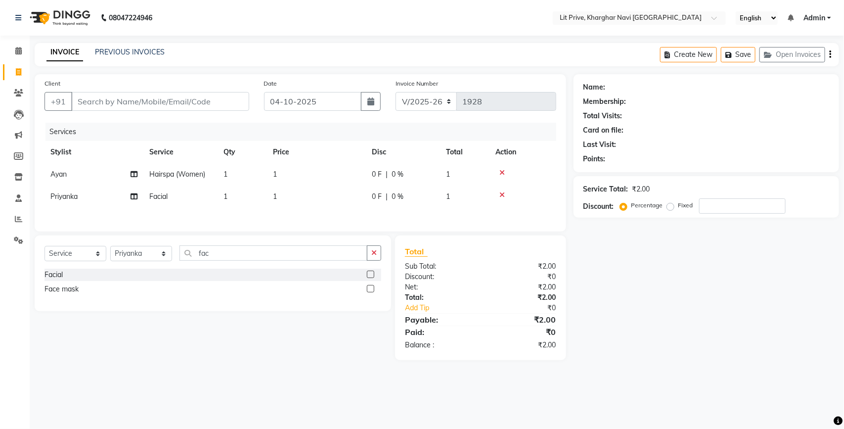
select select "38393"
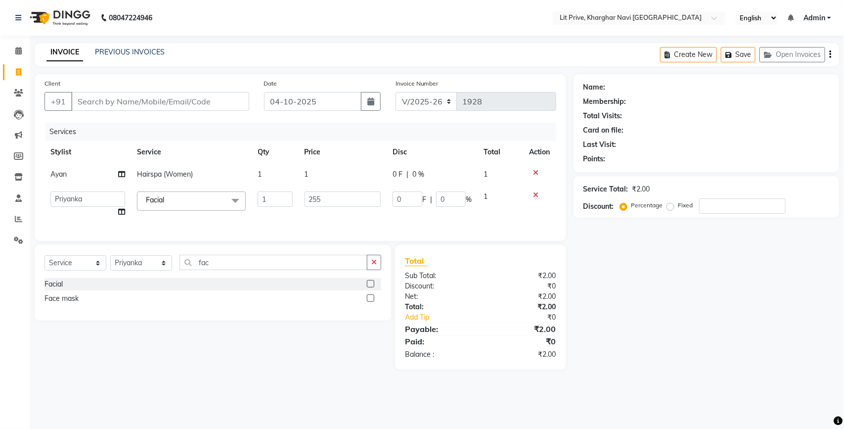
type input "2550"
click at [343, 175] on td "1" at bounding box center [343, 174] width 88 height 22
select select "38244"
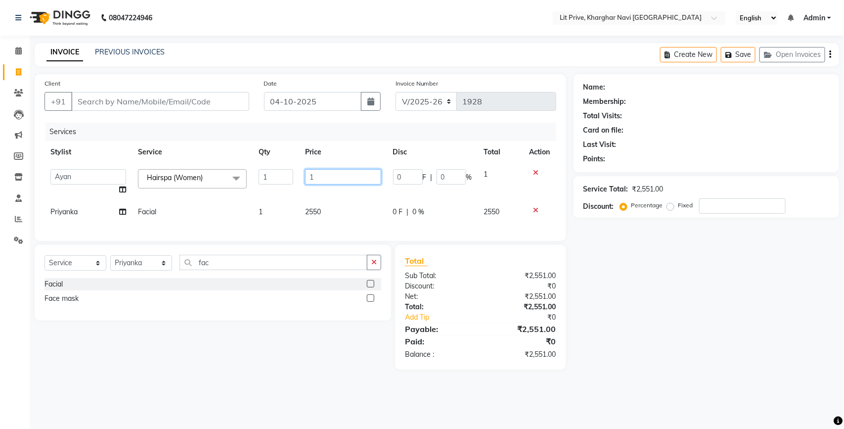
click at [343, 175] on input "1" at bounding box center [343, 176] width 76 height 15
type input "1700"
click at [194, 105] on input "Client" at bounding box center [160, 101] width 178 height 19
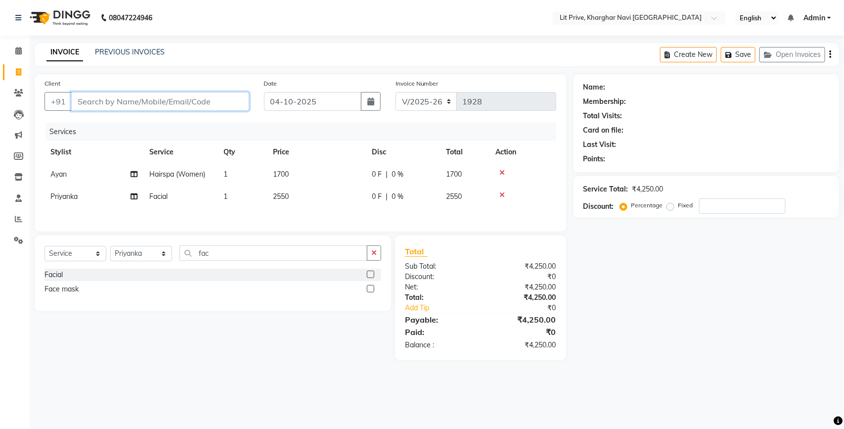
type input "9"
type input "0"
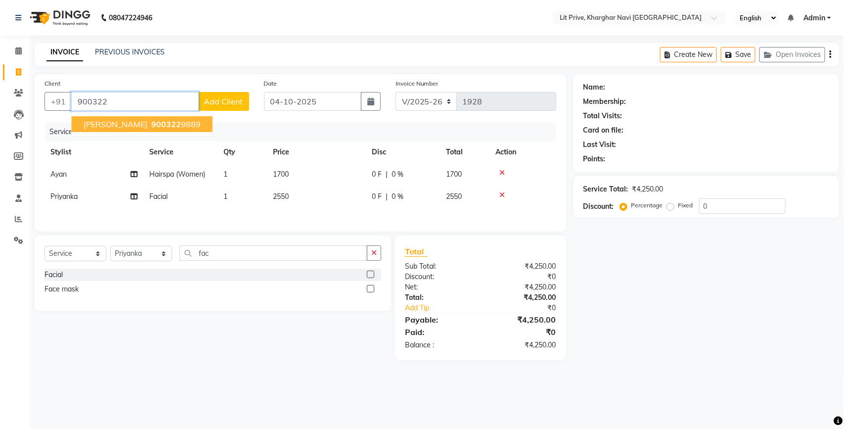
click at [127, 124] on span "[PERSON_NAME]" at bounding box center [116, 124] width 64 height 10
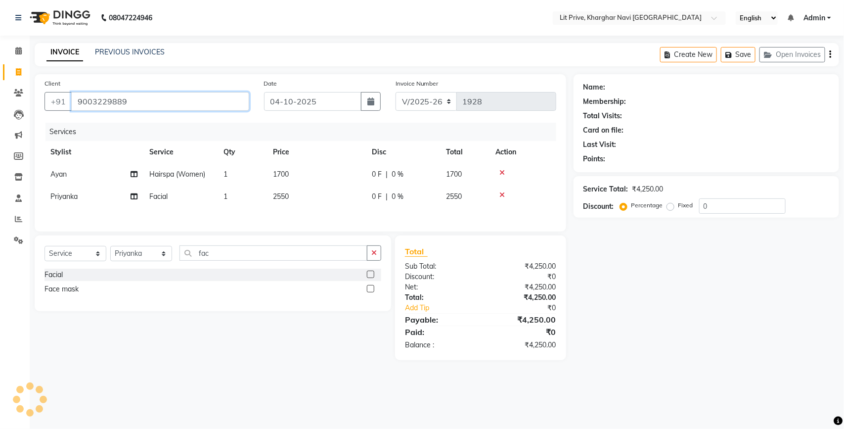
type input "9003229889"
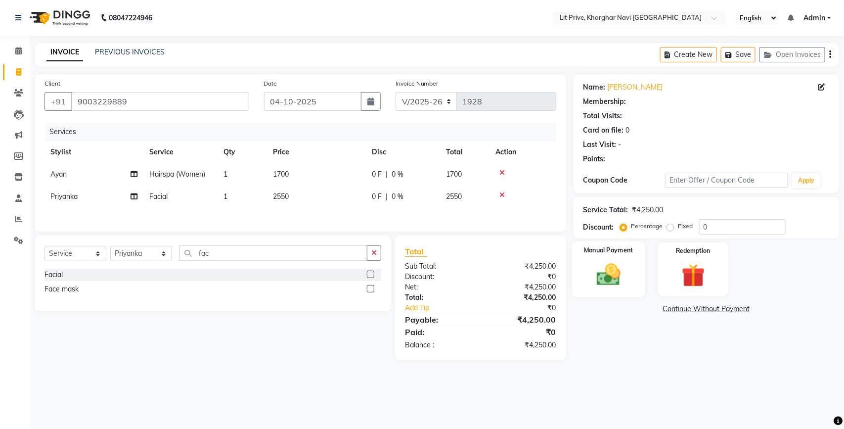
click at [601, 281] on img at bounding box center [608, 275] width 39 height 28
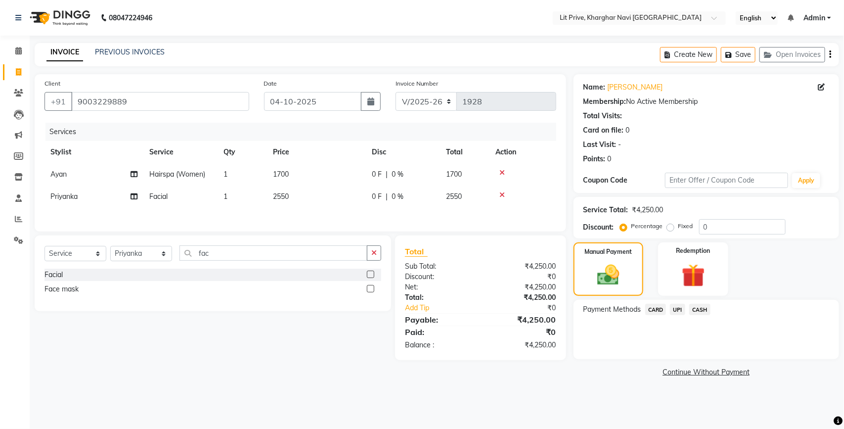
click at [660, 310] on span "CARD" at bounding box center [655, 309] width 21 height 11
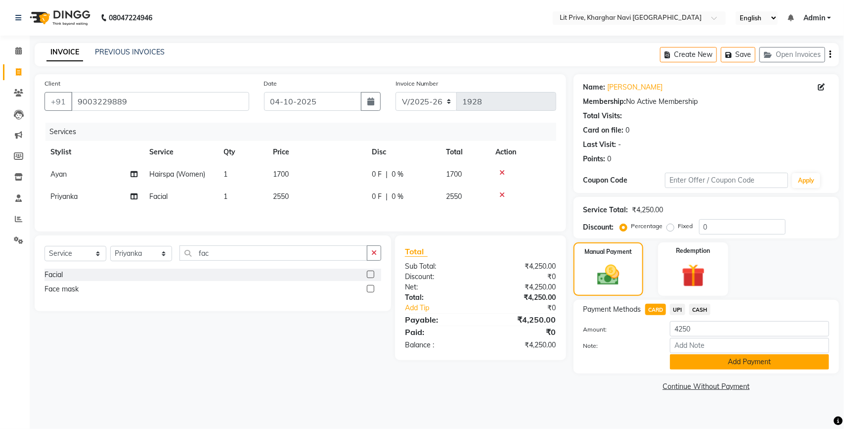
click at [683, 364] on button "Add Payment" at bounding box center [749, 361] width 159 height 15
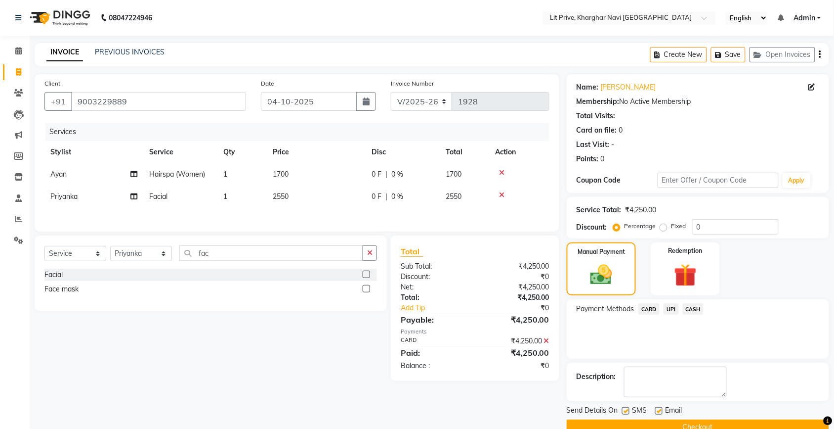
click at [658, 409] on label at bounding box center [659, 410] width 7 height 7
click at [658, 409] on input "checkbox" at bounding box center [659, 411] width 6 height 6
checkbox input "false"
click at [661, 424] on button "Checkout" at bounding box center [698, 426] width 263 height 15
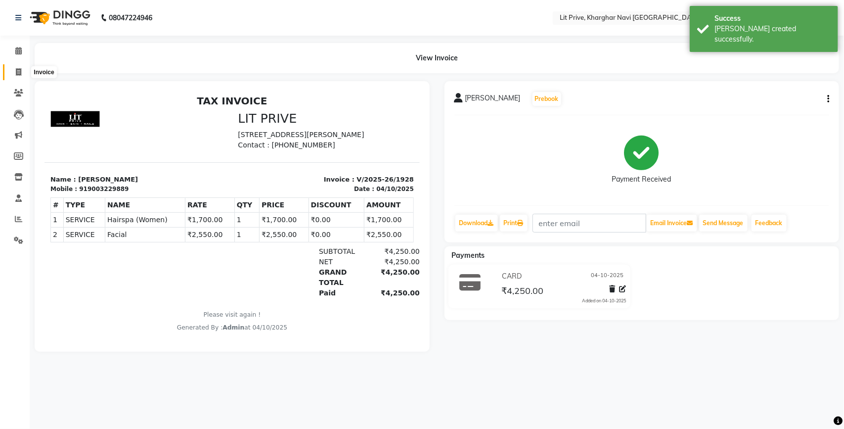
click at [21, 70] on span at bounding box center [18, 72] width 17 height 11
select select "service"
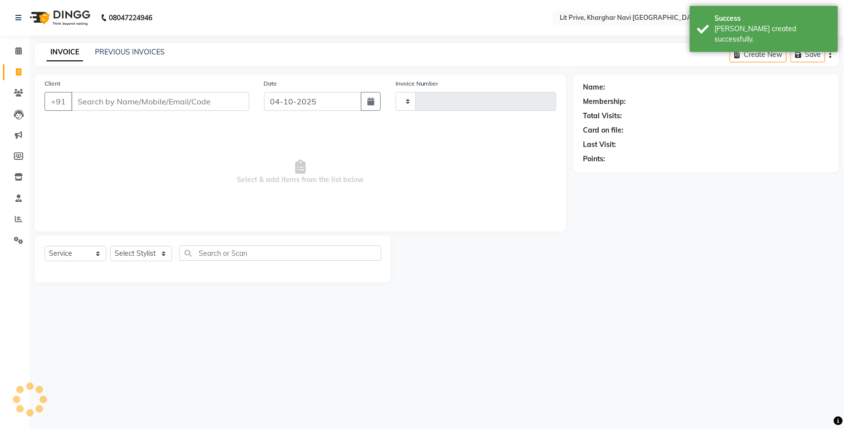
type input "1929"
select select "5625"
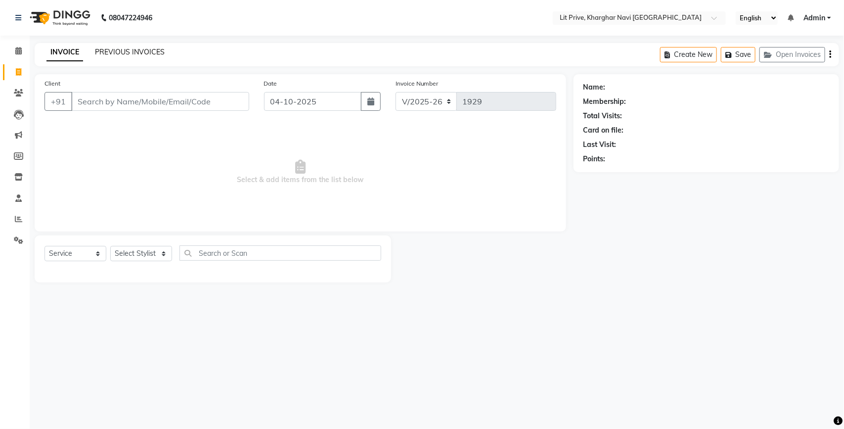
click at [141, 47] on link "PREVIOUS INVOICES" at bounding box center [130, 51] width 70 height 9
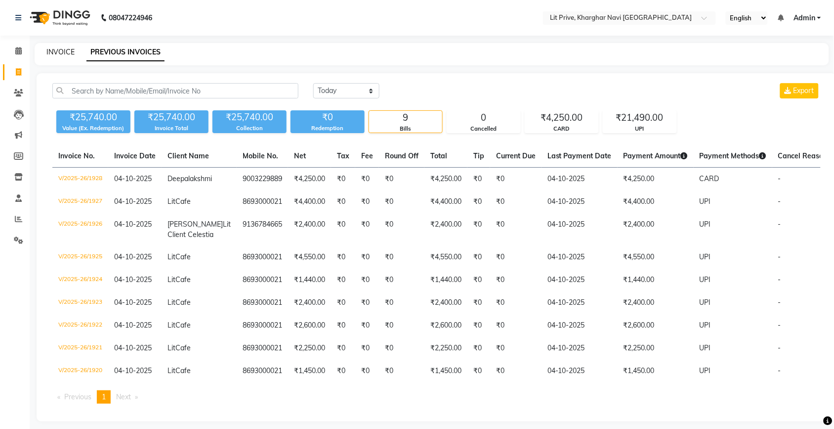
click at [73, 53] on link "INVOICE" at bounding box center [60, 51] width 28 height 9
select select "service"
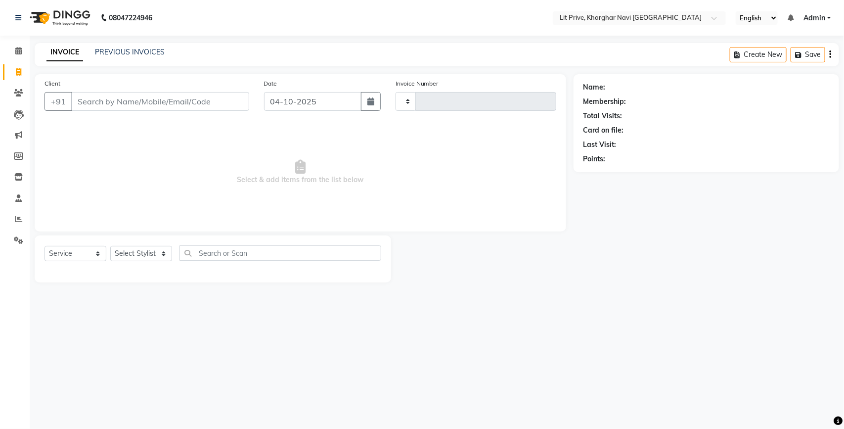
type input "1929"
select select "5625"
click at [148, 260] on select "Select Stylist [PERSON_NAME] [PERSON_NAME] [PERSON_NAME] [PERSON_NAME] [PERSON_…" at bounding box center [141, 253] width 62 height 15
select select "38246"
click at [110, 246] on select "Select Stylist [PERSON_NAME] [PERSON_NAME] [PERSON_NAME] [PERSON_NAME] [PERSON_…" at bounding box center [141, 253] width 62 height 15
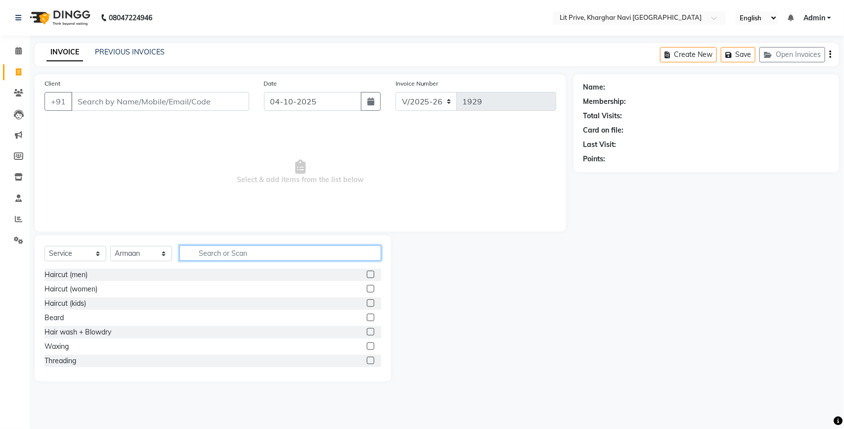
click at [317, 250] on input "text" at bounding box center [280, 252] width 202 height 15
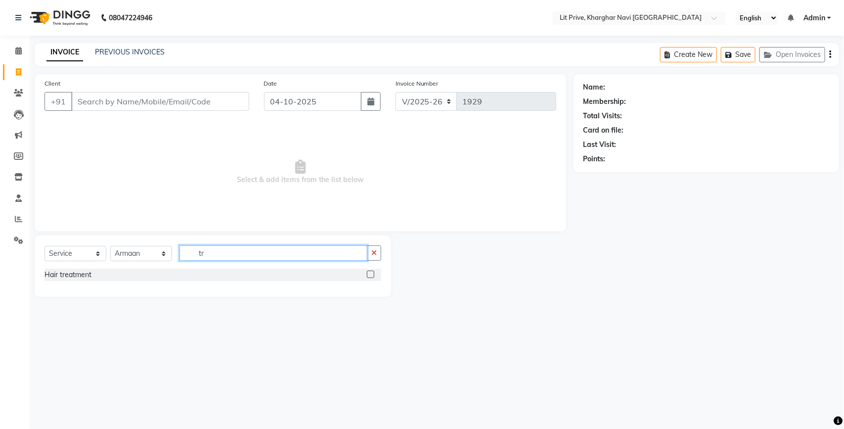
type input "tr"
click at [374, 276] on label at bounding box center [370, 273] width 7 height 7
click at [373, 276] on input "checkbox" at bounding box center [370, 274] width 6 height 6
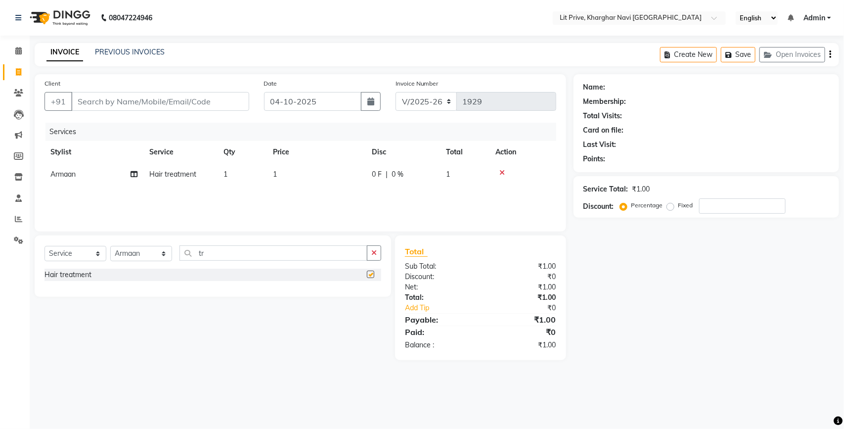
checkbox input "false"
click at [136, 253] on select "Select Stylist [PERSON_NAME] [PERSON_NAME] [PERSON_NAME] [PERSON_NAME] [PERSON_…" at bounding box center [141, 253] width 62 height 15
select select "38391"
click at [110, 246] on select "Select Stylist [PERSON_NAME] [PERSON_NAME] [PERSON_NAME] [PERSON_NAME] [PERSON_…" at bounding box center [141, 253] width 62 height 15
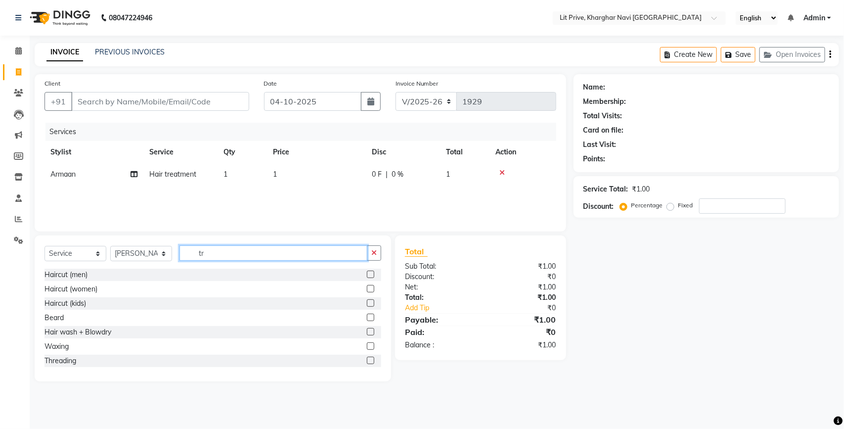
click at [331, 252] on input "tr" at bounding box center [273, 252] width 188 height 15
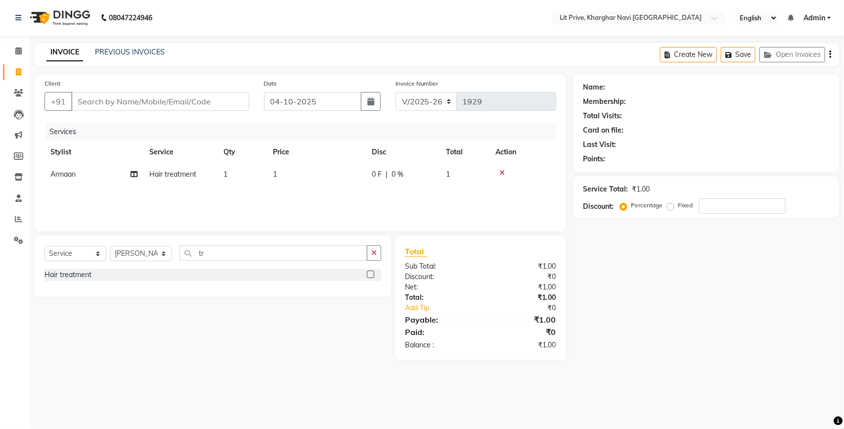
click at [373, 275] on label at bounding box center [370, 273] width 7 height 7
click at [373, 275] on input "checkbox" at bounding box center [370, 274] width 6 height 6
checkbox input "false"
click at [144, 256] on select "Select Stylist [PERSON_NAME] [PERSON_NAME] [PERSON_NAME] [PERSON_NAME] [PERSON_…" at bounding box center [141, 253] width 62 height 15
click at [315, 173] on td "1" at bounding box center [316, 174] width 99 height 22
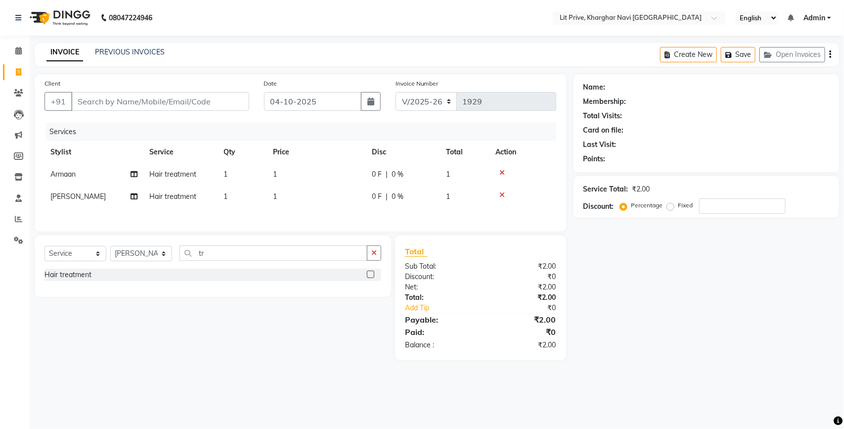
select select "38246"
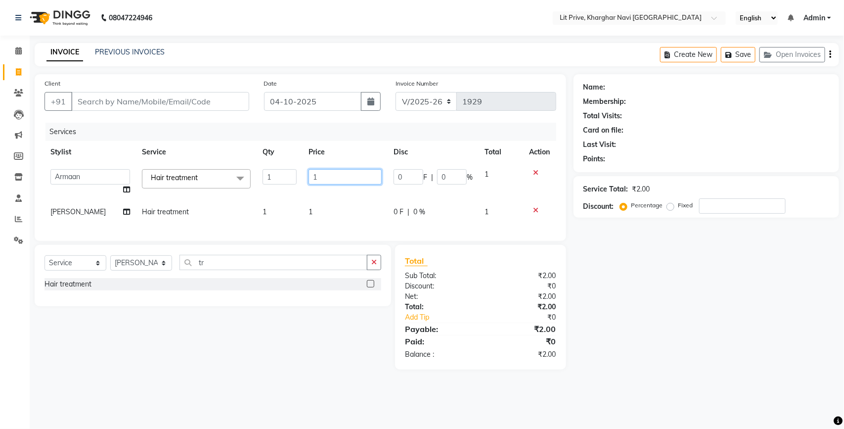
click at [315, 173] on input "1" at bounding box center [345, 176] width 74 height 15
click at [327, 206] on td "1" at bounding box center [346, 212] width 86 height 22
select select "38391"
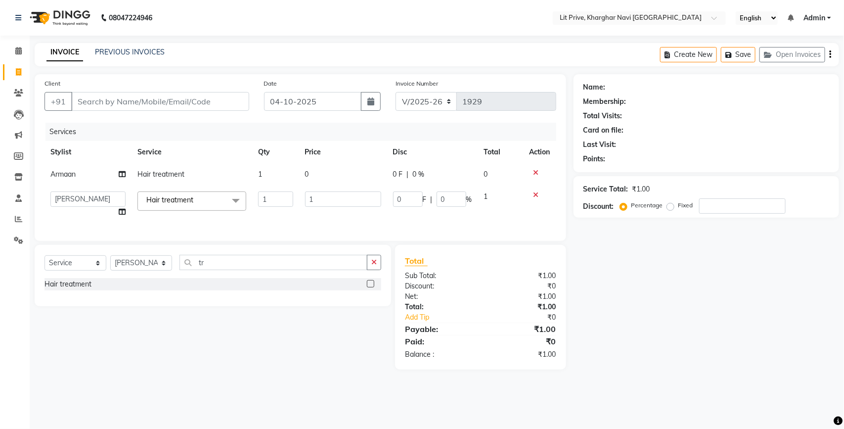
click at [327, 206] on input "1" at bounding box center [343, 198] width 76 height 15
type input "3000"
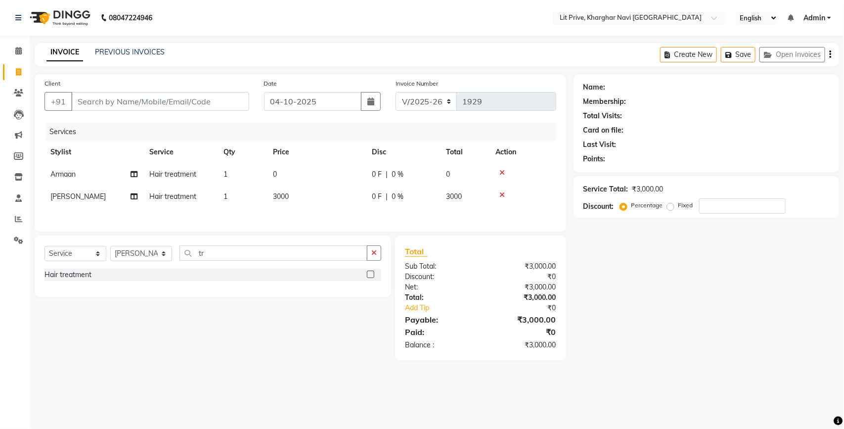
click at [340, 174] on td "0" at bounding box center [316, 174] width 99 height 22
select select "38246"
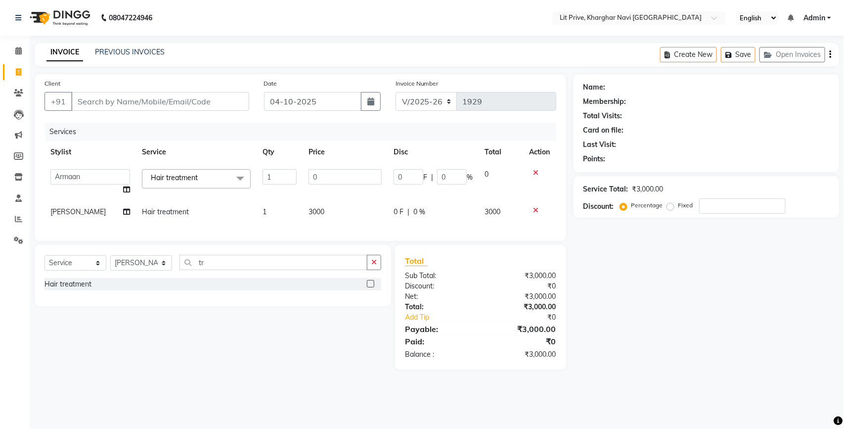
click at [340, 174] on input "0" at bounding box center [345, 176] width 74 height 15
type input "6000"
click at [574, 275] on div "Name: Membership: Total Visits: Card on file: Last Visit: Points: Service Total…" at bounding box center [709, 221] width 273 height 295
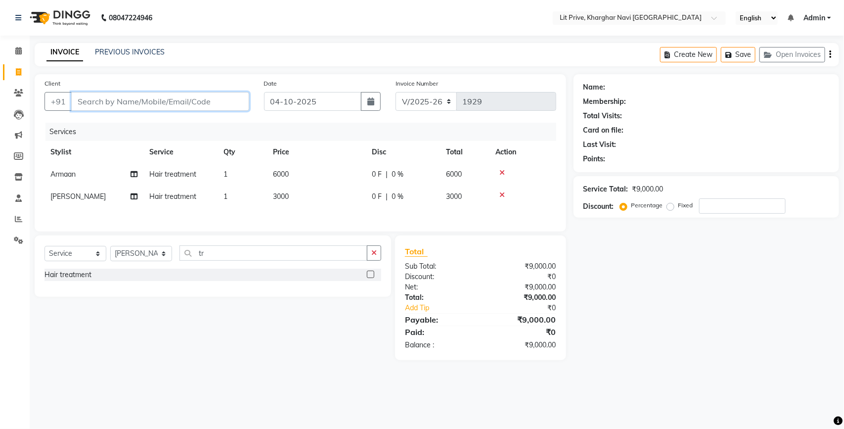
click at [162, 99] on input "Client" at bounding box center [160, 101] width 178 height 19
type input "l"
type input "0"
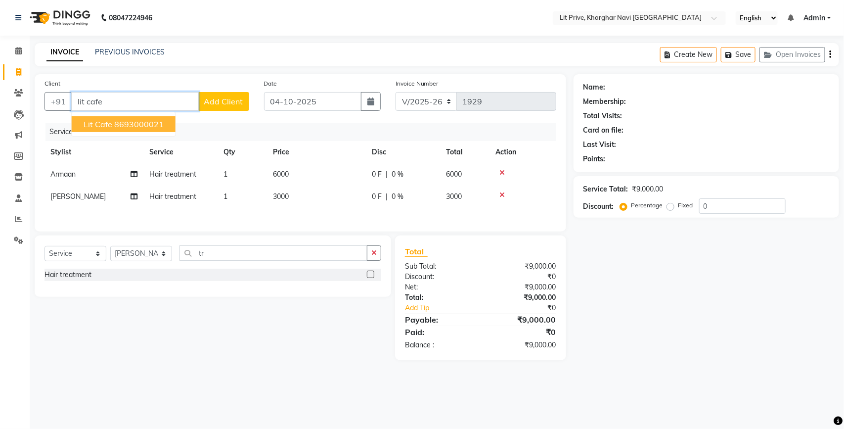
click at [146, 119] on ngb-highlight "8693000021" at bounding box center [138, 124] width 49 height 10
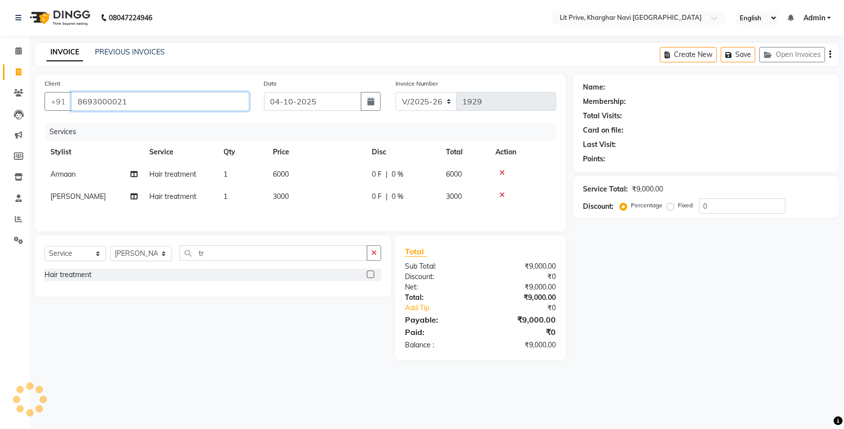
type input "8693000021"
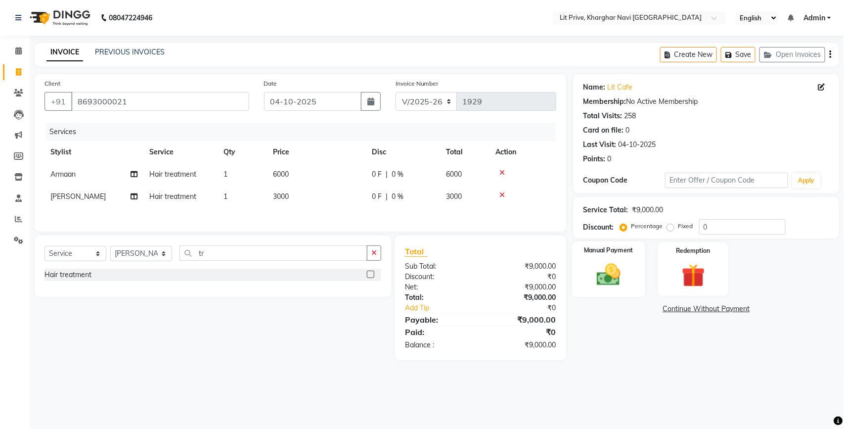
click at [615, 272] on img at bounding box center [608, 275] width 39 height 28
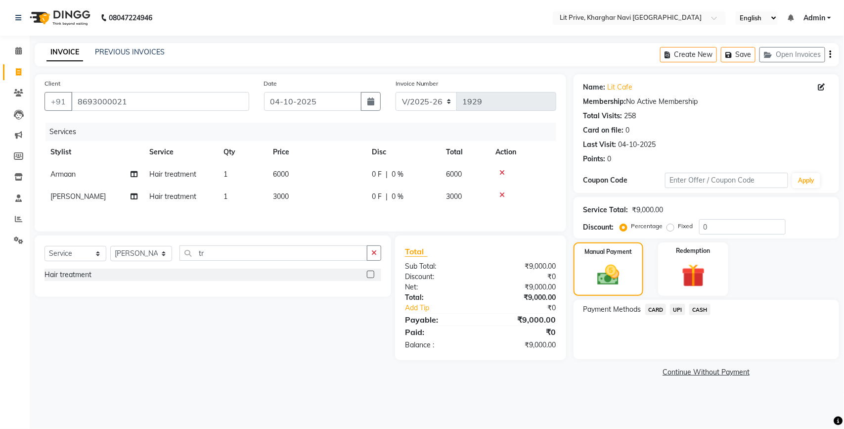
click at [686, 308] on div "CASH" at bounding box center [697, 310] width 25 height 13
click at [678, 308] on span "UPI" at bounding box center [677, 309] width 15 height 11
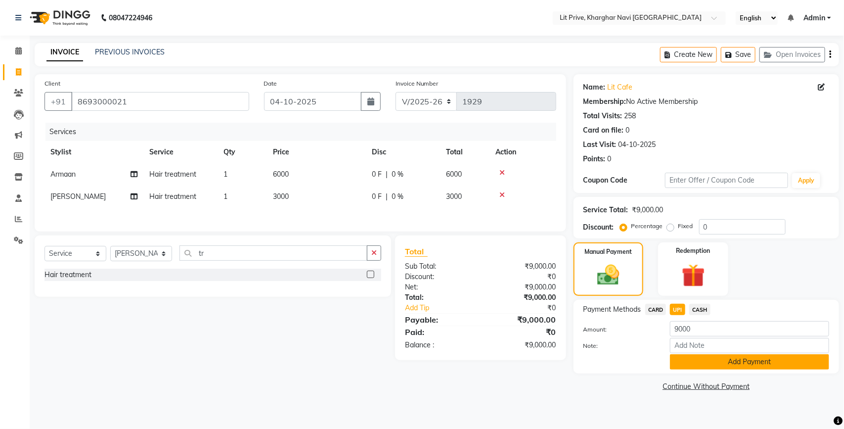
click at [688, 363] on button "Add Payment" at bounding box center [749, 361] width 159 height 15
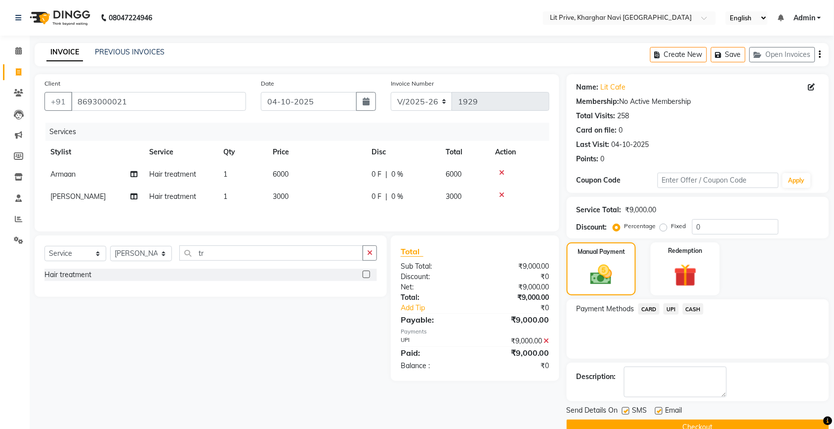
click at [658, 416] on div at bounding box center [659, 412] width 6 height 10
click at [658, 412] on label at bounding box center [659, 410] width 7 height 7
click at [658, 412] on input "checkbox" at bounding box center [659, 411] width 6 height 6
checkbox input "false"
click at [623, 414] on div at bounding box center [625, 412] width 6 height 10
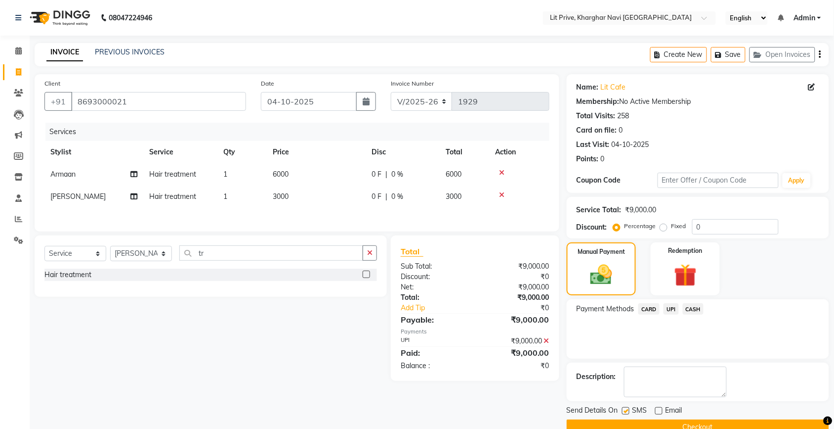
click at [625, 413] on label at bounding box center [625, 410] width 7 height 7
click at [625, 413] on input "checkbox" at bounding box center [625, 411] width 6 height 6
checkbox input "false"
click at [625, 423] on button "Checkout" at bounding box center [698, 426] width 263 height 15
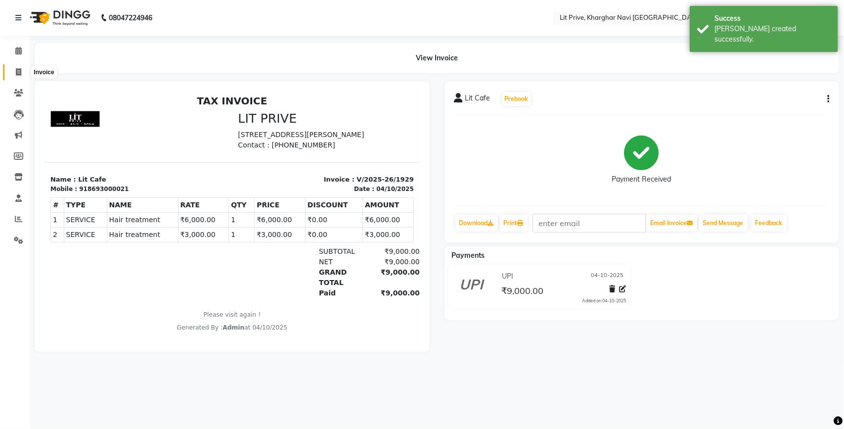
click at [16, 67] on span at bounding box center [18, 72] width 17 height 11
select select "service"
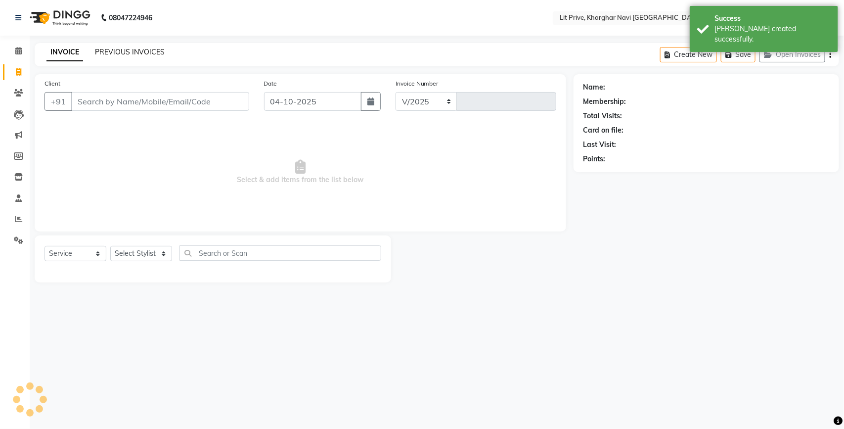
select select "5625"
type input "1930"
click at [109, 50] on link "PREVIOUS INVOICES" at bounding box center [130, 51] width 70 height 9
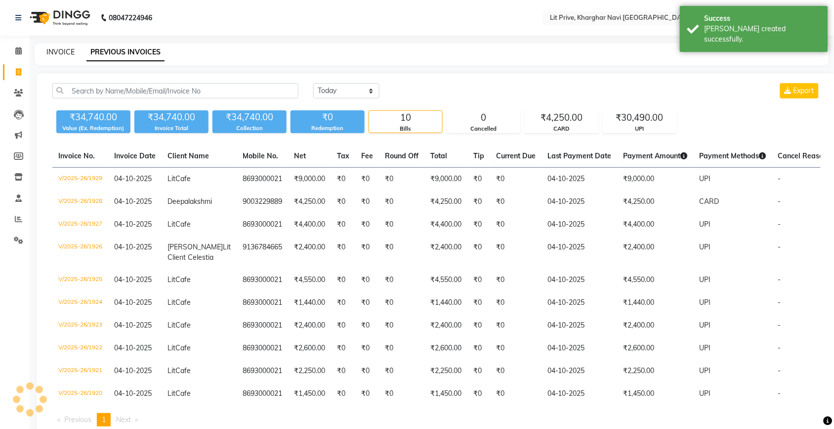
click at [67, 52] on link "INVOICE" at bounding box center [60, 51] width 28 height 9
select select "5625"
select select "service"
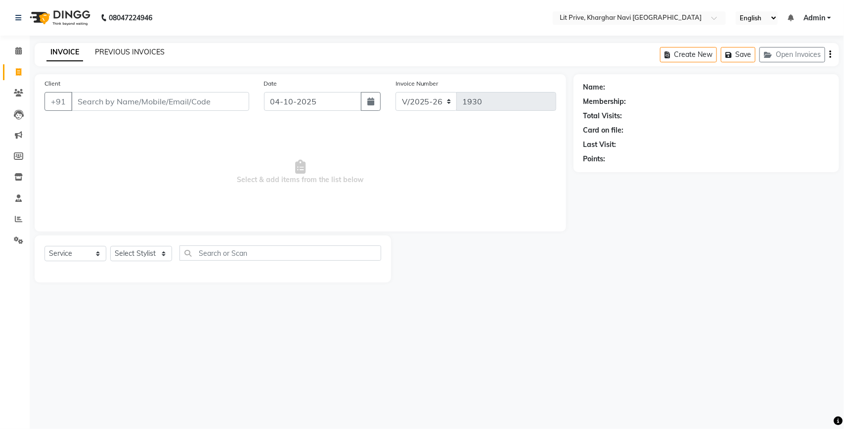
click at [147, 53] on link "PREVIOUS INVOICES" at bounding box center [130, 51] width 70 height 9
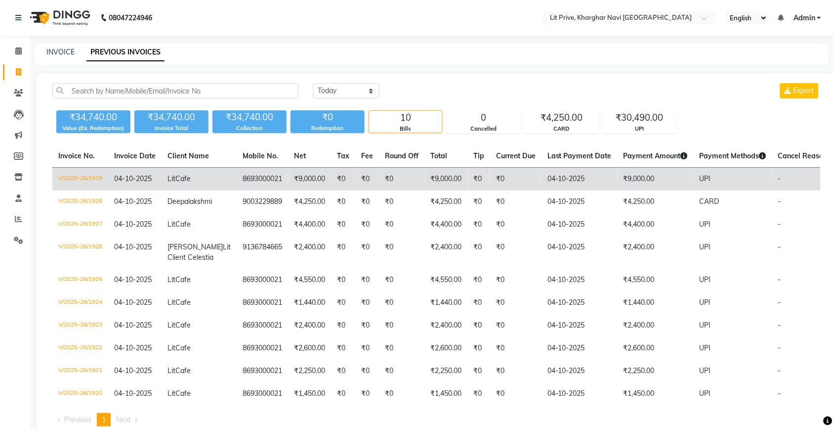
click at [288, 183] on td "₹9,000.00" at bounding box center [309, 179] width 43 height 23
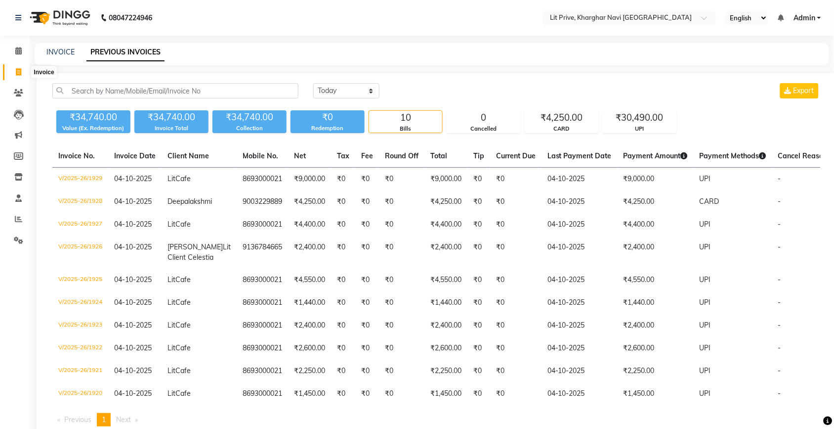
click at [26, 72] on span at bounding box center [18, 72] width 17 height 11
select select "service"
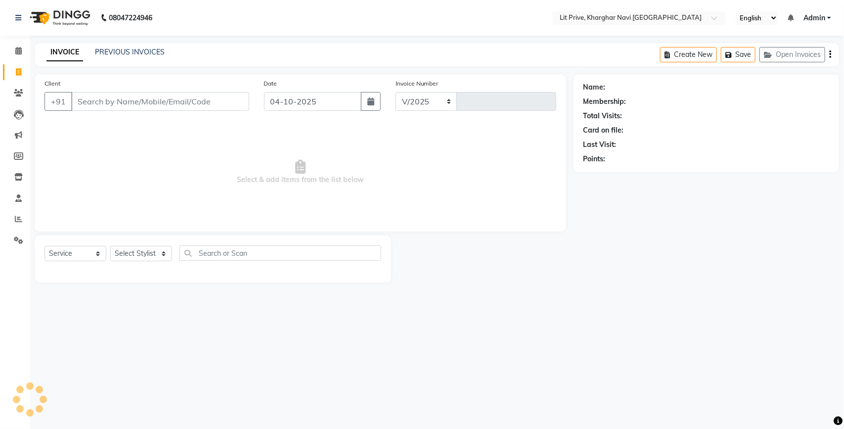
select select "5625"
type input "1930"
click at [141, 253] on select "Select Stylist [PERSON_NAME] [PERSON_NAME] [PERSON_NAME] [PERSON_NAME] [PERSON_…" at bounding box center [141, 253] width 62 height 15
select select "65618"
click at [110, 246] on select "Select Stylist [PERSON_NAME] [PERSON_NAME] [PERSON_NAME] [PERSON_NAME] [PERSON_…" at bounding box center [141, 253] width 62 height 15
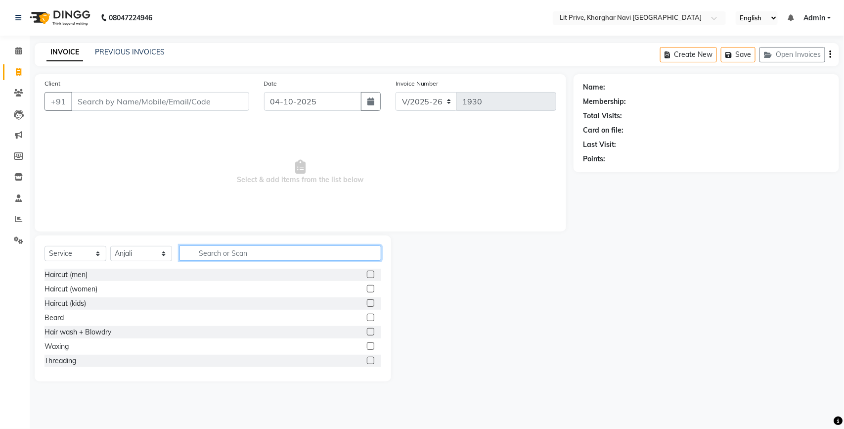
click at [228, 253] on input "text" at bounding box center [280, 252] width 202 height 15
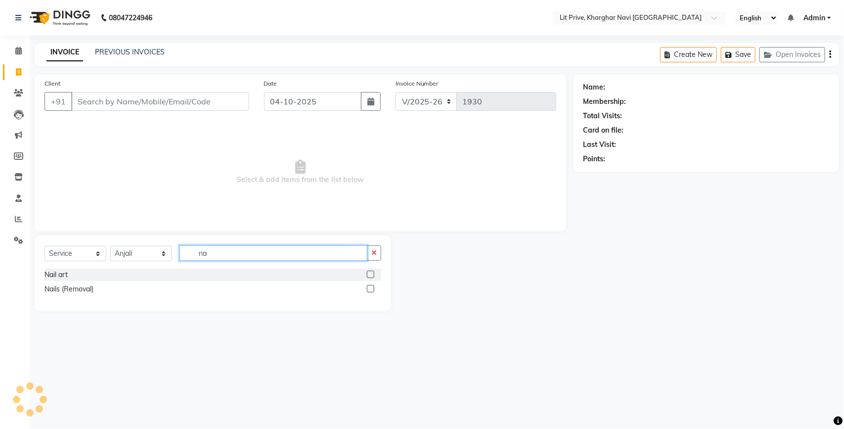
type input "na"
click at [370, 273] on label at bounding box center [370, 273] width 7 height 7
click at [370, 273] on input "checkbox" at bounding box center [370, 274] width 6 height 6
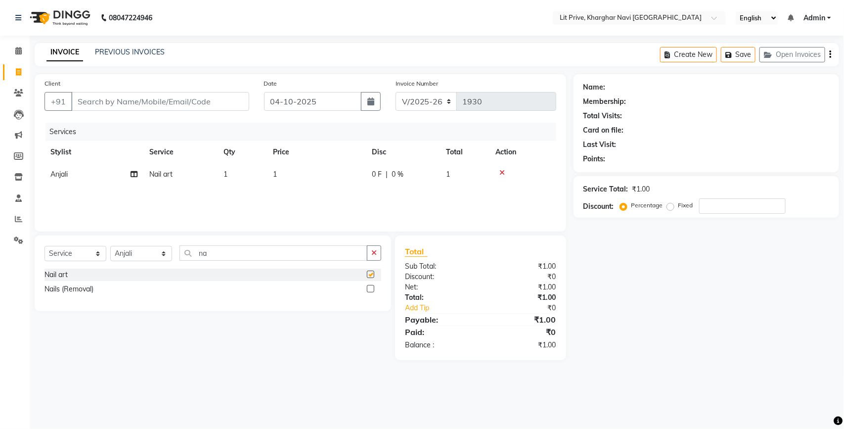
checkbox input "false"
click at [309, 175] on td "1" at bounding box center [316, 174] width 99 height 22
select select "65618"
type input "2700"
click at [124, 253] on select "Select Stylist [PERSON_NAME] [PERSON_NAME] [PERSON_NAME] [PERSON_NAME] [PERSON_…" at bounding box center [141, 253] width 62 height 15
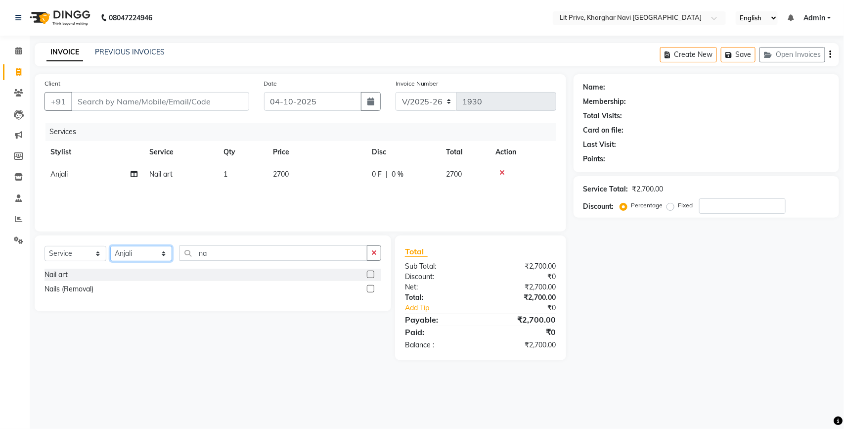
select select "38246"
click at [110, 246] on select "Select Stylist [PERSON_NAME] [PERSON_NAME] [PERSON_NAME] [PERSON_NAME] [PERSON_…" at bounding box center [141, 253] width 62 height 15
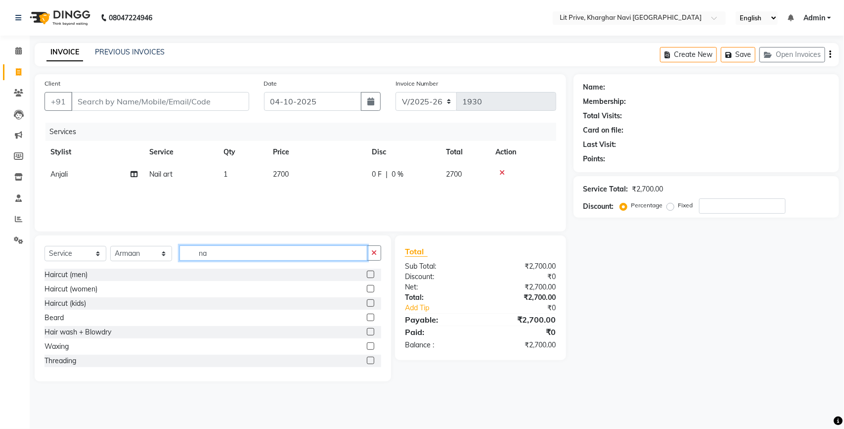
click at [260, 255] on input "na" at bounding box center [273, 252] width 188 height 15
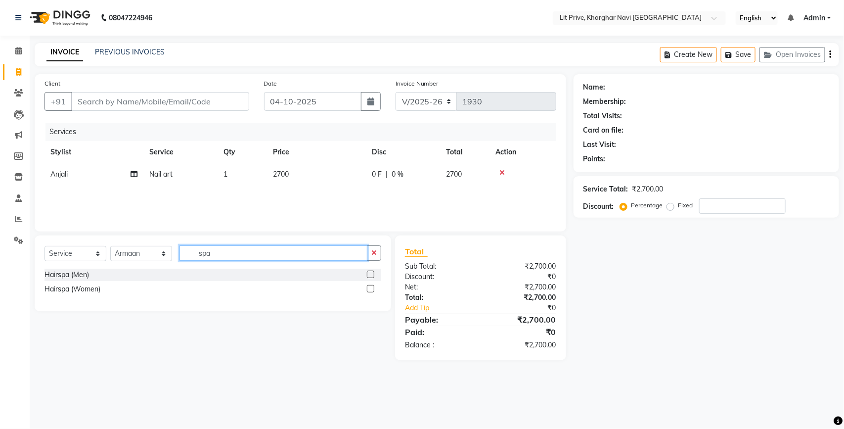
type input "spa"
click at [371, 289] on label at bounding box center [370, 288] width 7 height 7
click at [371, 289] on input "checkbox" at bounding box center [370, 289] width 6 height 6
click at [321, 197] on td "1" at bounding box center [316, 196] width 99 height 22
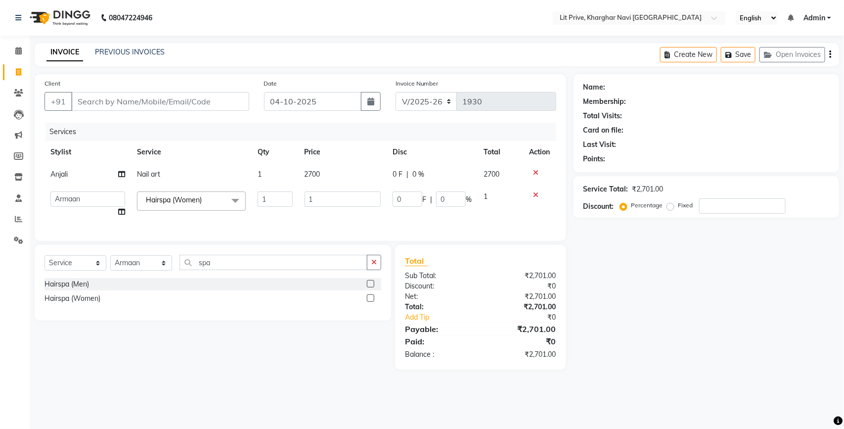
click at [321, 197] on input "1" at bounding box center [343, 198] width 77 height 15
click at [685, 303] on div "Name: Membership: Total Visits: Card on file: Last Visit: Points: Service Total…" at bounding box center [709, 221] width 273 height 295
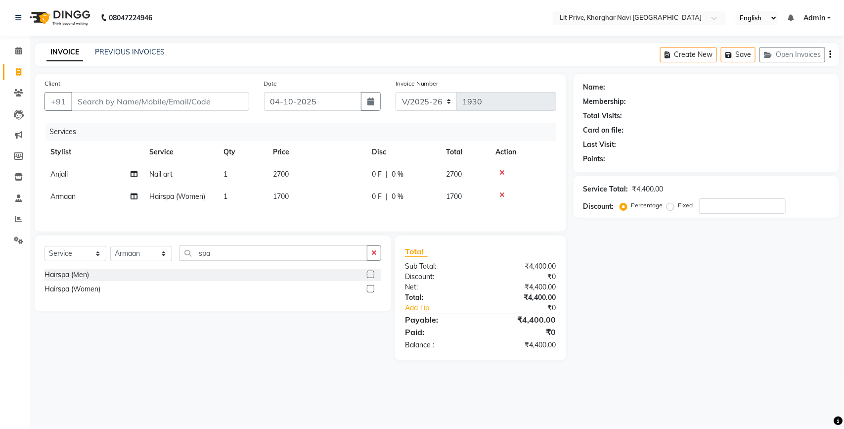
click at [173, 84] on div "Client +91" at bounding box center [146, 98] width 219 height 41
click at [167, 104] on input "Client" at bounding box center [160, 101] width 178 height 19
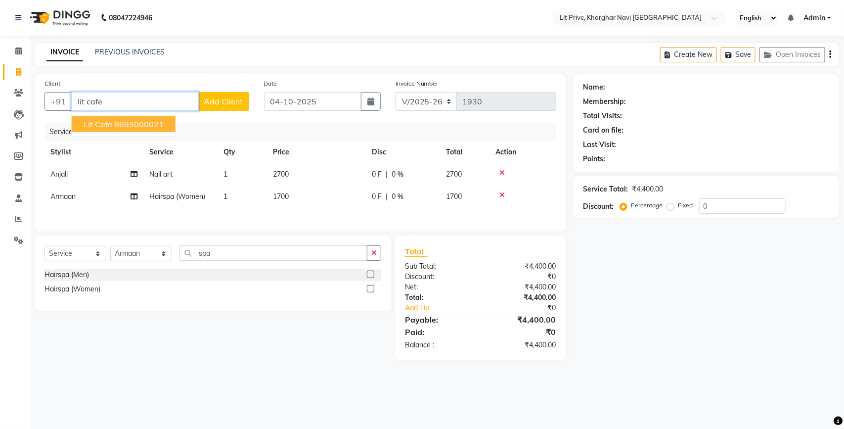
click at [138, 125] on ngb-highlight "8693000021" at bounding box center [138, 124] width 49 height 10
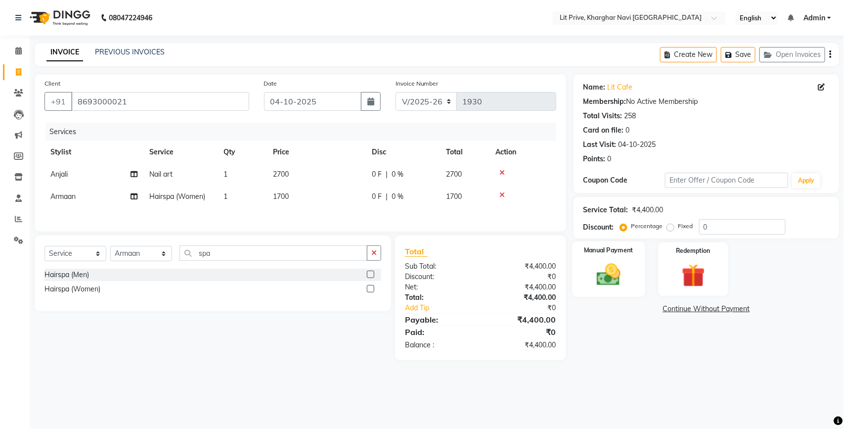
click at [609, 280] on img at bounding box center [608, 275] width 39 height 28
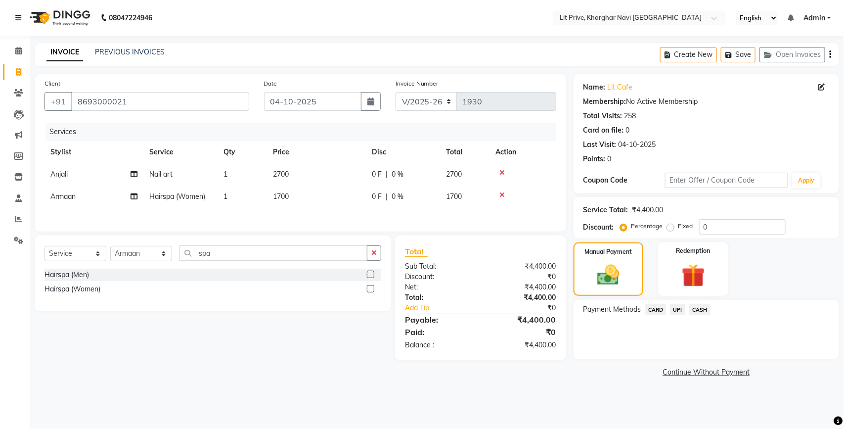
click at [680, 308] on span "UPI" at bounding box center [677, 309] width 15 height 11
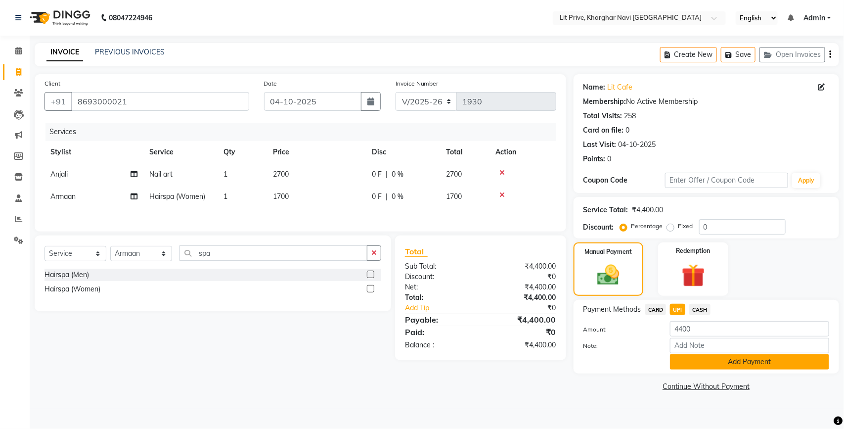
click at [686, 356] on button "Add Payment" at bounding box center [749, 361] width 159 height 15
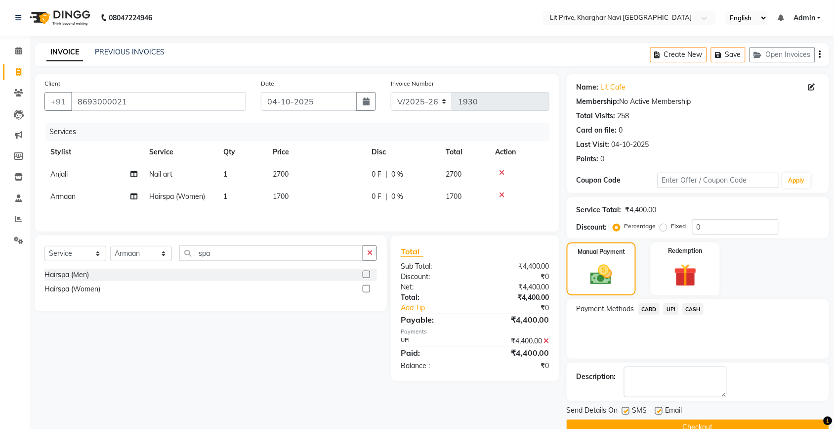
click at [658, 413] on label at bounding box center [659, 410] width 7 height 7
click at [658, 413] on input "checkbox" at bounding box center [659, 411] width 6 height 6
click at [628, 411] on label at bounding box center [625, 410] width 7 height 7
click at [628, 411] on input "checkbox" at bounding box center [625, 411] width 6 height 6
click at [629, 425] on button "Checkout" at bounding box center [698, 426] width 263 height 15
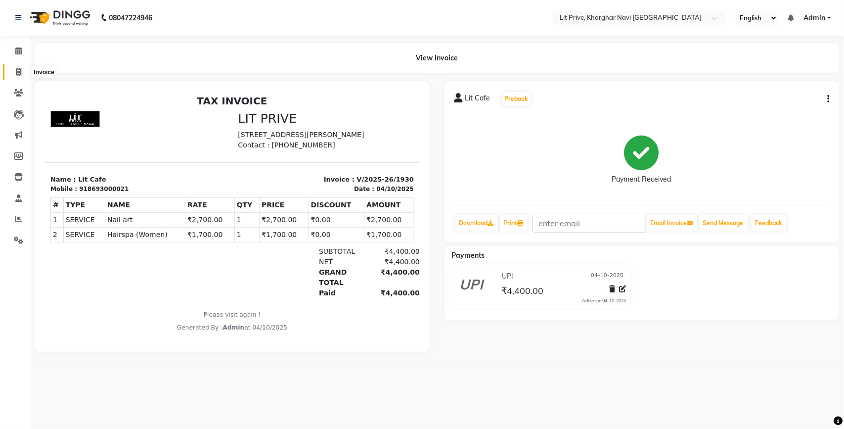
click at [17, 75] on icon at bounding box center [18, 71] width 5 height 7
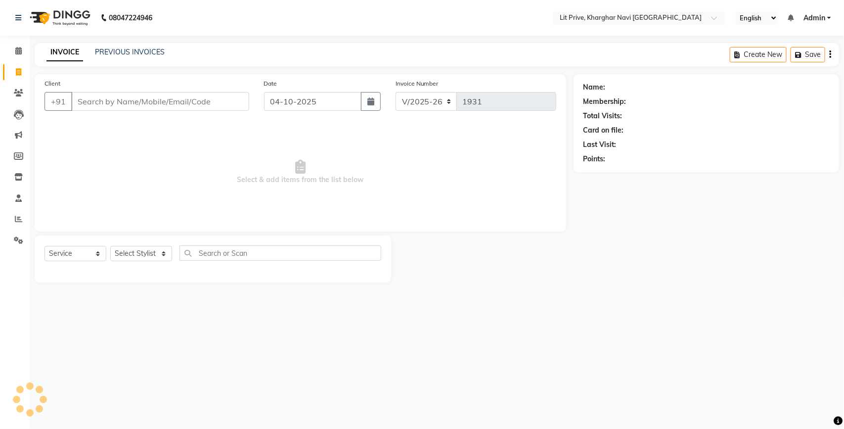
click at [144, 56] on div "PREVIOUS INVOICES" at bounding box center [130, 52] width 70 height 10
click at [140, 51] on link "PREVIOUS INVOICES" at bounding box center [130, 51] width 70 height 9
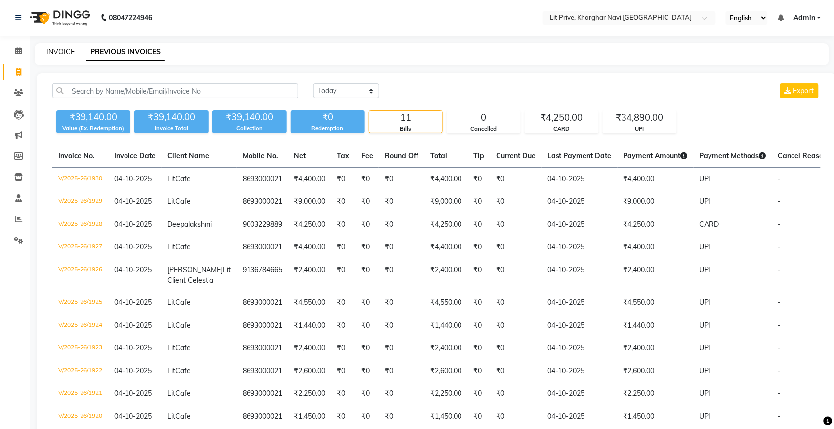
click at [59, 47] on link "INVOICE" at bounding box center [60, 51] width 28 height 9
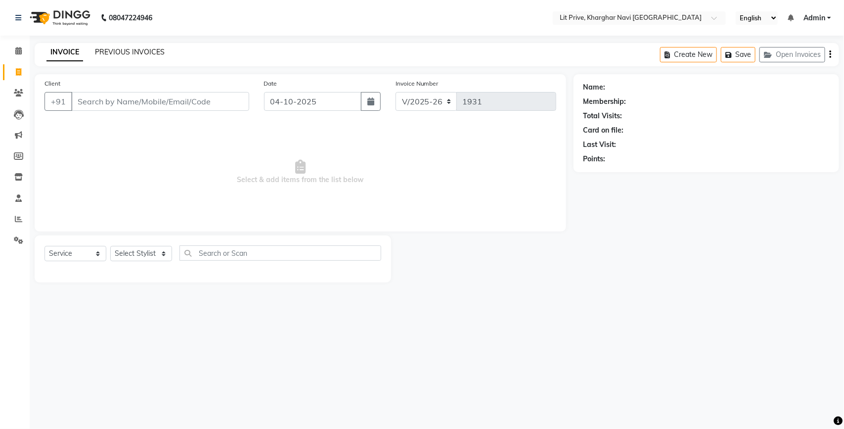
click at [149, 51] on link "PREVIOUS INVOICES" at bounding box center [130, 51] width 70 height 9
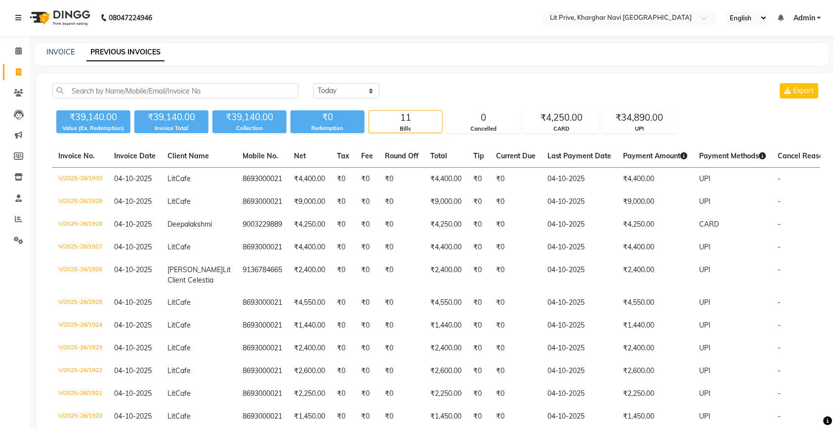
click at [74, 48] on div "INVOICE PREVIOUS INVOICES" at bounding box center [426, 52] width 783 height 10
click at [68, 50] on link "INVOICE" at bounding box center [60, 51] width 28 height 9
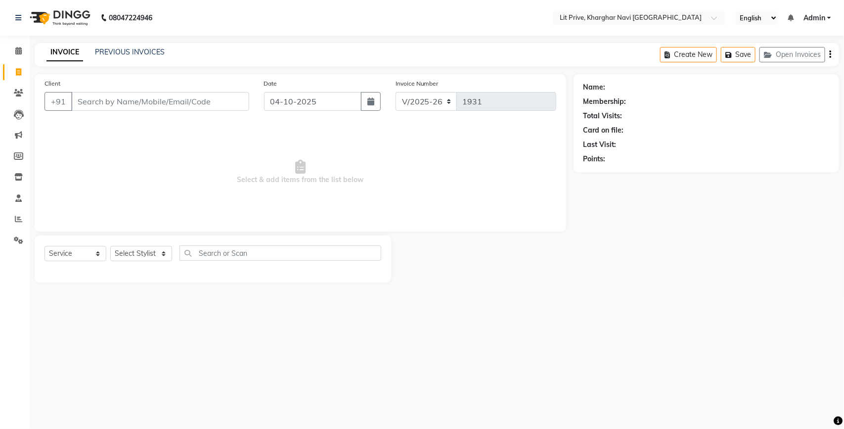
click at [142, 263] on div "Select Service Product Membership Package Voucher Prepaid Gift Card Select Styl…" at bounding box center [212, 256] width 337 height 23
click at [144, 251] on select "Select Stylist [PERSON_NAME] [PERSON_NAME] [PERSON_NAME] [PERSON_NAME] [PERSON_…" at bounding box center [141, 253] width 62 height 15
click at [110, 246] on select "Select Stylist [PERSON_NAME] [PERSON_NAME] [PERSON_NAME] [PERSON_NAME] [PERSON_…" at bounding box center [141, 253] width 62 height 15
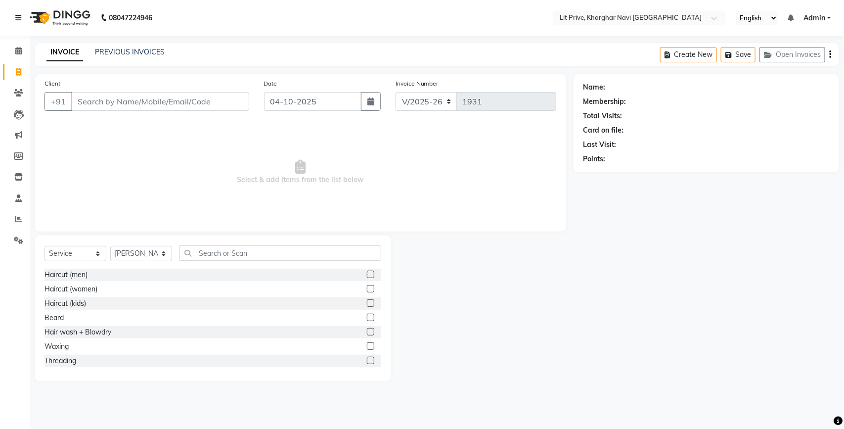
click at [357, 272] on div "Haircut (men)" at bounding box center [212, 274] width 337 height 12
click at [367, 272] on label at bounding box center [370, 273] width 7 height 7
click at [367, 272] on input "checkbox" at bounding box center [370, 274] width 6 height 6
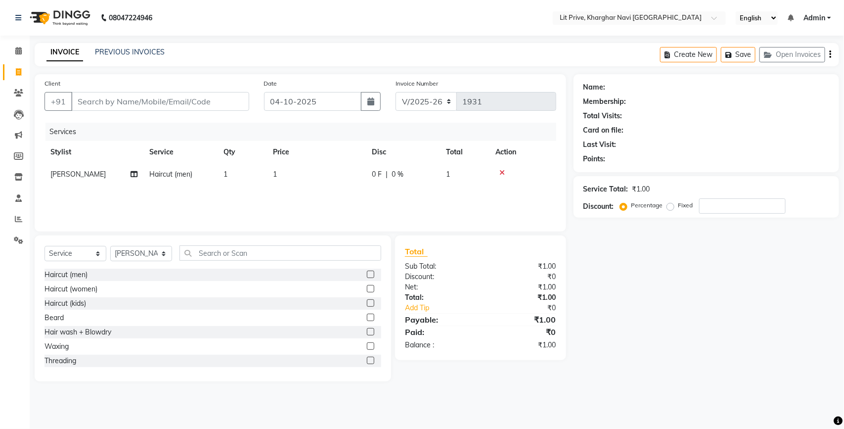
click at [332, 172] on td "1" at bounding box center [316, 174] width 99 height 22
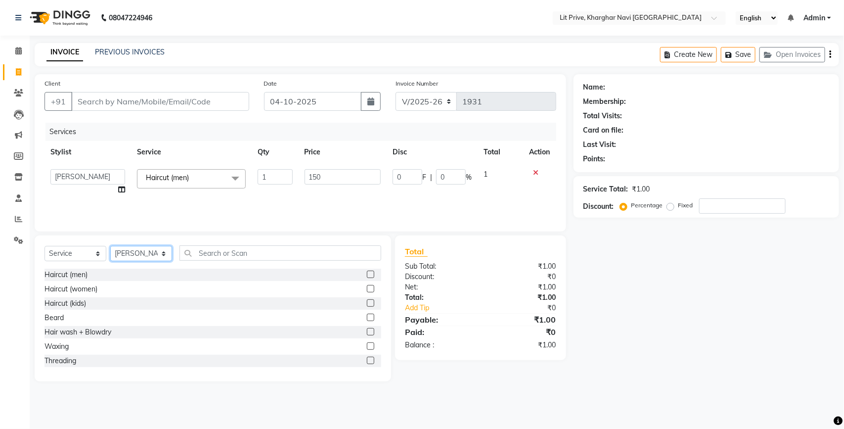
click at [144, 258] on select "Select Stylist [PERSON_NAME] [PERSON_NAME] [PERSON_NAME] [PERSON_NAME] [PERSON_…" at bounding box center [141, 253] width 62 height 15
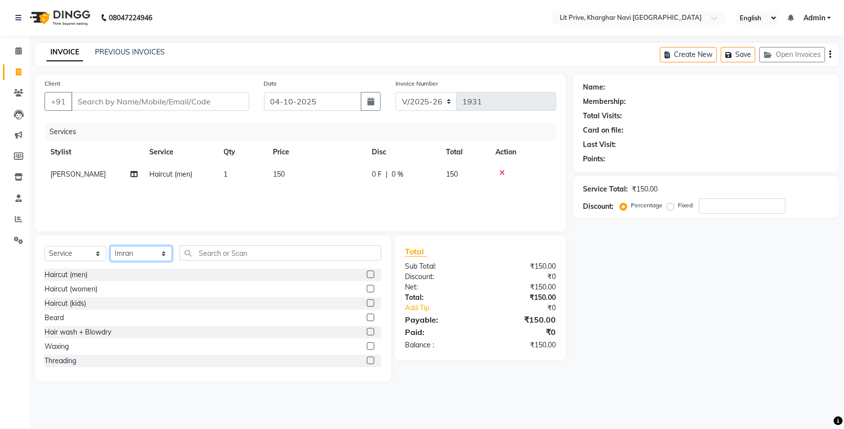
click at [110, 246] on select "Select Stylist [PERSON_NAME] [PERSON_NAME] [PERSON_NAME] [PERSON_NAME] [PERSON_…" at bounding box center [141, 253] width 62 height 15
click at [367, 314] on label at bounding box center [370, 316] width 7 height 7
click at [367, 314] on input "checkbox" at bounding box center [370, 317] width 6 height 6
click at [332, 203] on td "1" at bounding box center [316, 196] width 99 height 22
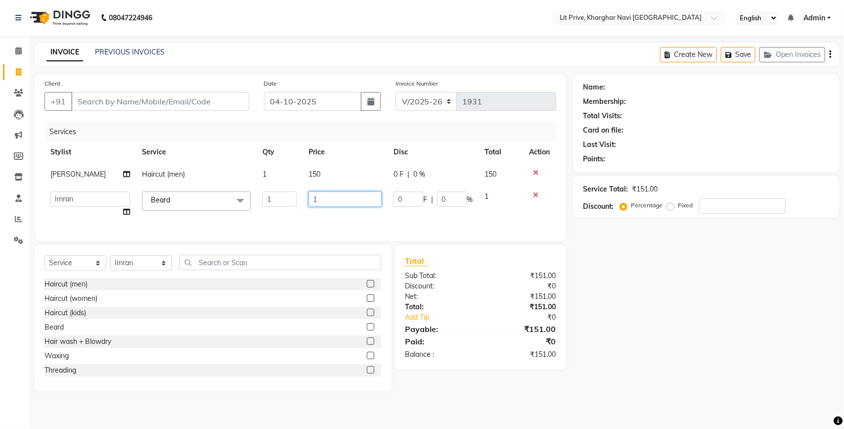
click at [332, 203] on input "1" at bounding box center [345, 198] width 74 height 15
click at [344, 216] on div "Services Stylist Service Qty Price Disc Total Action [PERSON_NAME] Haircut (men…" at bounding box center [300, 177] width 512 height 108
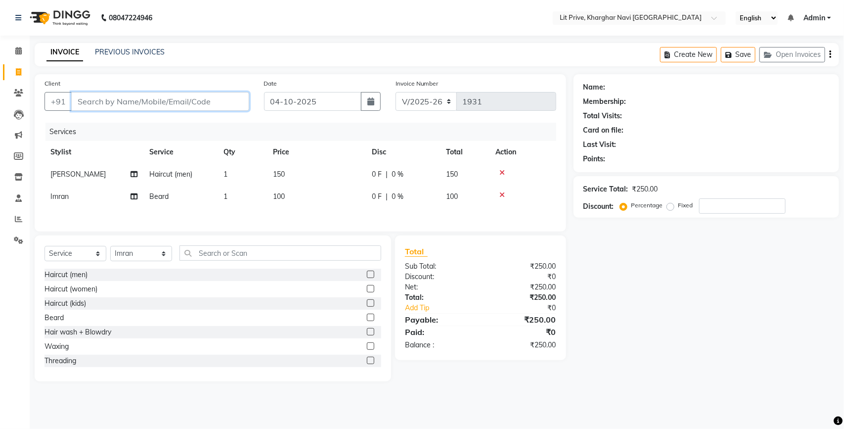
click at [176, 103] on input "Client" at bounding box center [160, 101] width 178 height 19
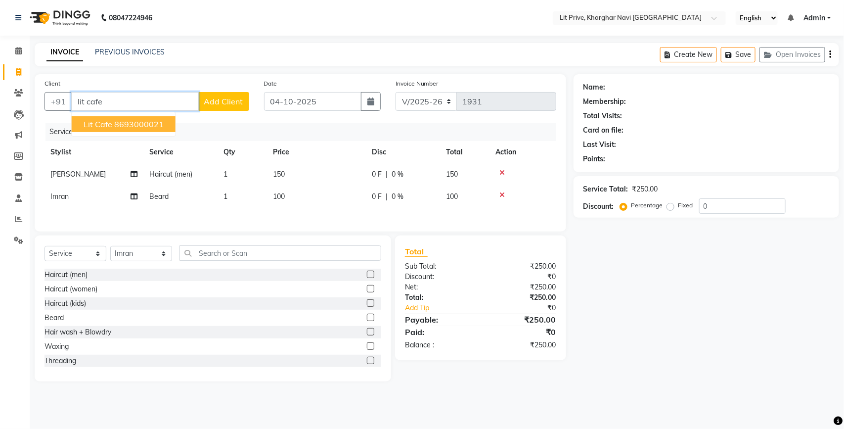
click at [144, 119] on ngb-highlight "8693000021" at bounding box center [138, 124] width 49 height 10
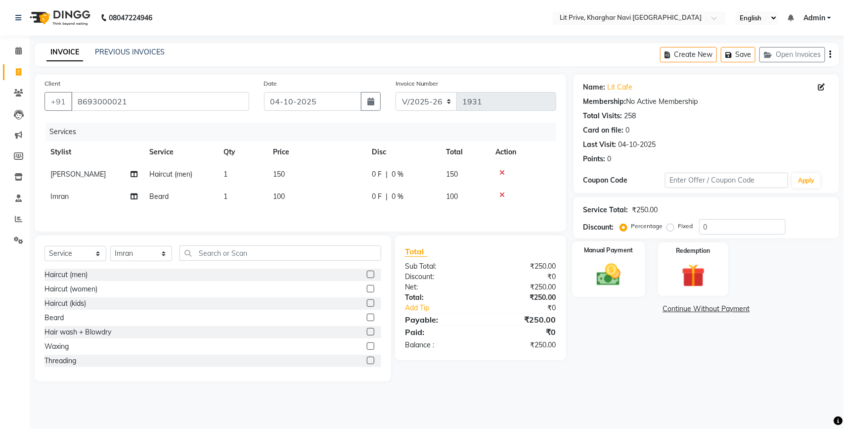
click at [612, 263] on img at bounding box center [608, 275] width 39 height 28
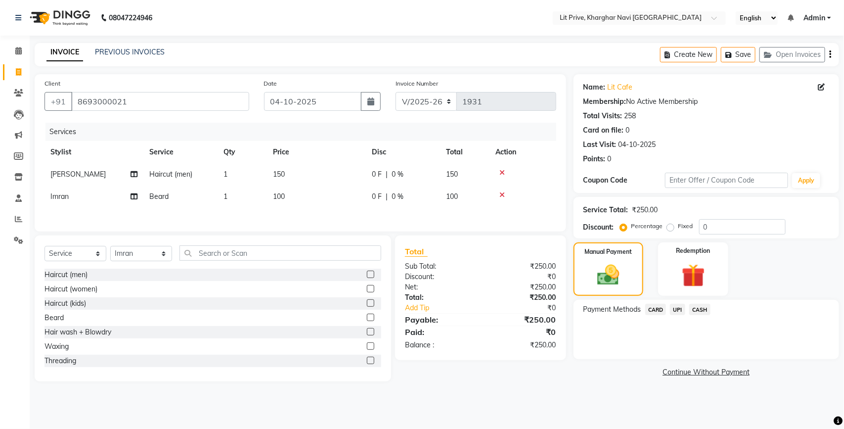
click at [680, 308] on span "UPI" at bounding box center [677, 309] width 15 height 11
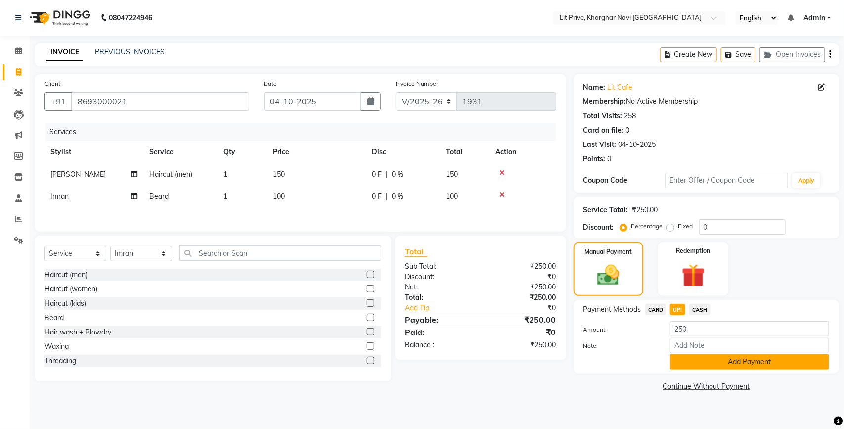
click at [682, 366] on button "Add Payment" at bounding box center [749, 361] width 159 height 15
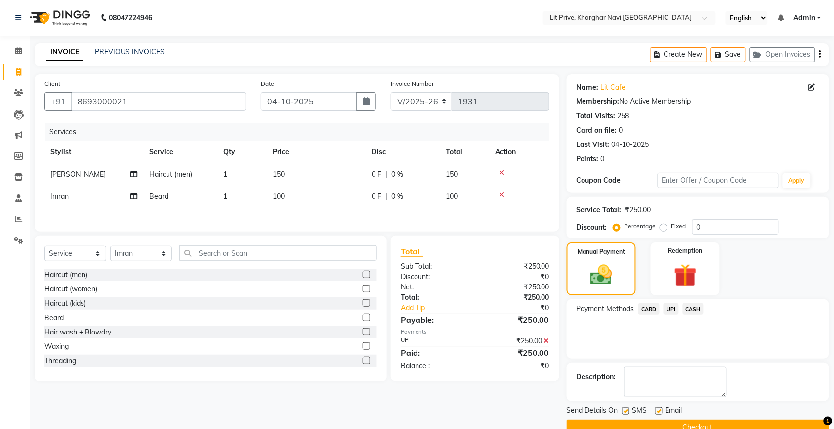
click at [660, 410] on label at bounding box center [659, 410] width 7 height 7
click at [660, 410] on input "checkbox" at bounding box center [659, 411] width 6 height 6
click at [627, 412] on label at bounding box center [625, 410] width 7 height 7
click at [627, 412] on input "checkbox" at bounding box center [625, 411] width 6 height 6
click at [629, 422] on button "Checkout" at bounding box center [698, 426] width 263 height 15
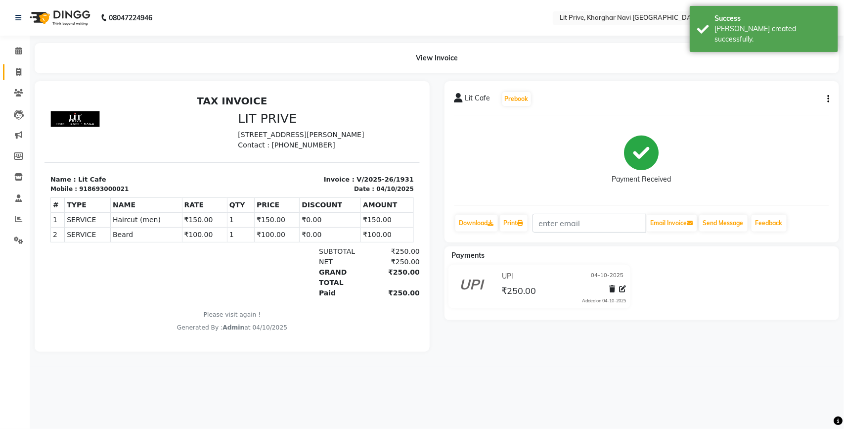
click at [16, 67] on span at bounding box center [18, 72] width 17 height 11
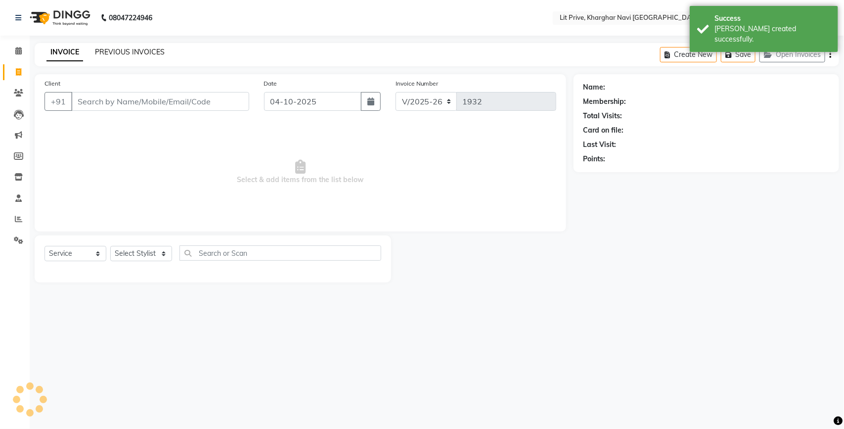
click at [112, 48] on link "PREVIOUS INVOICES" at bounding box center [130, 51] width 70 height 9
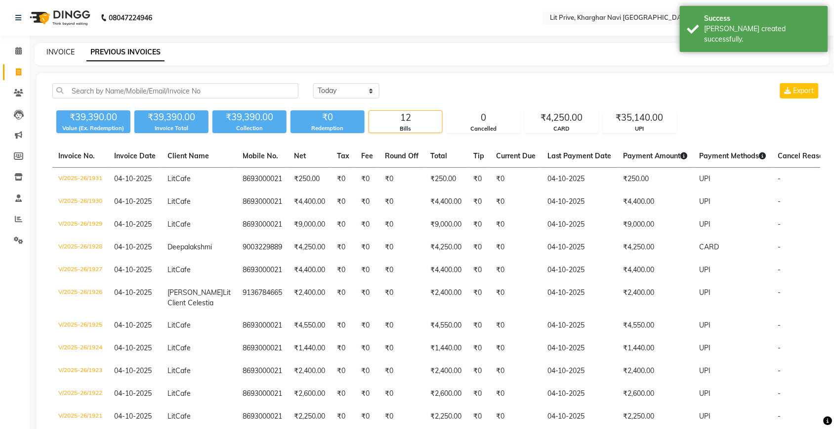
click at [69, 51] on link "INVOICE" at bounding box center [60, 51] width 28 height 9
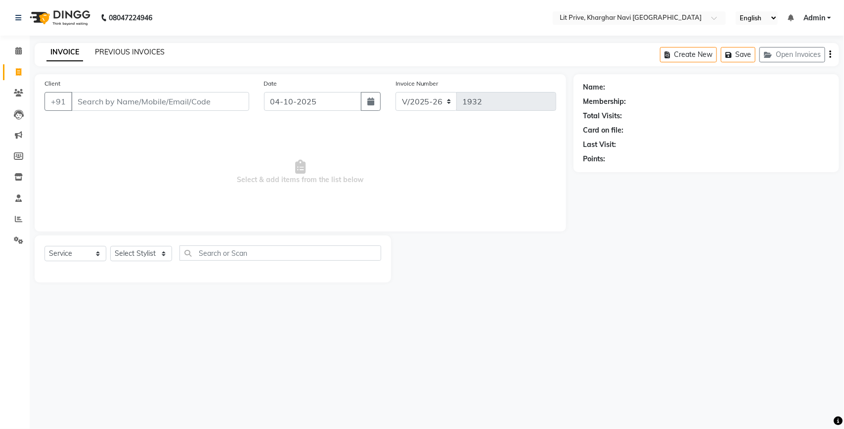
click at [143, 51] on link "PREVIOUS INVOICES" at bounding box center [130, 51] width 70 height 9
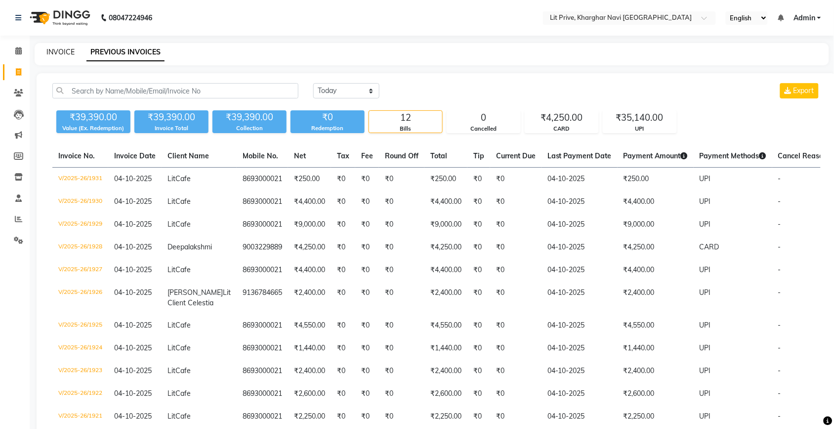
click at [65, 52] on link "INVOICE" at bounding box center [60, 51] width 28 height 9
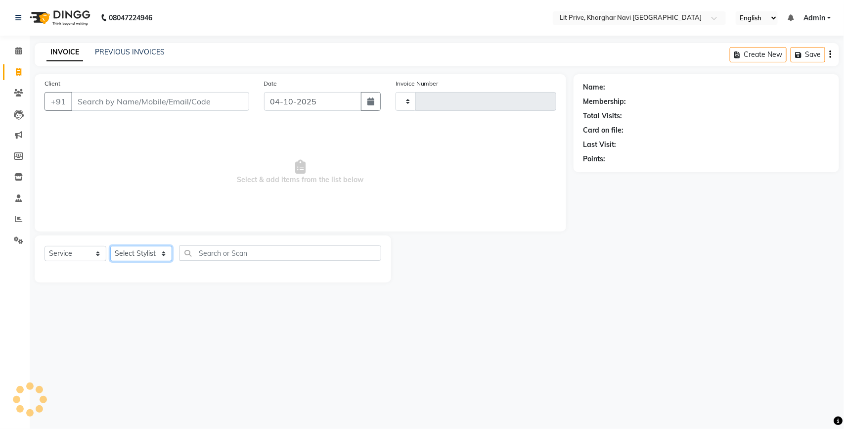
click at [154, 248] on select "Select Stylist" at bounding box center [141, 253] width 62 height 15
click at [137, 250] on select "Select Stylist" at bounding box center [141, 253] width 62 height 15
click at [137, 250] on select "Select Stylist [PERSON_NAME] [PERSON_NAME] [PERSON_NAME] [PERSON_NAME] [PERSON_…" at bounding box center [141, 253] width 62 height 15
click at [142, 253] on select "Select Stylist [PERSON_NAME] [PERSON_NAME] [PERSON_NAME] [PERSON_NAME] [PERSON_…" at bounding box center [141, 253] width 62 height 15
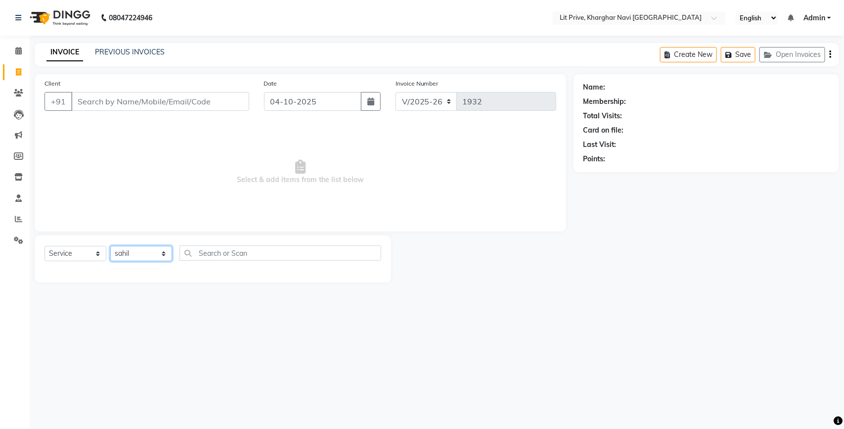
click at [110, 246] on select "Select Stylist [PERSON_NAME] [PERSON_NAME] [PERSON_NAME] [PERSON_NAME] [PERSON_…" at bounding box center [141, 253] width 62 height 15
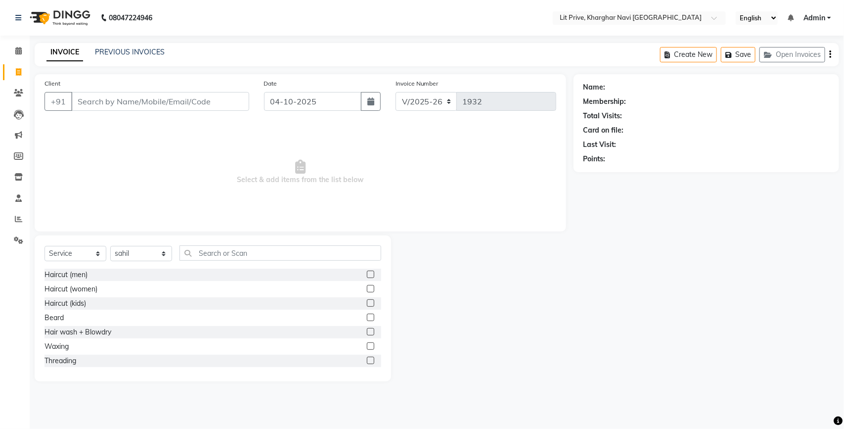
click at [367, 272] on label at bounding box center [370, 273] width 7 height 7
click at [367, 272] on input "checkbox" at bounding box center [370, 274] width 6 height 6
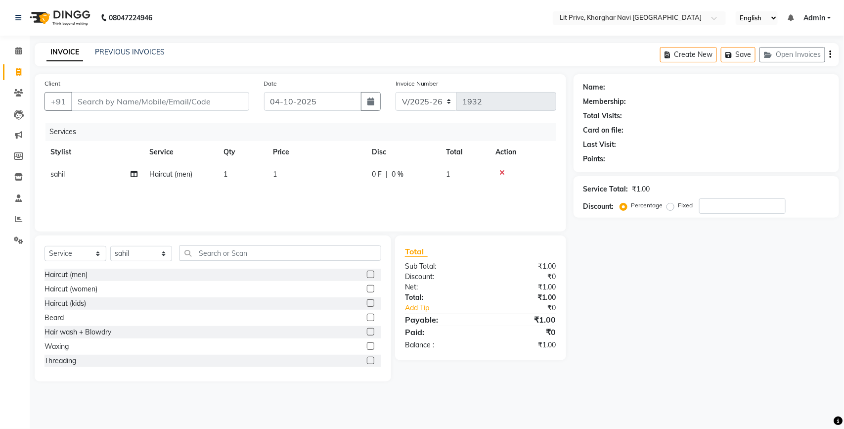
click at [329, 178] on td "1" at bounding box center [316, 174] width 99 height 22
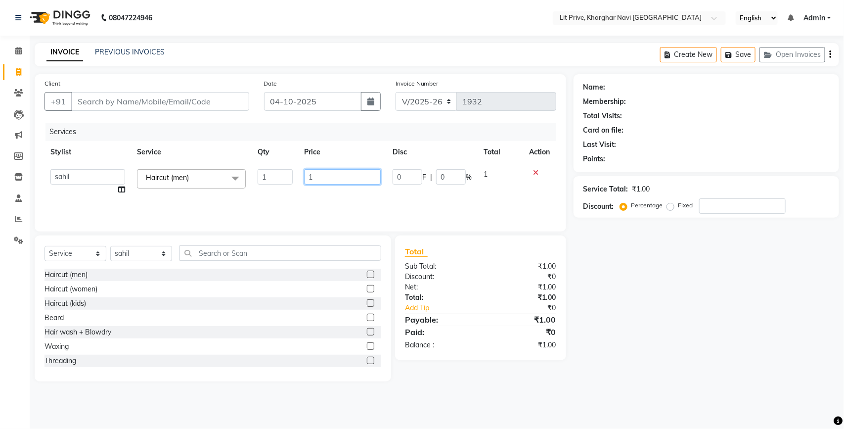
click at [329, 178] on input "1" at bounding box center [343, 176] width 77 height 15
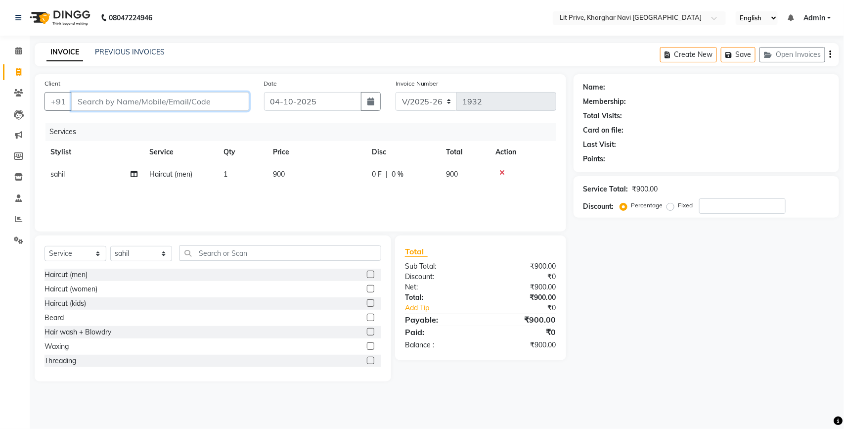
click at [175, 107] on input "Client" at bounding box center [160, 101] width 178 height 19
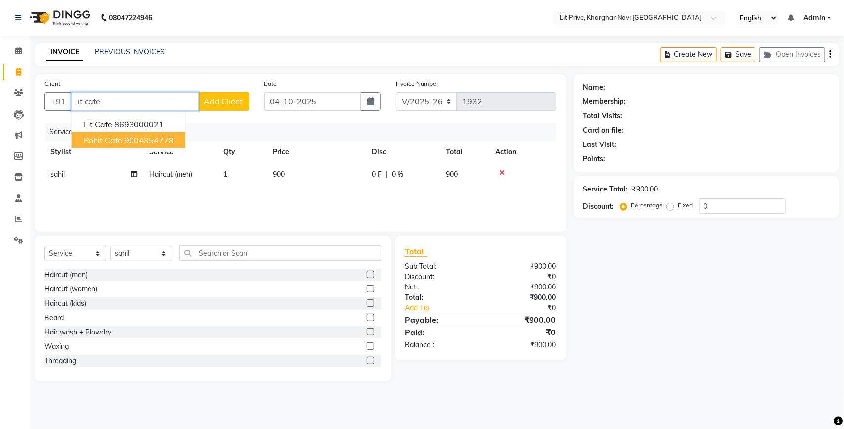
click at [144, 138] on ngb-highlight "9004354778" at bounding box center [148, 140] width 49 height 10
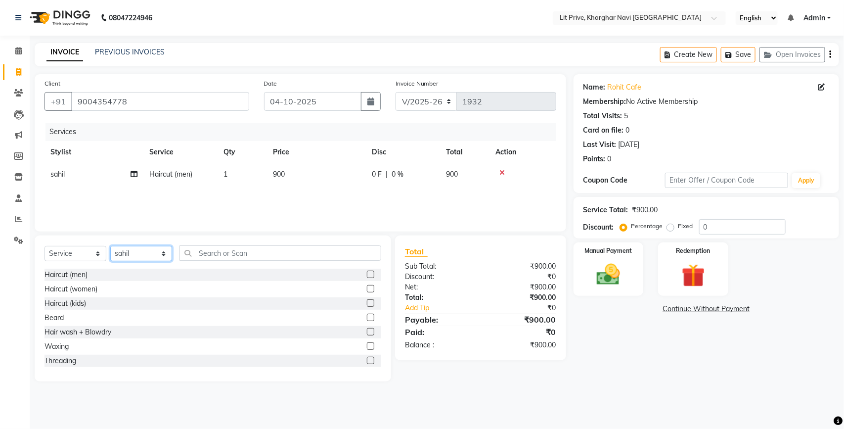
click at [154, 249] on select "Select Stylist [PERSON_NAME] [PERSON_NAME] [PERSON_NAME] [PERSON_NAME] [PERSON_…" at bounding box center [141, 253] width 62 height 15
click at [155, 248] on select "Select Stylist [PERSON_NAME] [PERSON_NAME] [PERSON_NAME] [PERSON_NAME] [PERSON_…" at bounding box center [141, 253] width 62 height 15
click at [141, 250] on select "Select Stylist [PERSON_NAME] [PERSON_NAME] [PERSON_NAME] [PERSON_NAME] [PERSON_…" at bounding box center [141, 253] width 62 height 15
click at [110, 246] on select "Select Stylist [PERSON_NAME] [PERSON_NAME] [PERSON_NAME] [PERSON_NAME] [PERSON_…" at bounding box center [141, 253] width 62 height 15
click at [367, 274] on label at bounding box center [370, 273] width 7 height 7
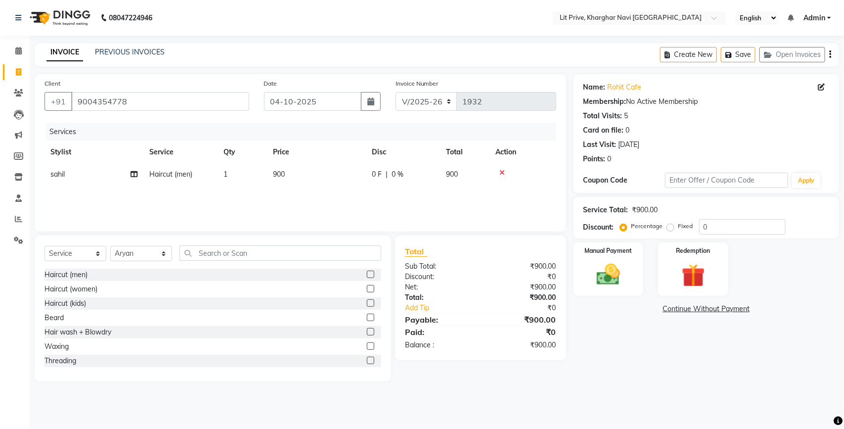
click at [367, 274] on input "checkbox" at bounding box center [370, 274] width 6 height 6
click at [338, 204] on td "1" at bounding box center [316, 196] width 99 height 22
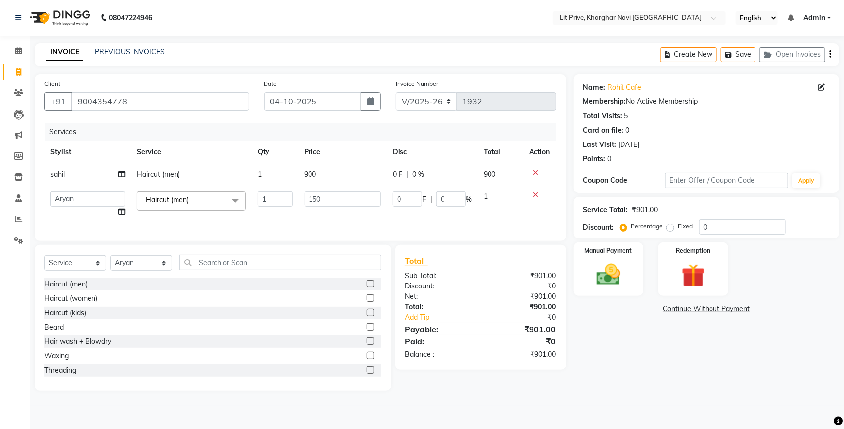
click at [178, 248] on div "Client [PHONE_NUMBER] Date [DATE] Invoice Number V/2025 V/[PHONE_NUMBER] Servic…" at bounding box center [300, 232] width 546 height 316
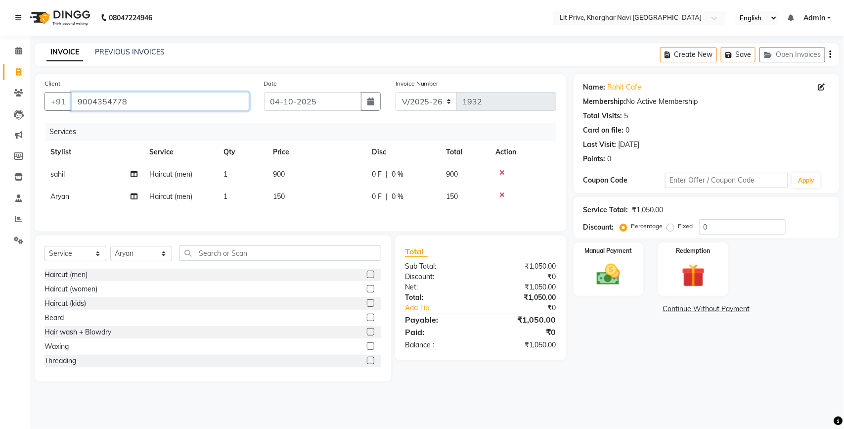
click at [141, 94] on input "9004354778" at bounding box center [160, 101] width 178 height 19
click at [611, 253] on label "Manual Payment" at bounding box center [608, 249] width 49 height 9
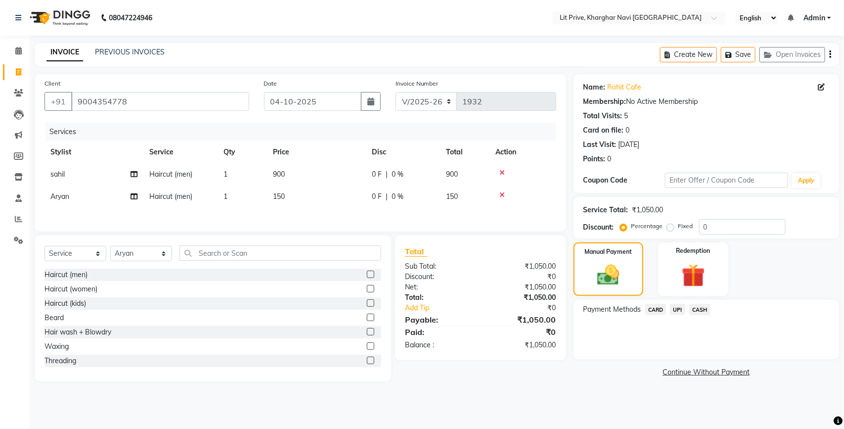
click at [672, 302] on div "Payment Methods CARD UPI CASH" at bounding box center [705, 329] width 265 height 59
click at [678, 309] on span "UPI" at bounding box center [677, 309] width 15 height 11
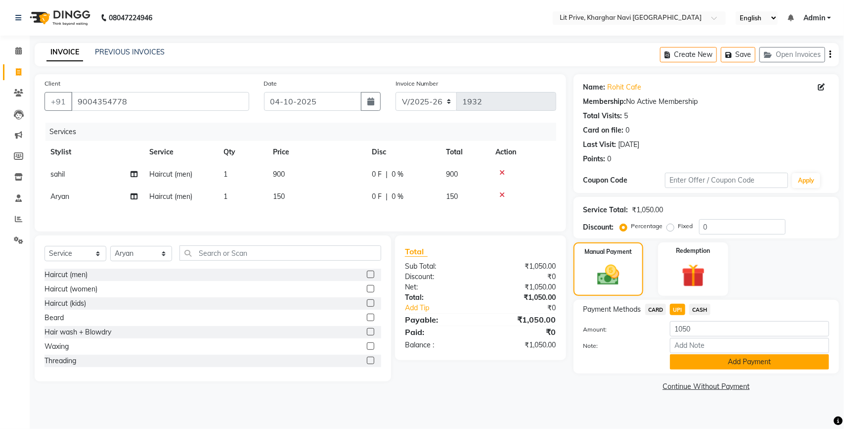
click at [686, 362] on button "Add Payment" at bounding box center [749, 361] width 159 height 15
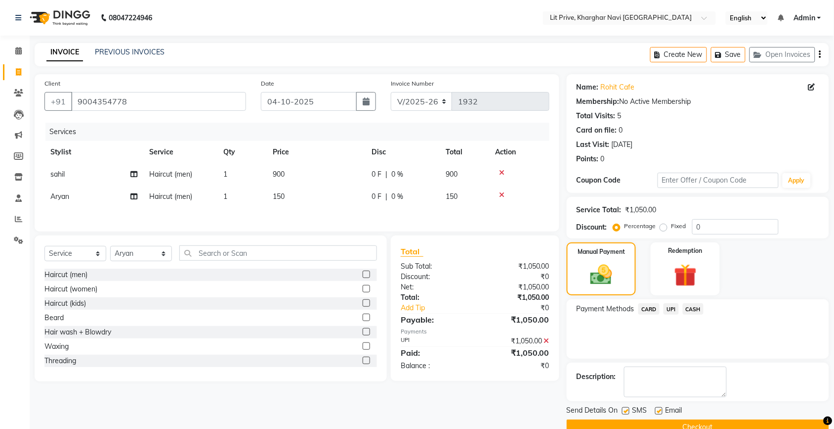
click at [658, 413] on label at bounding box center [659, 410] width 7 height 7
click at [658, 413] on input "checkbox" at bounding box center [659, 411] width 6 height 6
click at [628, 412] on label at bounding box center [625, 410] width 7 height 7
click at [628, 412] on input "checkbox" at bounding box center [625, 411] width 6 height 6
click at [629, 419] on div "Send Details On SMS Email Checkout" at bounding box center [698, 420] width 263 height 30
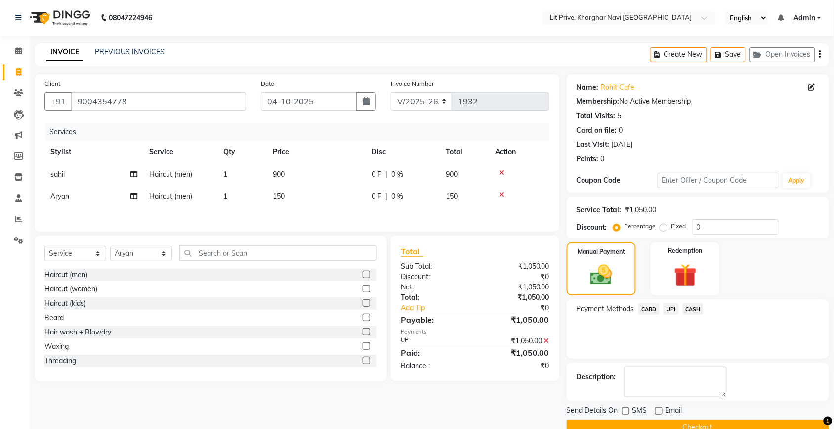
click at [629, 423] on button "Checkout" at bounding box center [698, 426] width 263 height 15
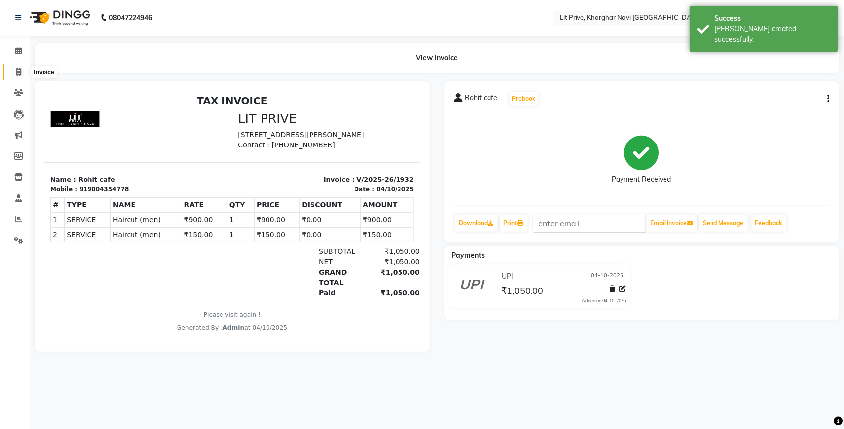
click at [13, 70] on span at bounding box center [18, 72] width 17 height 11
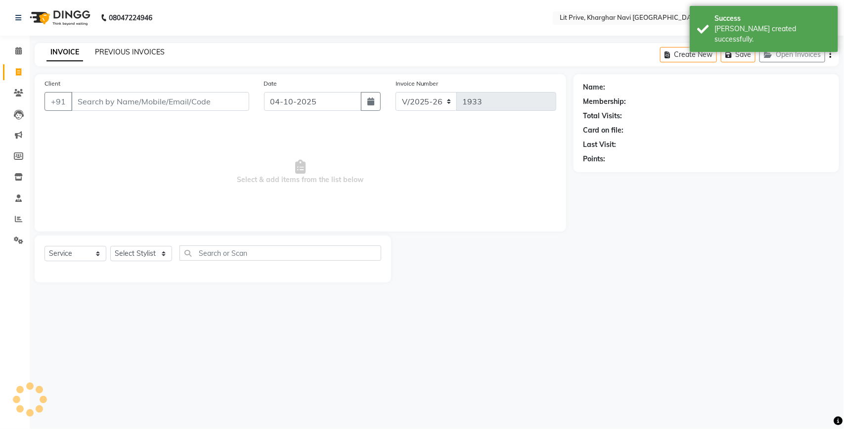
click at [134, 50] on link "PREVIOUS INVOICES" at bounding box center [130, 51] width 70 height 9
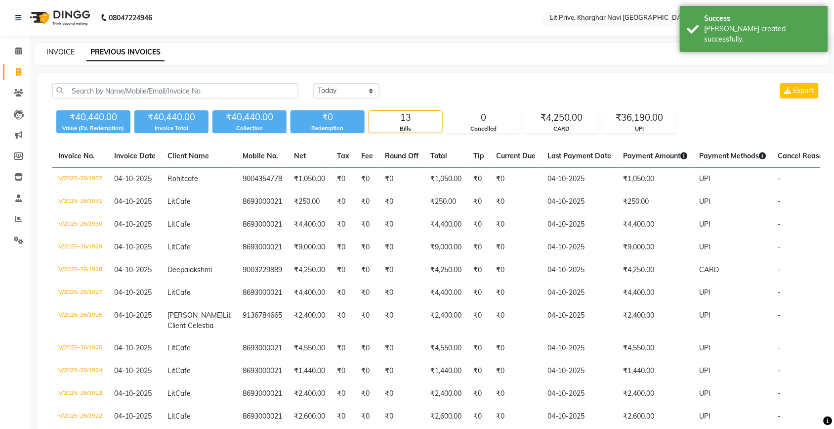
click at [62, 50] on link "INVOICE" at bounding box center [60, 51] width 28 height 9
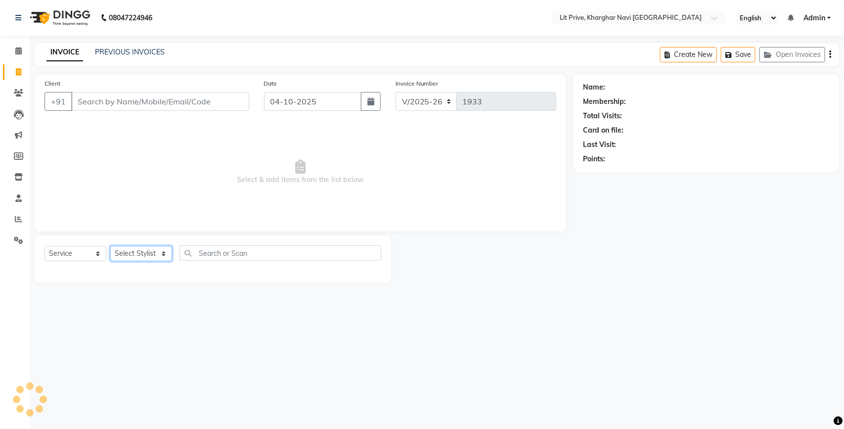
click at [132, 256] on select "Select Stylist [PERSON_NAME] [PERSON_NAME] [PERSON_NAME] [PERSON_NAME] [PERSON_…" at bounding box center [141, 253] width 62 height 15
click at [110, 246] on select "Select Stylist [PERSON_NAME] [PERSON_NAME] [PERSON_NAME] [PERSON_NAME] [PERSON_…" at bounding box center [141, 253] width 62 height 15
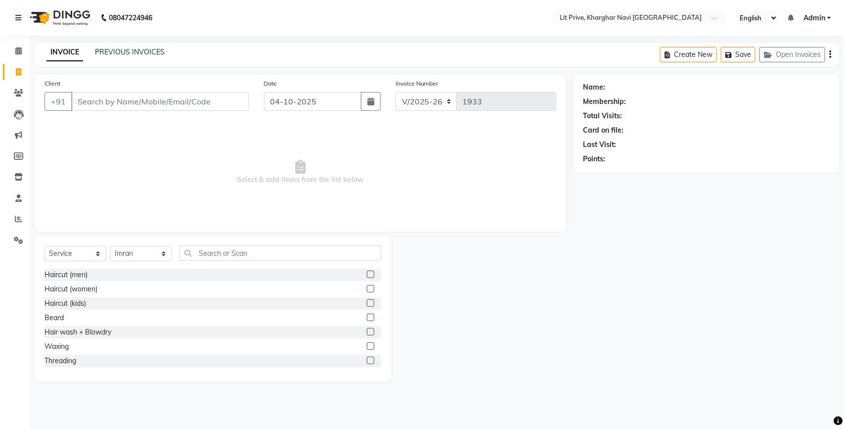
click at [367, 317] on label at bounding box center [370, 316] width 7 height 7
click at [367, 317] on input "checkbox" at bounding box center [370, 317] width 6 height 6
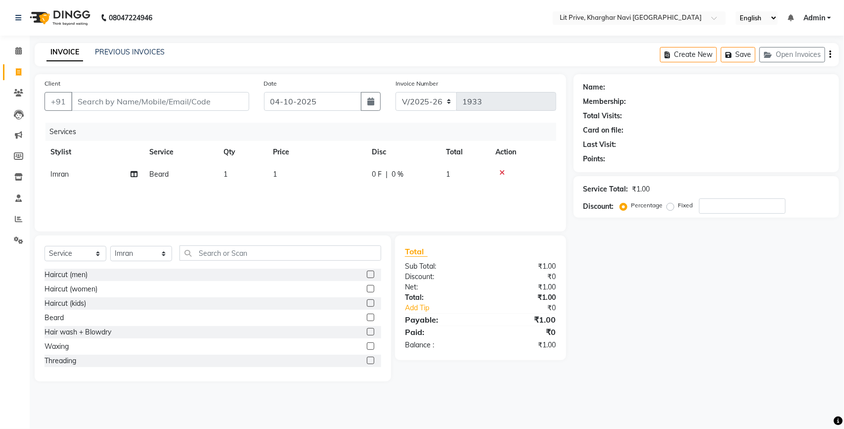
click at [330, 176] on td "1" at bounding box center [316, 174] width 99 height 22
click at [330, 176] on input "1" at bounding box center [343, 176] width 77 height 15
click at [181, 93] on input "Client" at bounding box center [160, 101] width 178 height 19
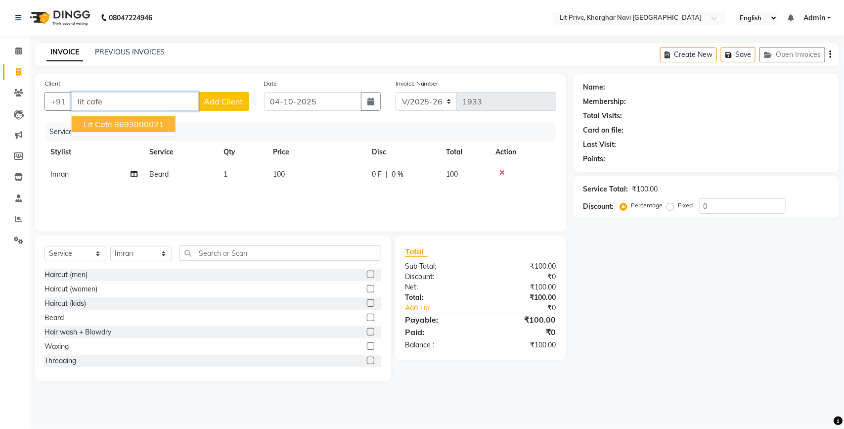
click at [153, 119] on ngb-highlight "8693000021" at bounding box center [138, 124] width 49 height 10
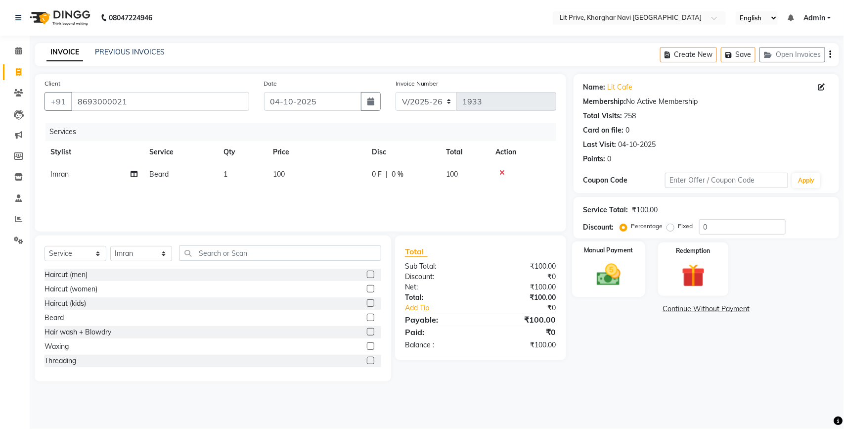
click at [631, 280] on div "Manual Payment" at bounding box center [608, 269] width 73 height 56
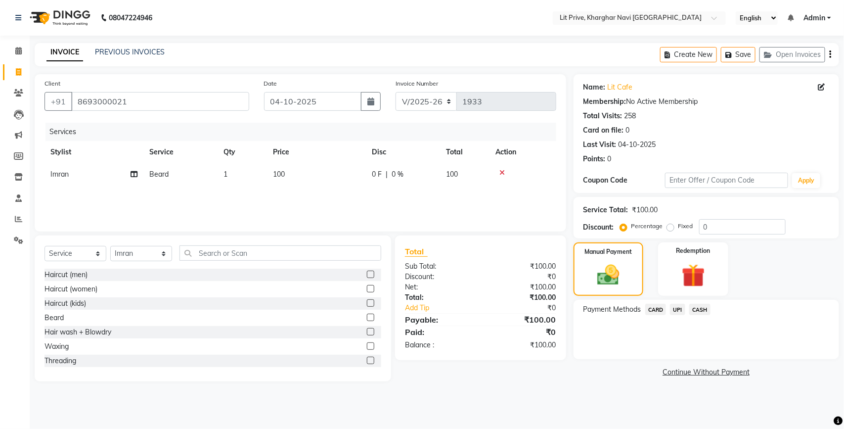
click at [678, 313] on span "UPI" at bounding box center [677, 309] width 15 height 11
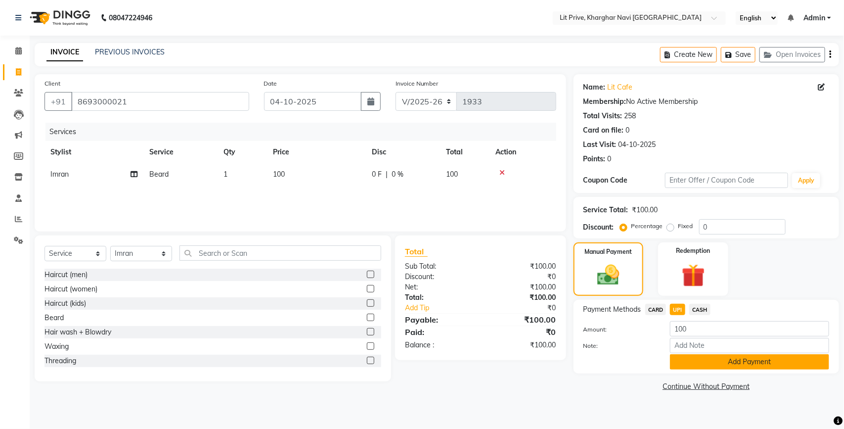
click at [679, 355] on button "Add Payment" at bounding box center [749, 361] width 159 height 15
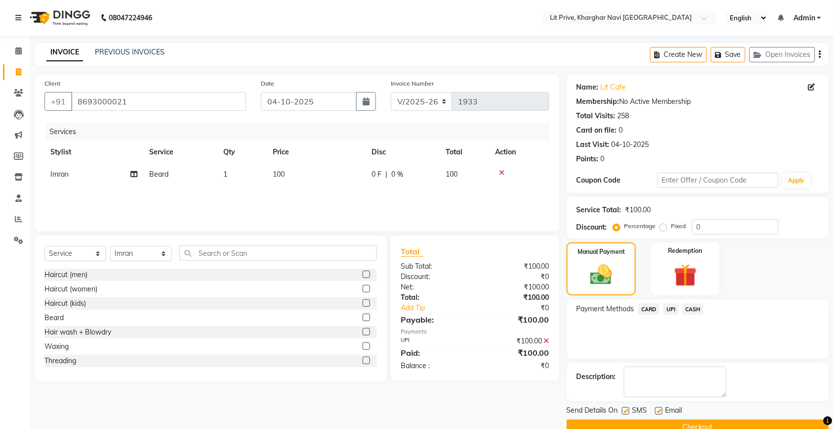
click at [657, 409] on label at bounding box center [659, 410] width 7 height 7
click at [657, 409] on input "checkbox" at bounding box center [659, 411] width 6 height 6
click at [627, 412] on label at bounding box center [625, 410] width 7 height 7
click at [627, 412] on input "checkbox" at bounding box center [625, 411] width 6 height 6
click at [629, 426] on button "Checkout" at bounding box center [698, 426] width 263 height 15
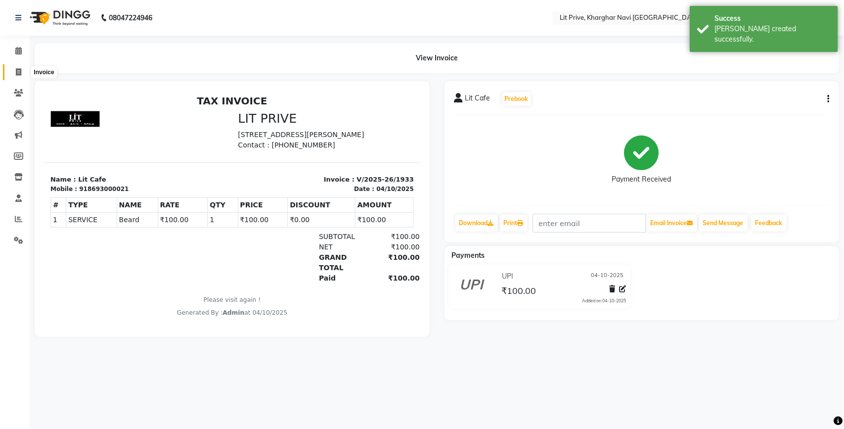
click at [17, 73] on icon at bounding box center [18, 71] width 5 height 7
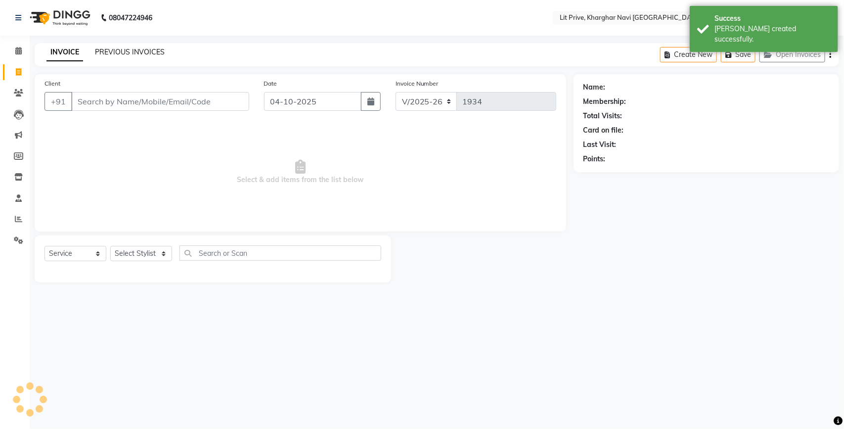
click at [122, 52] on link "PREVIOUS INVOICES" at bounding box center [130, 51] width 70 height 9
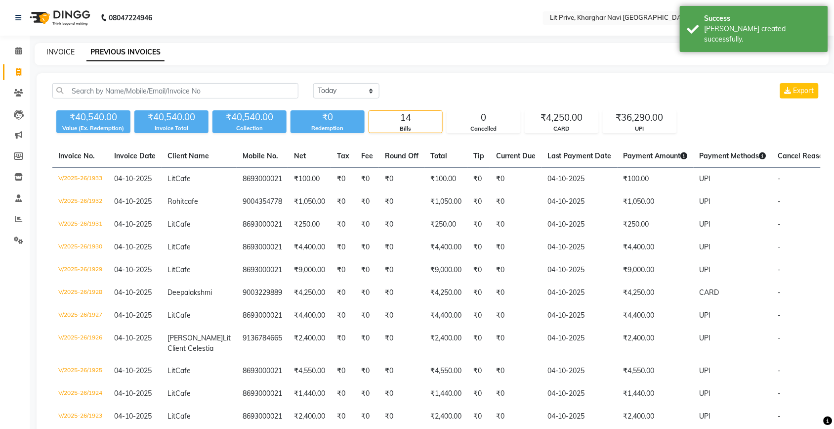
click at [60, 53] on link "INVOICE" at bounding box center [60, 51] width 28 height 9
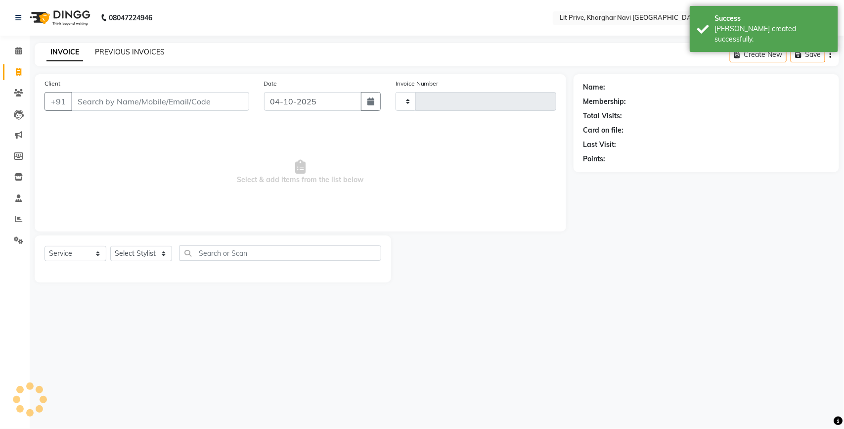
click at [115, 48] on link "PREVIOUS INVOICES" at bounding box center [130, 51] width 70 height 9
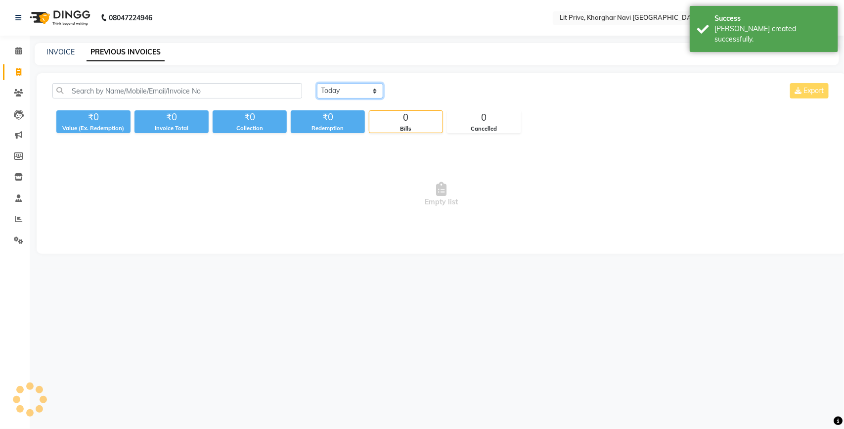
click at [322, 88] on select "[DATE] [DATE] Custom Range" at bounding box center [350, 90] width 66 height 15
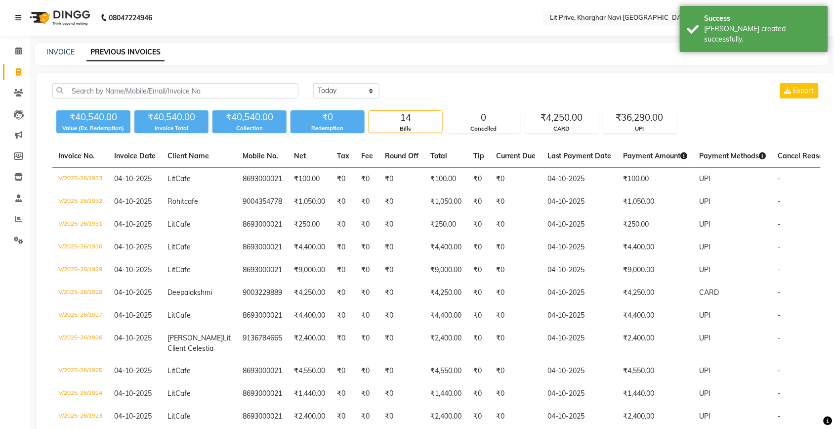
click at [355, 147] on th "Fee" at bounding box center [367, 156] width 24 height 23
drag, startPoint x: 345, startPoint y: 147, endPoint x: 320, endPoint y: 90, distance: 61.8
click at [320, 90] on select "[DATE] [DATE] Custom Range" at bounding box center [346, 90] width 66 height 15
click at [313, 83] on select "[DATE] [DATE] Custom Range" at bounding box center [346, 90] width 66 height 15
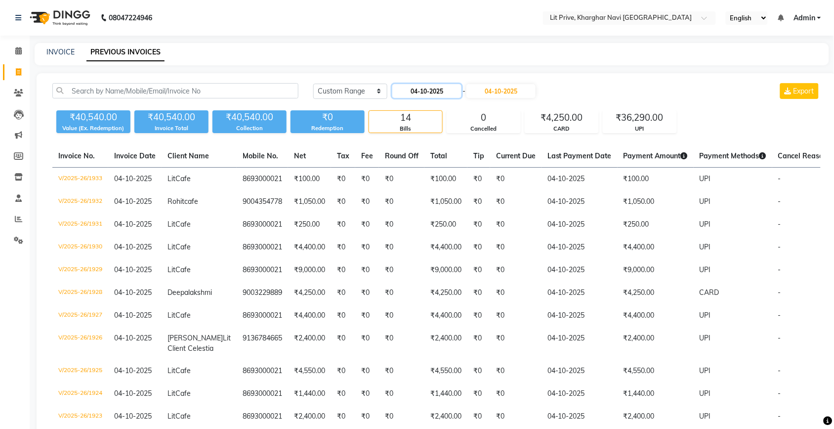
click at [428, 94] on input "04-10-2025" at bounding box center [427, 91] width 69 height 14
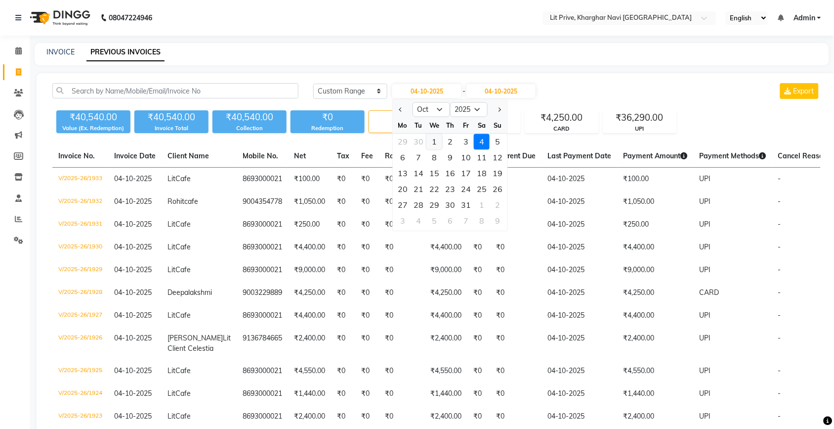
click at [430, 144] on div "1" at bounding box center [435, 142] width 16 height 16
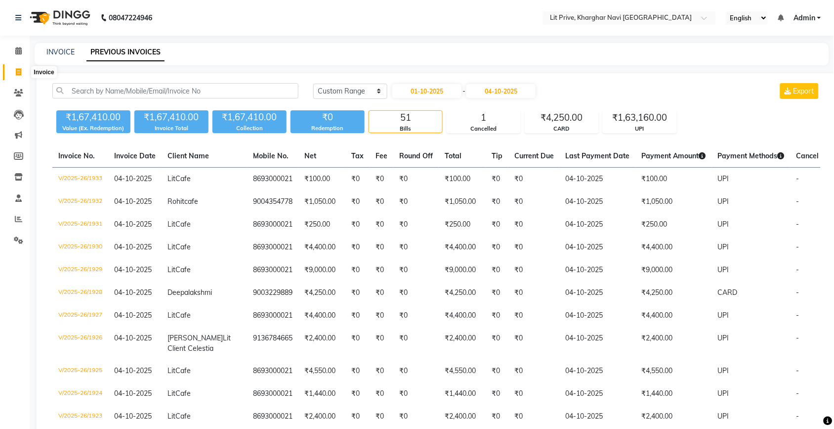
click at [21, 71] on icon at bounding box center [18, 71] width 5 height 7
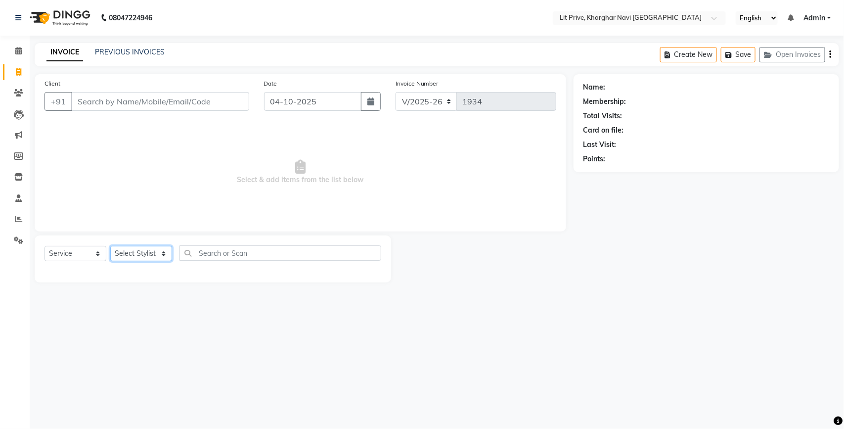
click at [149, 251] on select "Select Stylist [PERSON_NAME] [PERSON_NAME] [PERSON_NAME] [PERSON_NAME] [PERSON_…" at bounding box center [141, 253] width 62 height 15
click at [110, 246] on select "Select Stylist [PERSON_NAME] [PERSON_NAME] [PERSON_NAME] [PERSON_NAME] [PERSON_…" at bounding box center [141, 253] width 62 height 15
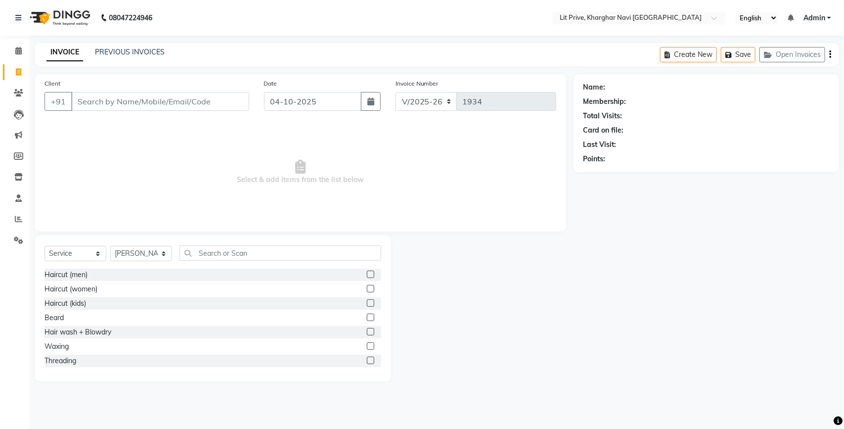
click at [367, 275] on label at bounding box center [370, 273] width 7 height 7
click at [367, 275] on input "checkbox" at bounding box center [370, 274] width 6 height 6
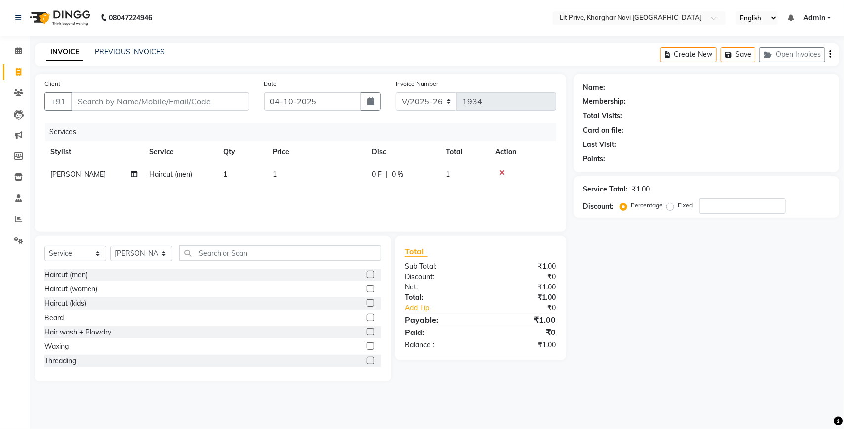
click at [330, 178] on td "1" at bounding box center [316, 174] width 99 height 22
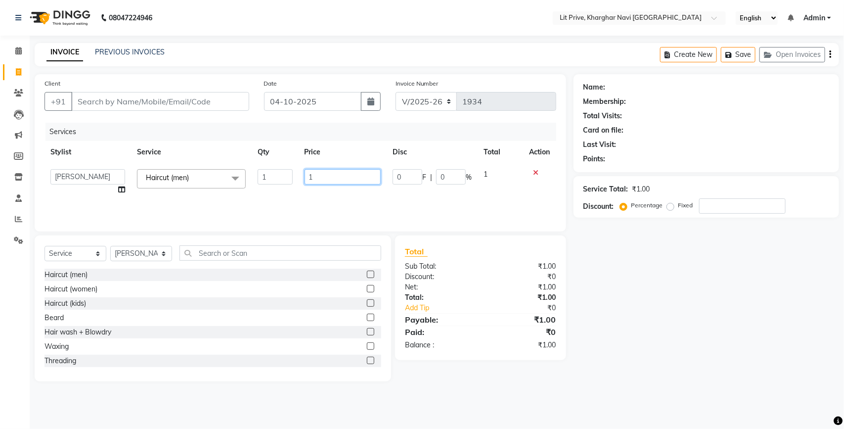
click at [330, 178] on input "1" at bounding box center [343, 176] width 77 height 15
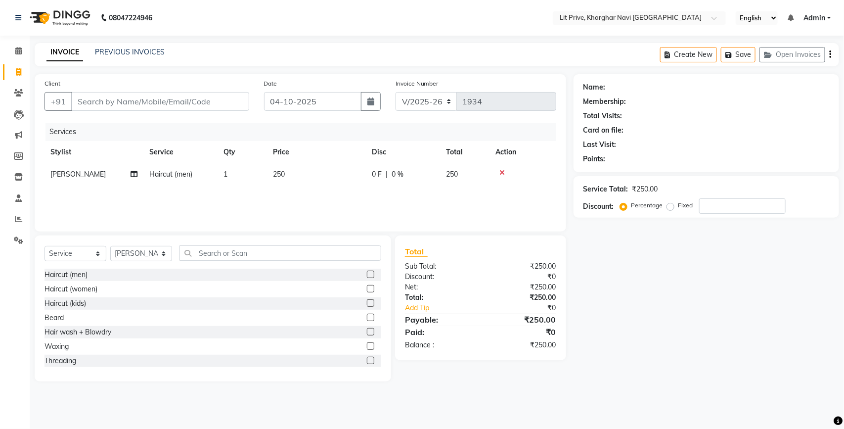
click at [662, 240] on div "Name: Membership: Total Visits: Card on file: Last Visit: Points: Service Total…" at bounding box center [709, 227] width 273 height 307
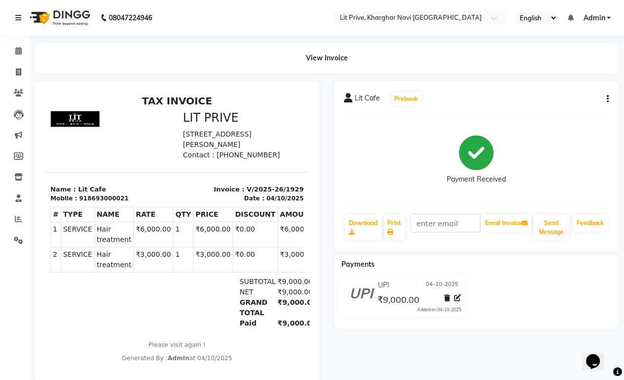
click at [607, 95] on button "button" at bounding box center [607, 99] width 6 height 10
click at [563, 110] on div "Edit Invoice" at bounding box center [560, 111] width 68 height 12
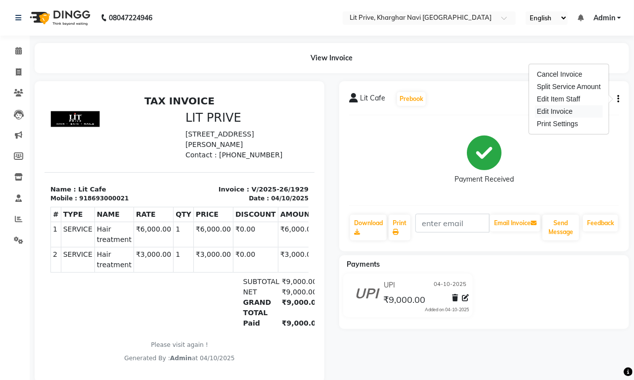
select select "service"
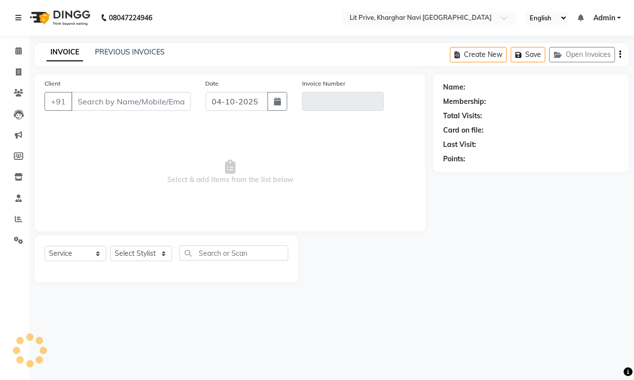
type input "8693000021"
type input "V/2025-26/1929"
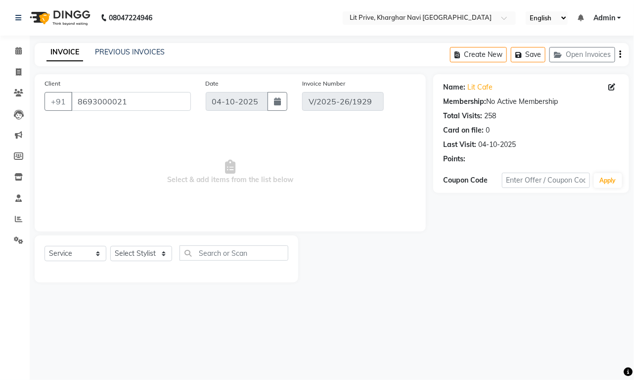
select select "select"
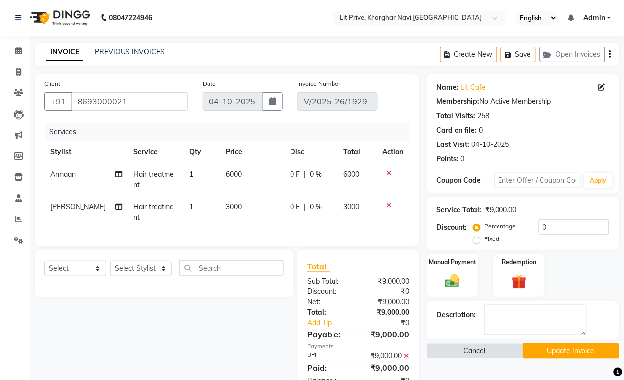
click at [251, 205] on td "3000" at bounding box center [252, 212] width 64 height 33
select select "38391"
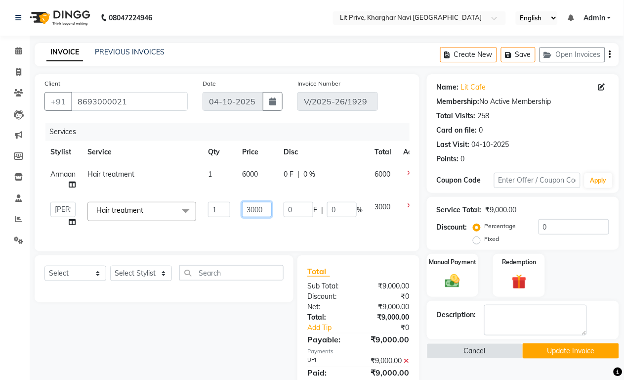
click at [251, 205] on input "3000" at bounding box center [257, 209] width 30 height 15
type input "2500"
click at [265, 178] on td "6000" at bounding box center [257, 179] width 42 height 33
select select "38246"
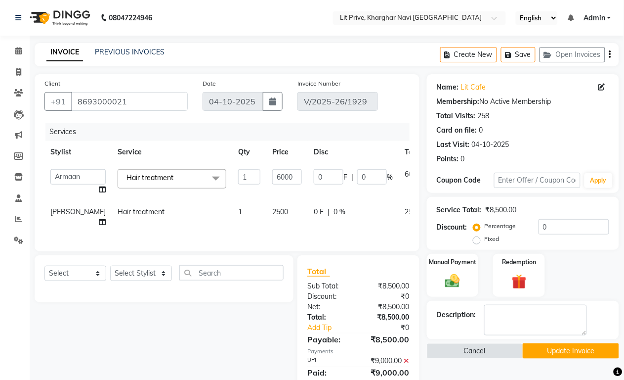
click at [272, 178] on input "6000" at bounding box center [287, 176] width 30 height 15
type input "6500"
click at [312, 151] on th "Disc" at bounding box center [353, 152] width 91 height 22
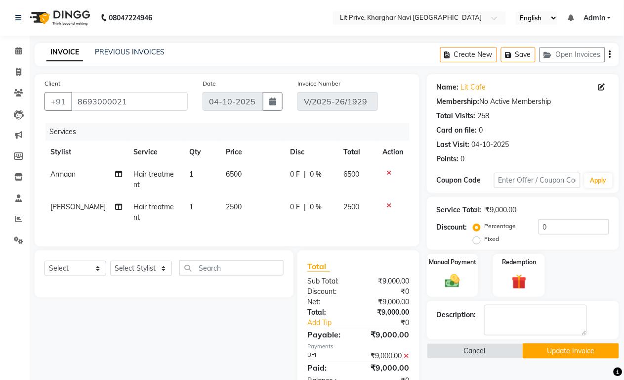
click at [408, 359] on icon at bounding box center [406, 355] width 5 height 7
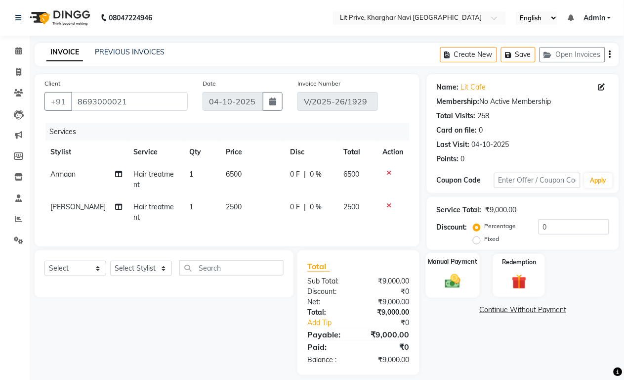
click at [458, 277] on img at bounding box center [452, 281] width 25 height 18
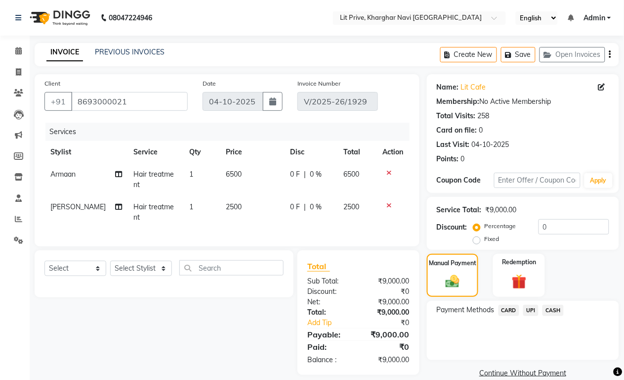
click at [532, 312] on span "UPI" at bounding box center [531, 310] width 15 height 11
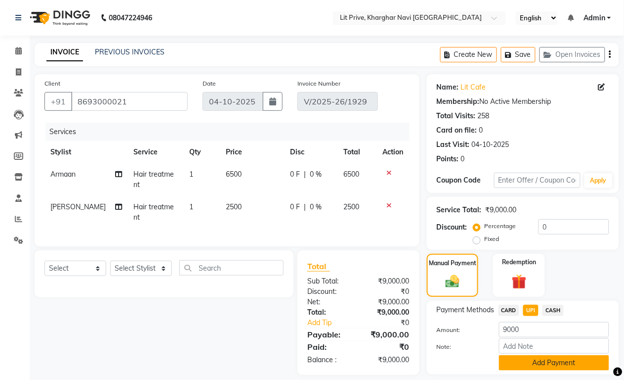
click at [521, 357] on button "Add Payment" at bounding box center [554, 362] width 110 height 15
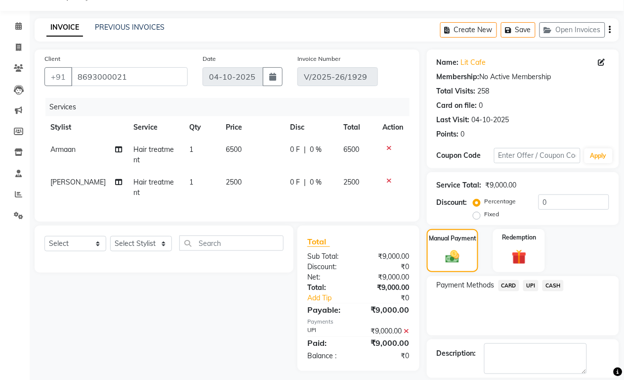
scroll to position [57, 0]
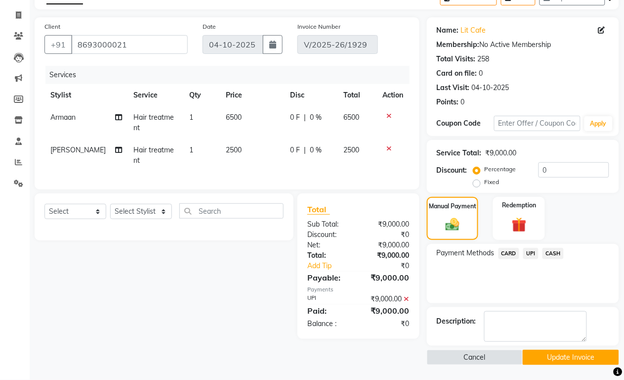
click at [542, 357] on button "Update Invoice" at bounding box center [571, 357] width 96 height 15
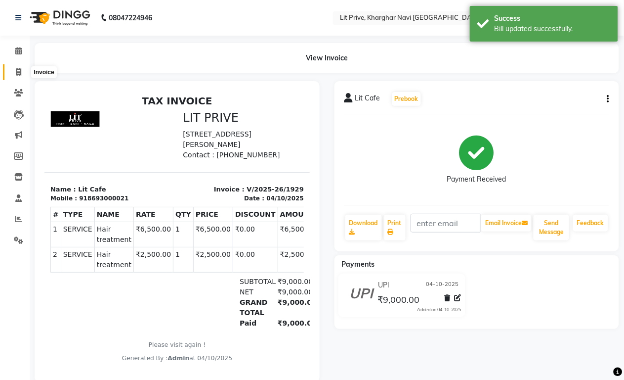
click at [20, 69] on icon at bounding box center [18, 71] width 5 height 7
select select "service"
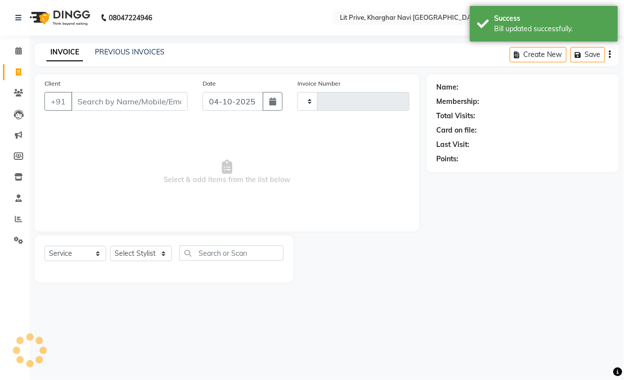
type input "1930"
select select "5625"
